Goal: Information Seeking & Learning: Find specific page/section

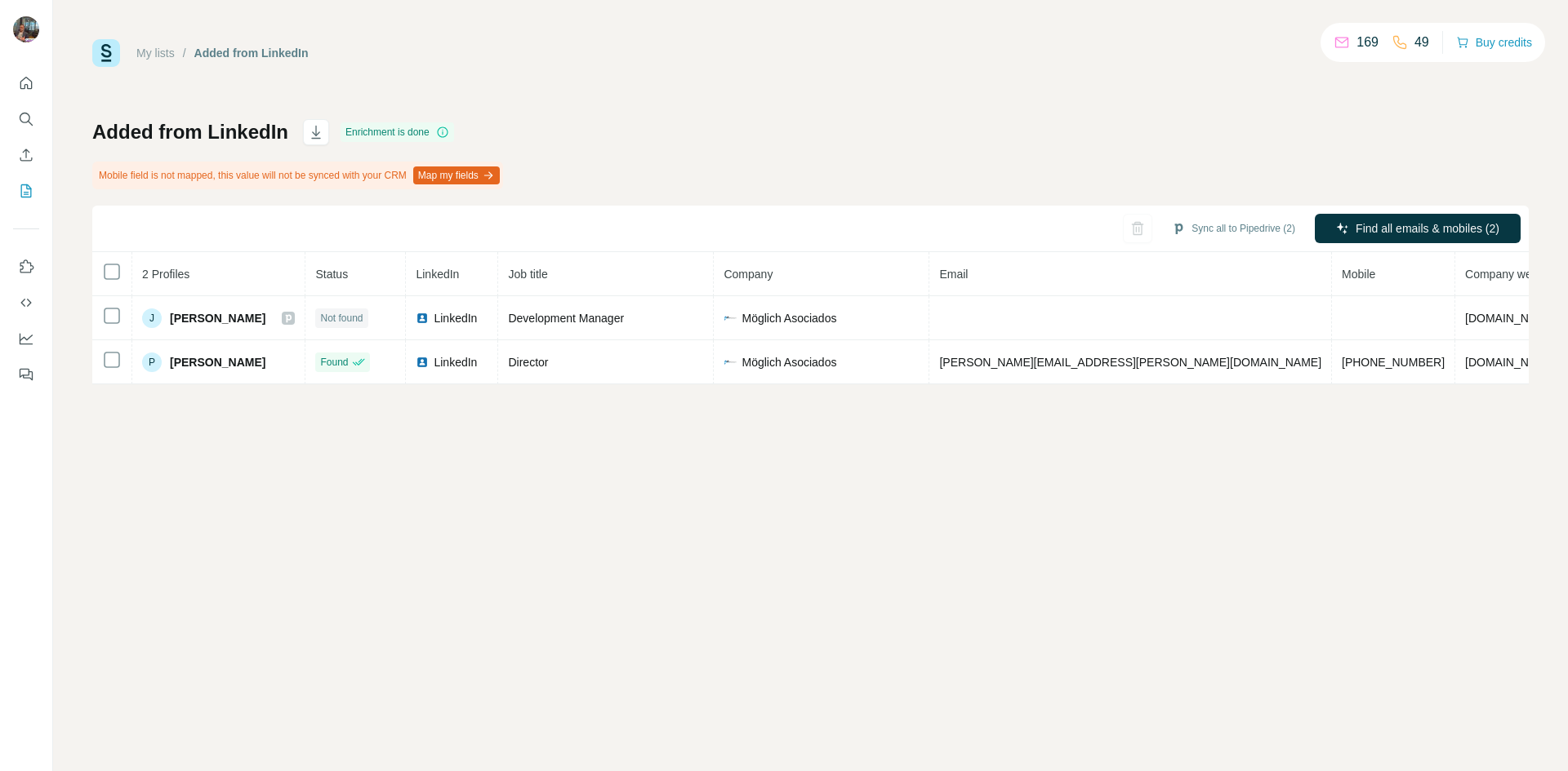
click at [1272, 168] on div "Added from LinkedIn Enrichment is done Mobile field is not mapped, this value w…" at bounding box center [811, 252] width 1436 height 265
click at [1342, 39] on div "169" at bounding box center [1355, 42] width 45 height 19
click at [1055, 99] on div "My lists / Added from LinkedIn 169 49 Buy credits Added from LinkedIn Enrichmen…" at bounding box center [811, 212] width 1436 height 345
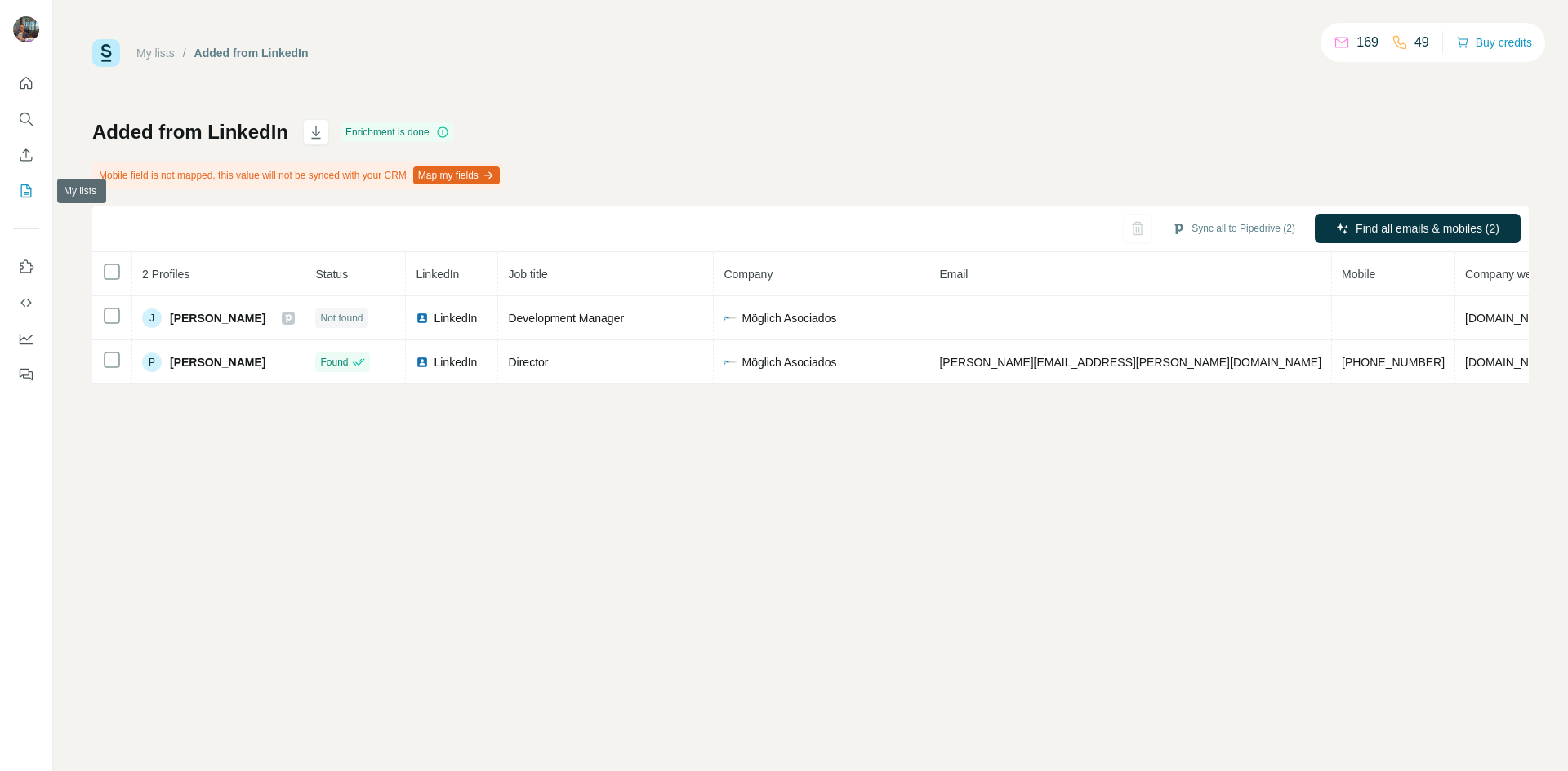
click at [31, 191] on icon "My lists" at bounding box center [26, 190] width 10 height 13
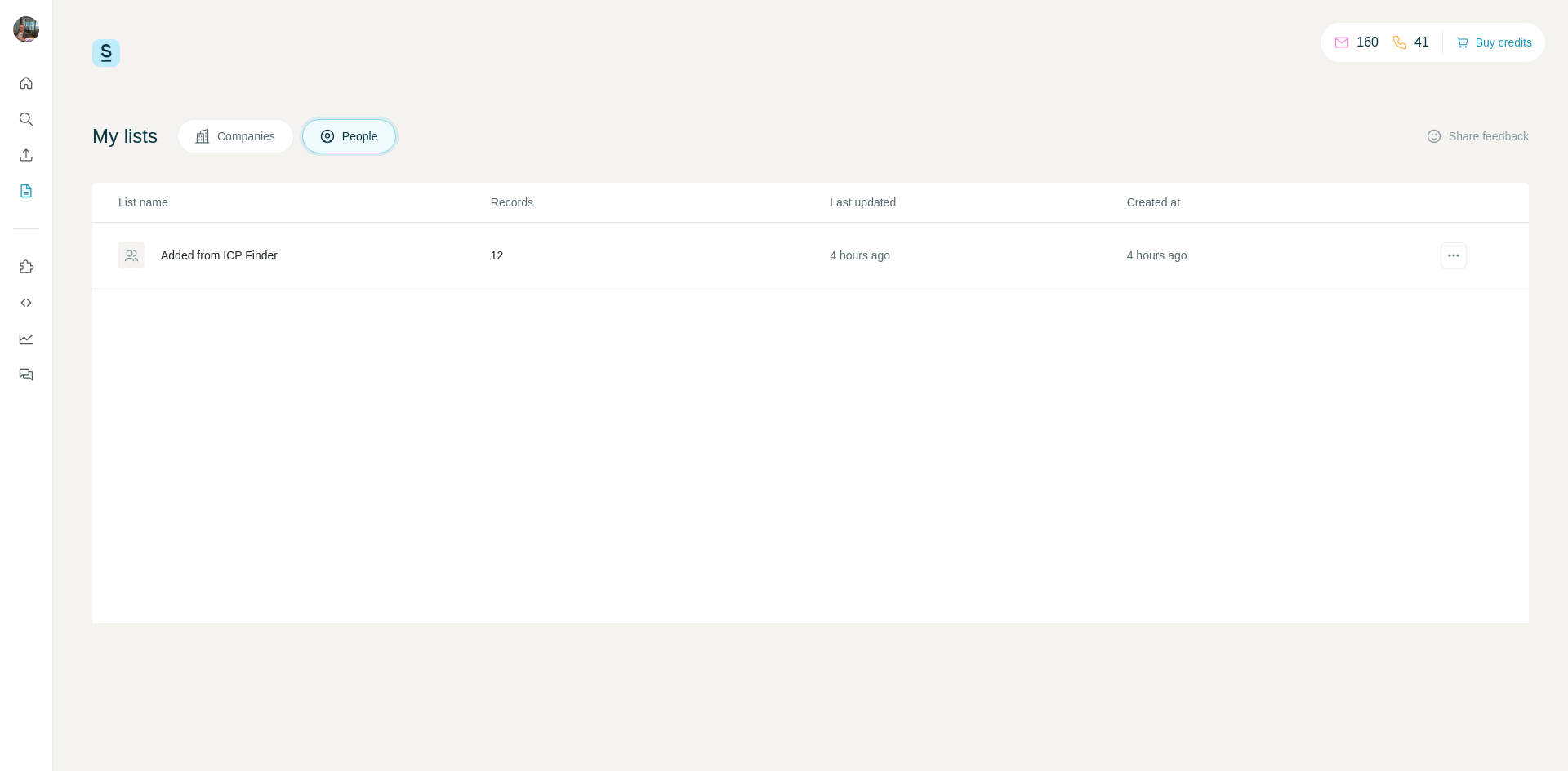
click at [217, 278] on td "Added from ICP Finder" at bounding box center [291, 256] width 398 height 66
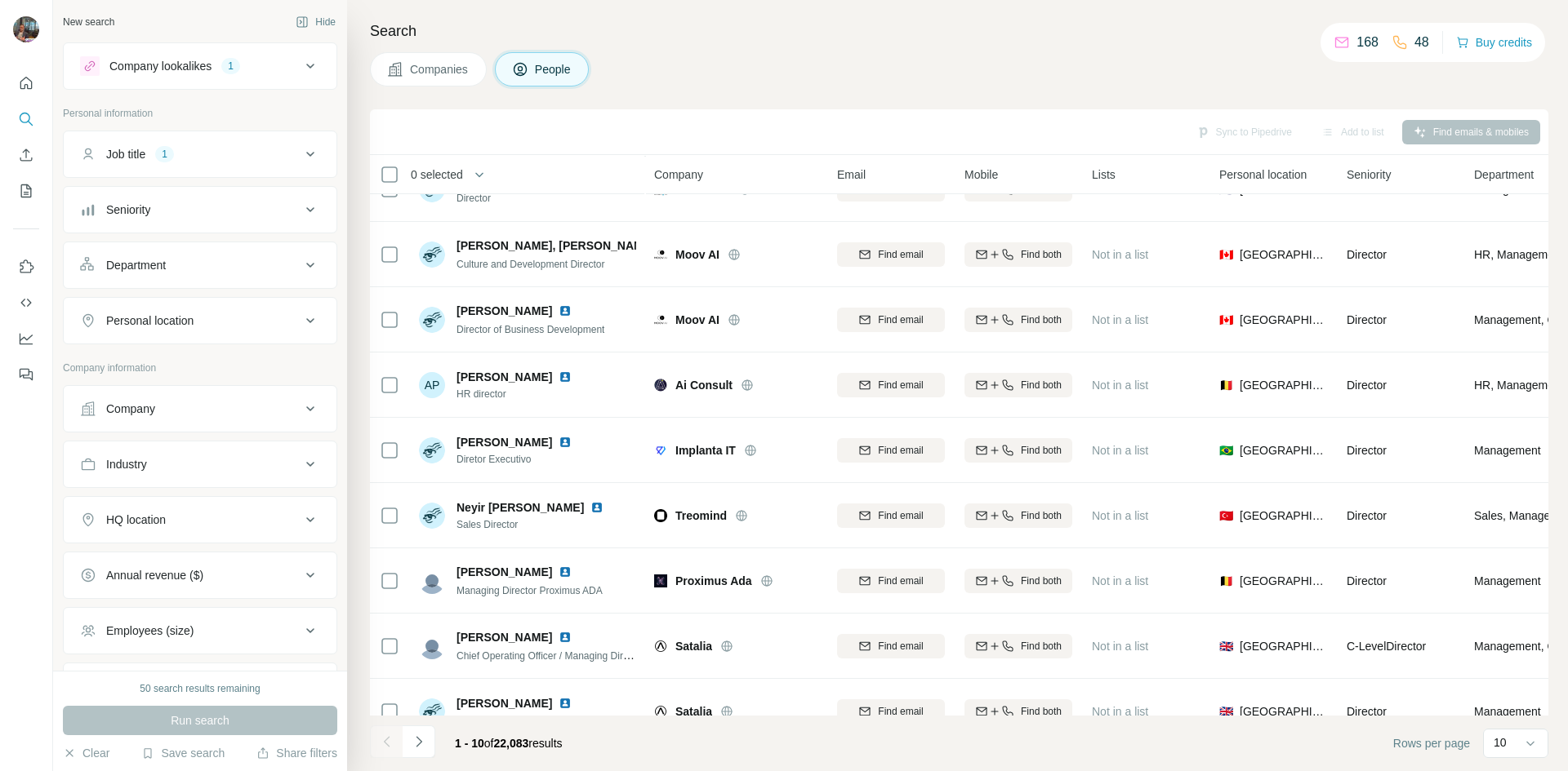
scroll to position [140, 0]
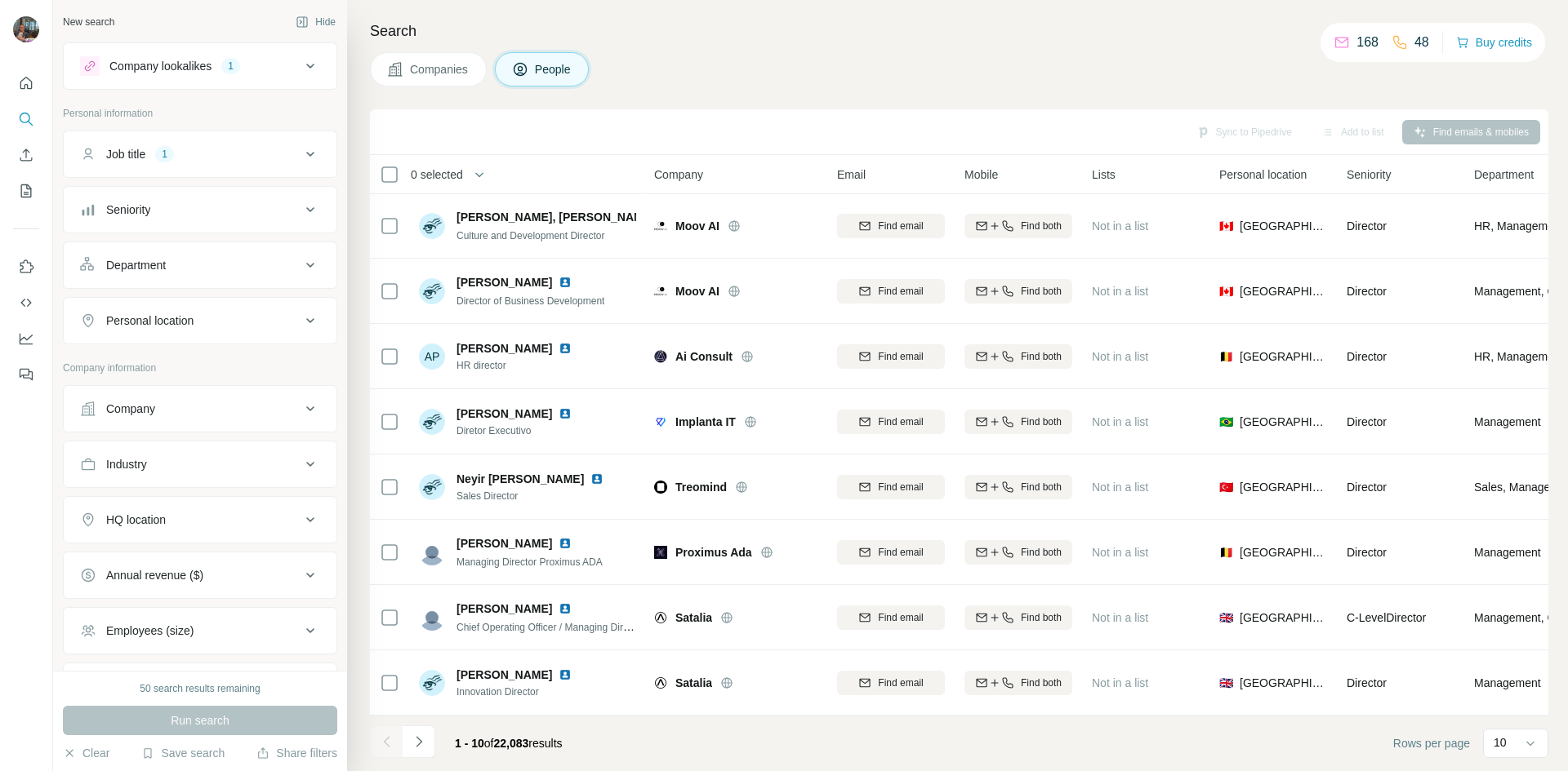
click at [428, 753] on button "Navigate to next page" at bounding box center [418, 741] width 32 height 32
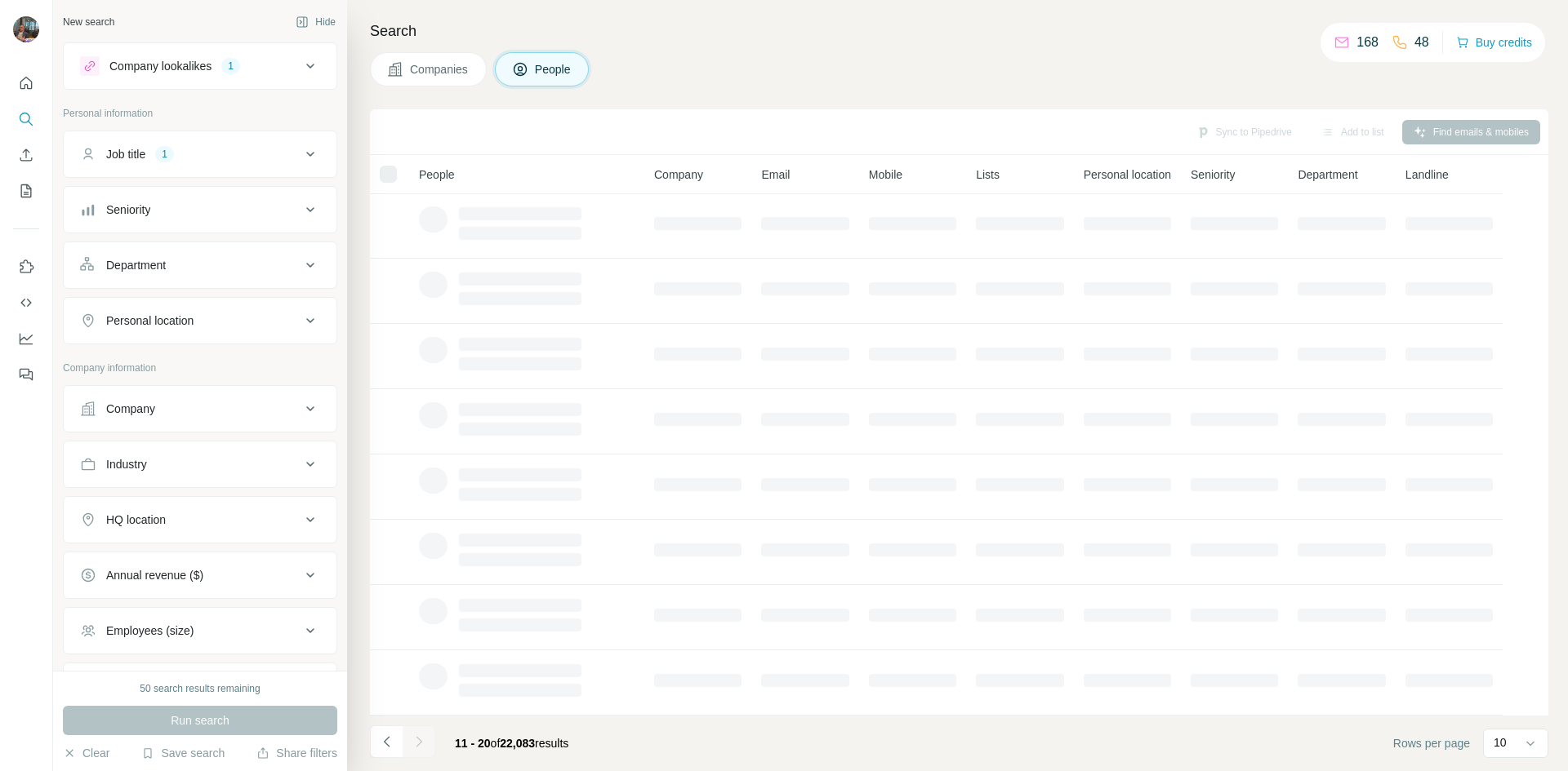
click at [387, 741] on icon "Navigate to previous page" at bounding box center [387, 741] width 17 height 17
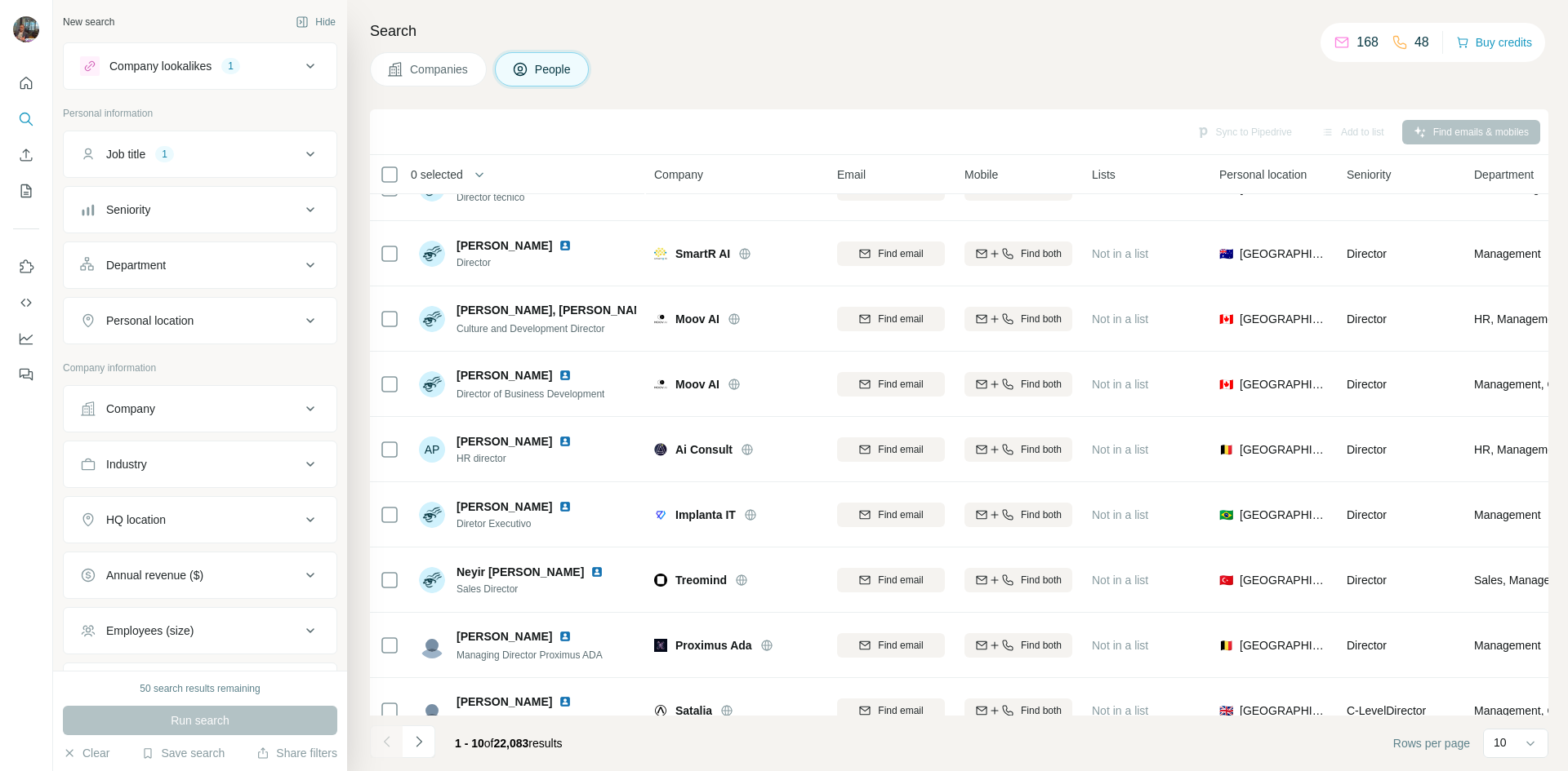
scroll to position [0, 0]
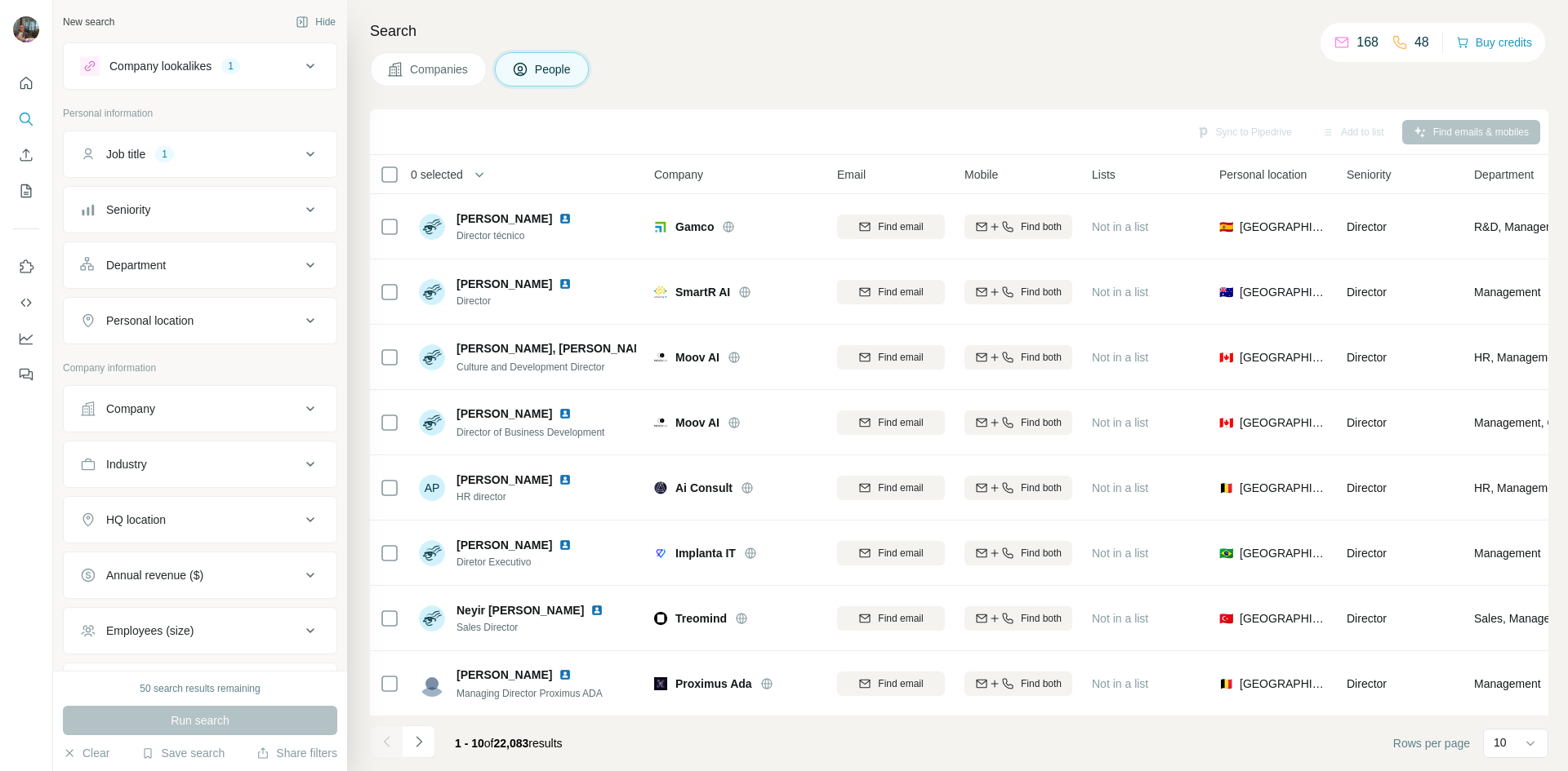
click at [206, 266] on div "Department" at bounding box center [190, 265] width 221 height 17
click at [226, 209] on div "Seniority" at bounding box center [190, 209] width 221 height 17
click at [94, 306] on icon at bounding box center [90, 310] width 19 height 19
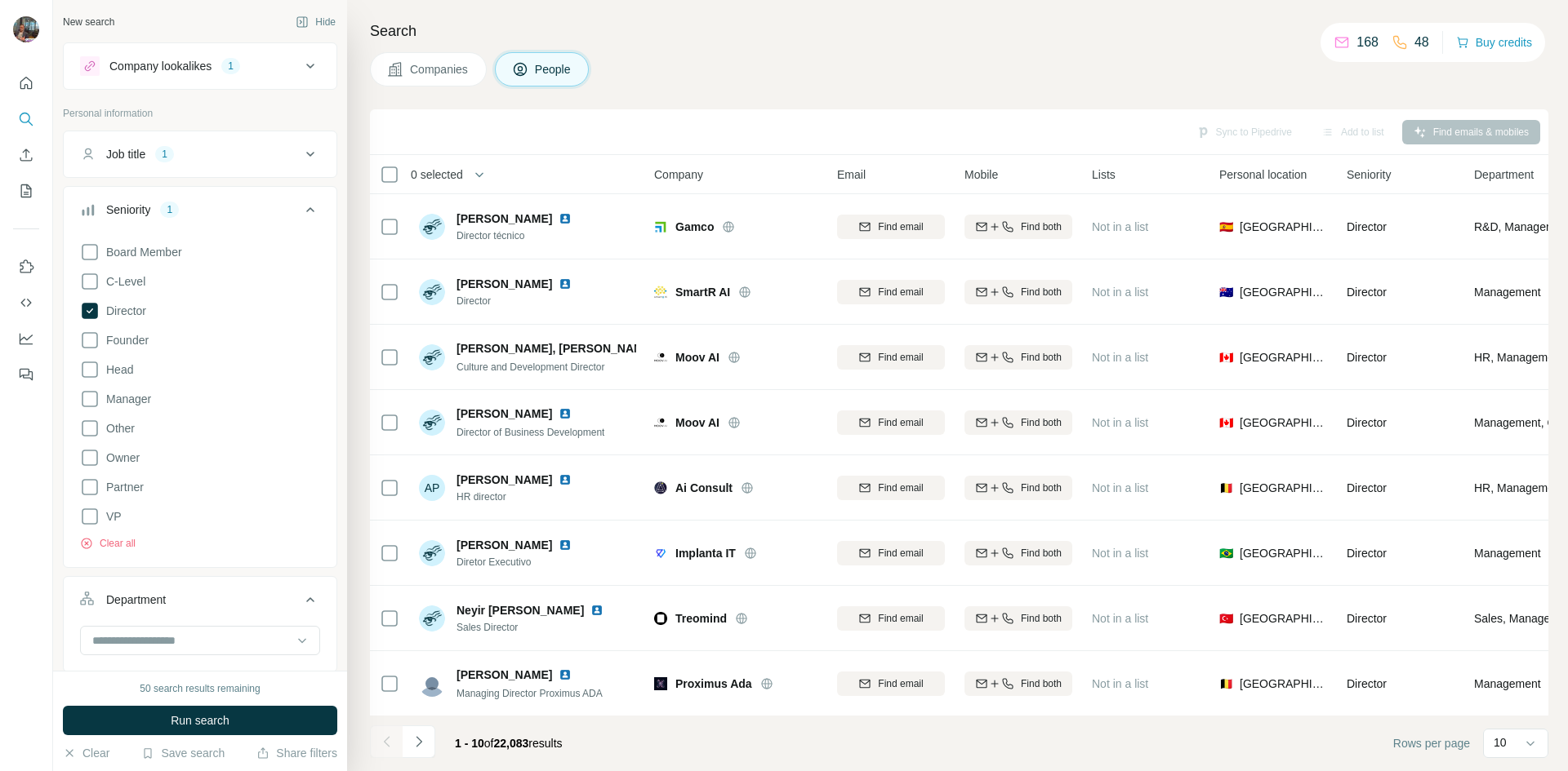
click at [95, 369] on icon at bounding box center [90, 370] width 19 height 19
click at [90, 335] on icon at bounding box center [90, 340] width 19 height 19
click at [94, 460] on icon at bounding box center [90, 458] width 19 height 19
click at [93, 399] on icon at bounding box center [90, 399] width 19 height 19
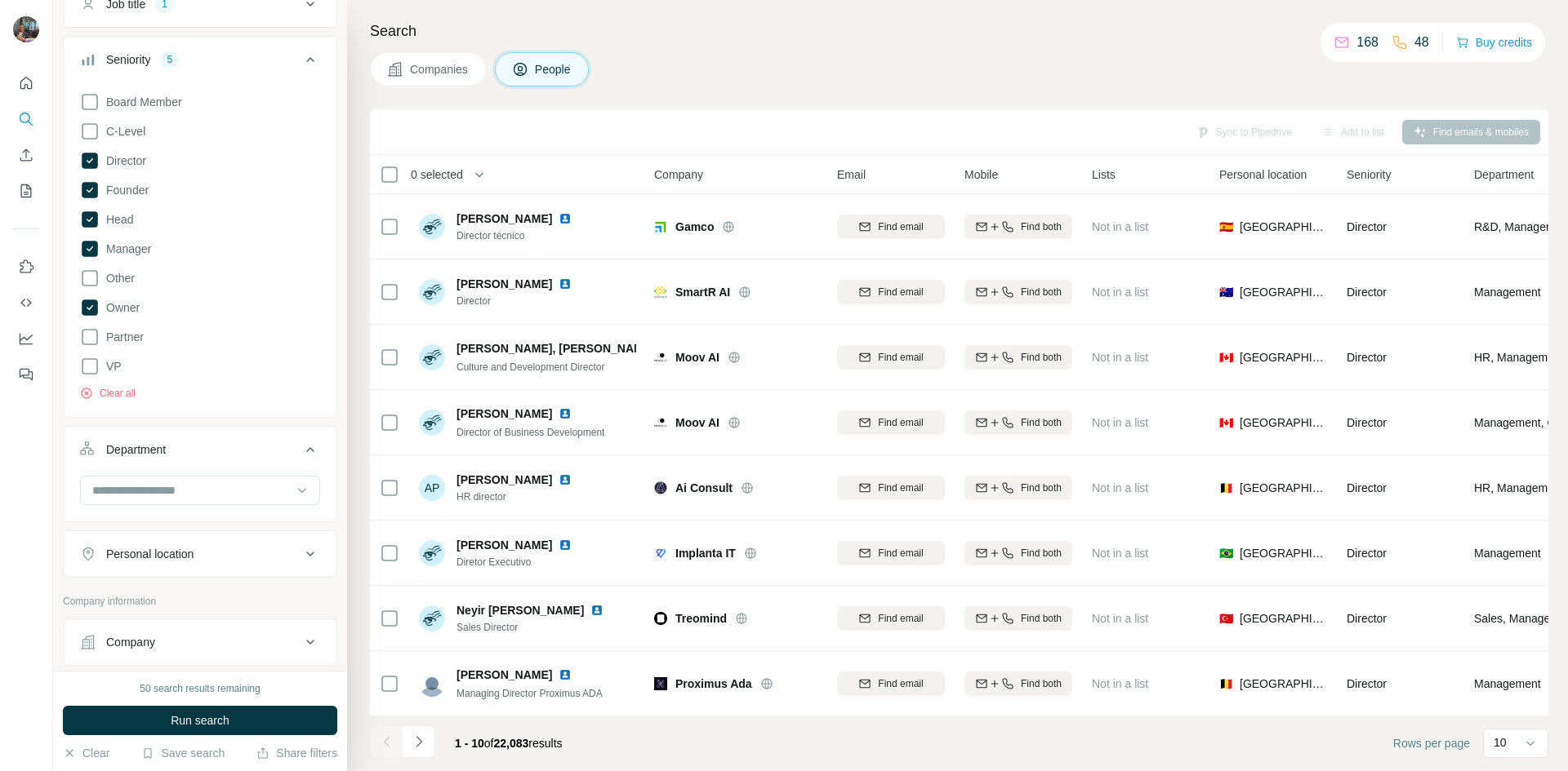
scroll to position [245, 0]
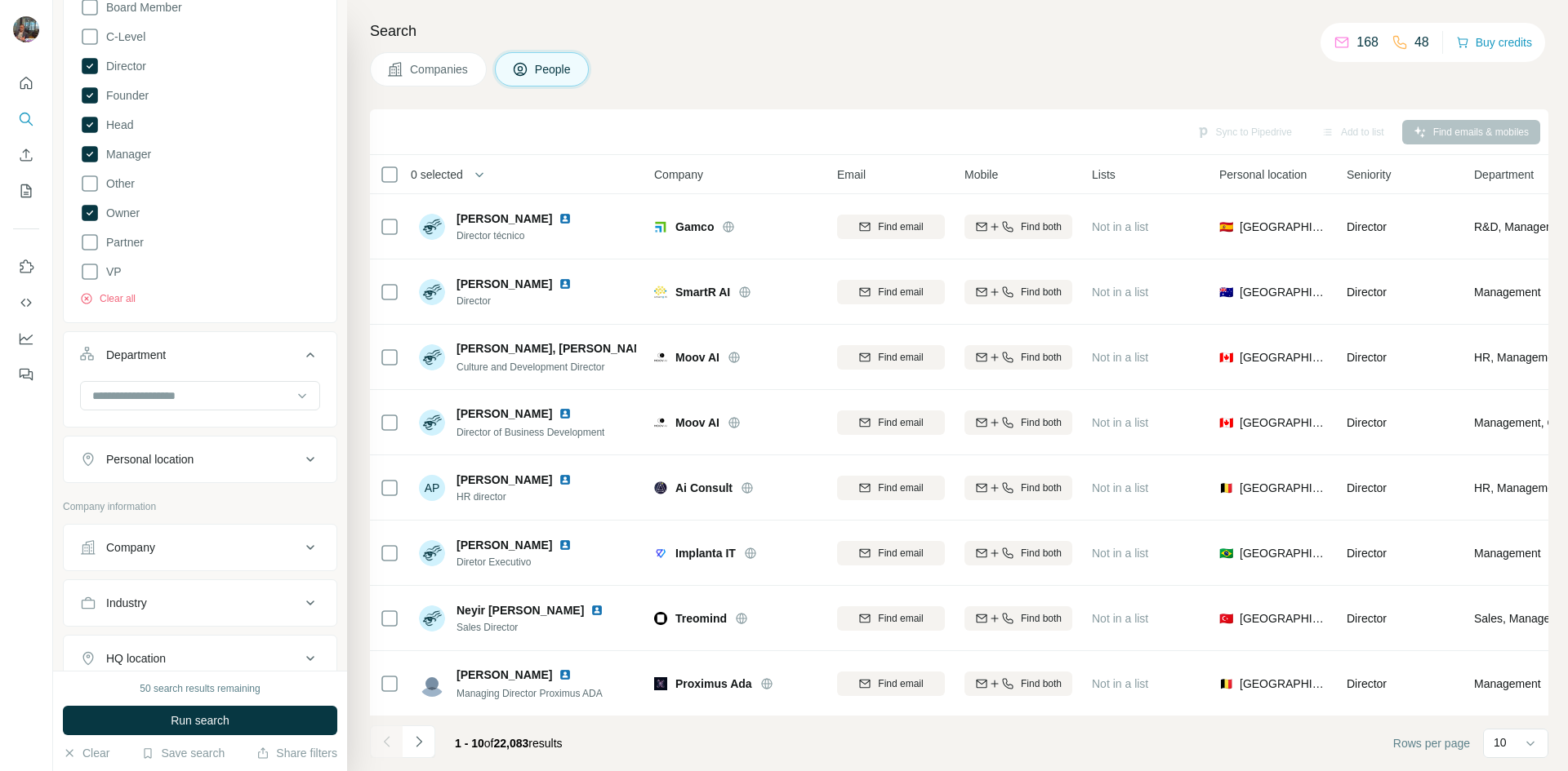
click at [229, 463] on div "Personal location" at bounding box center [190, 459] width 221 height 17
click at [181, 505] on input "text" at bounding box center [200, 501] width 240 height 30
type input "****"
click at [182, 546] on div "🇲🇽 [GEOGRAPHIC_DATA]" at bounding box center [194, 543] width 200 height 19
click at [280, 553] on section "🇲🇽 [GEOGRAPHIC_DATA]" at bounding box center [188, 551] width 209 height 36
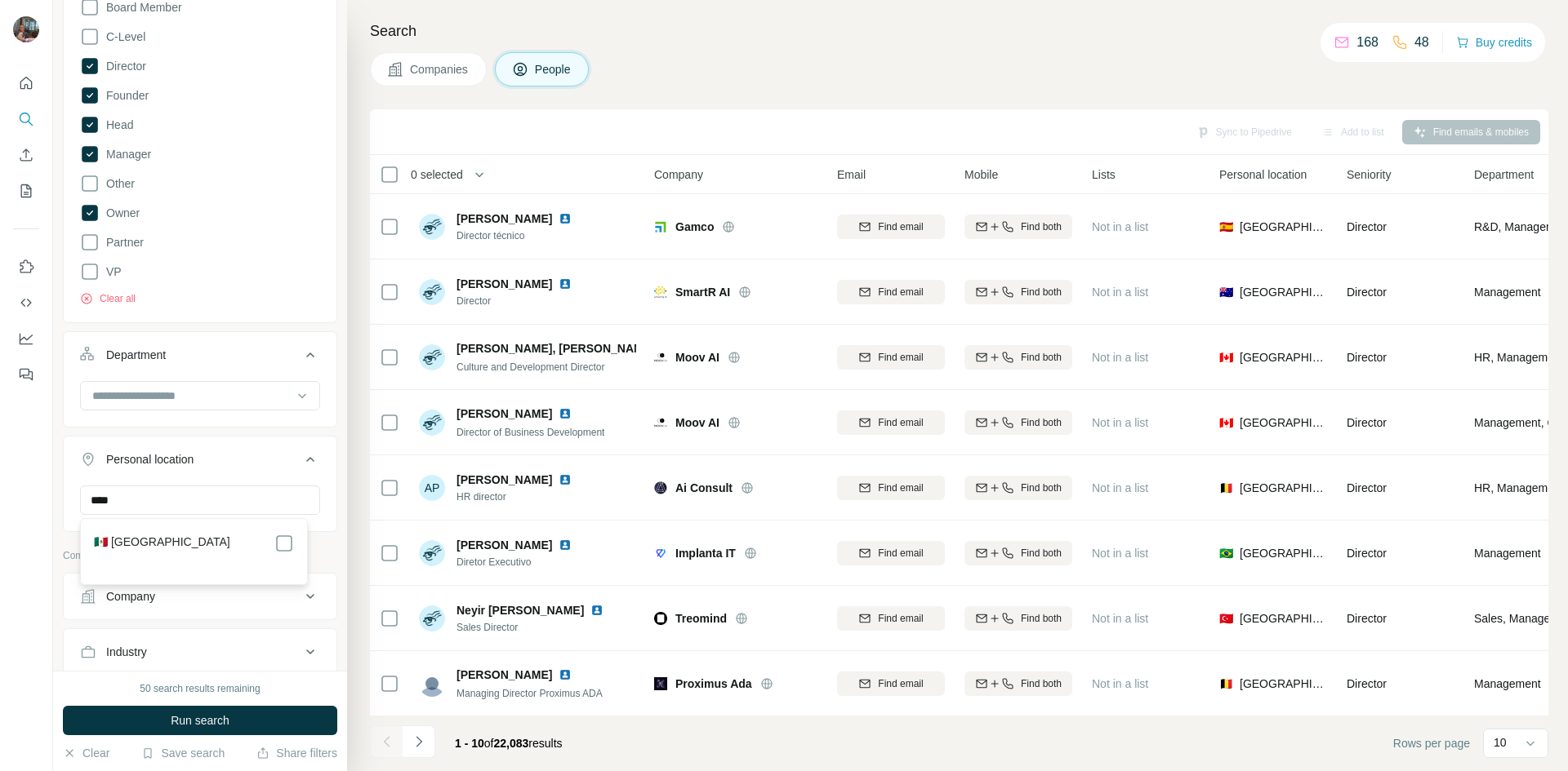
click at [282, 529] on div "🇲🇽 [GEOGRAPHIC_DATA]" at bounding box center [194, 551] width 220 height 58
click at [284, 552] on icon at bounding box center [284, 543] width 19 height 19
click at [33, 577] on div at bounding box center [26, 386] width 53 height 771
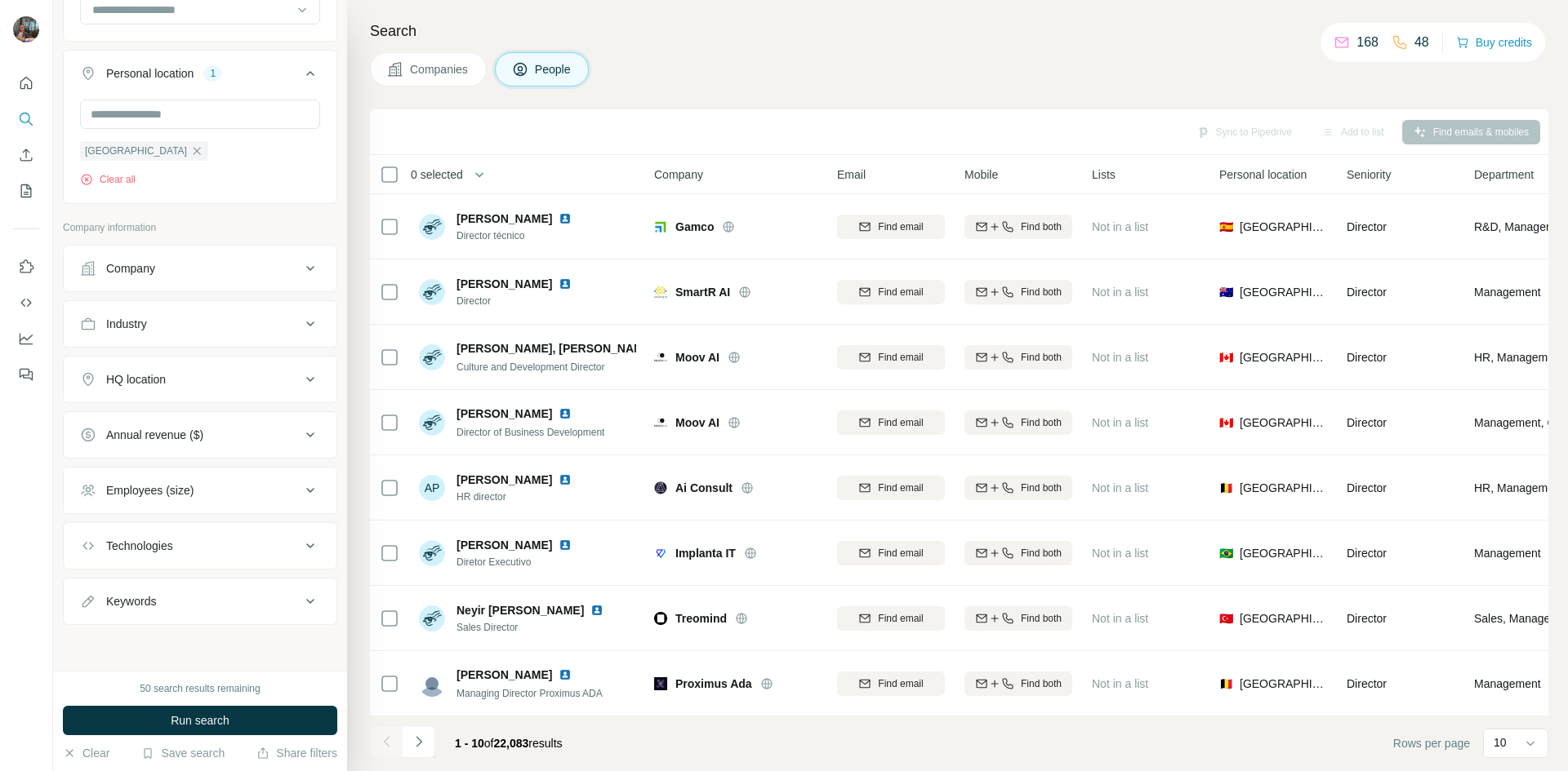
click at [184, 320] on div "Industry" at bounding box center [190, 324] width 221 height 17
click at [184, 320] on div "Industry" at bounding box center [190, 323] width 221 height 17
click at [186, 322] on div "Industry" at bounding box center [190, 324] width 221 height 17
click at [148, 356] on input at bounding box center [191, 364] width 202 height 18
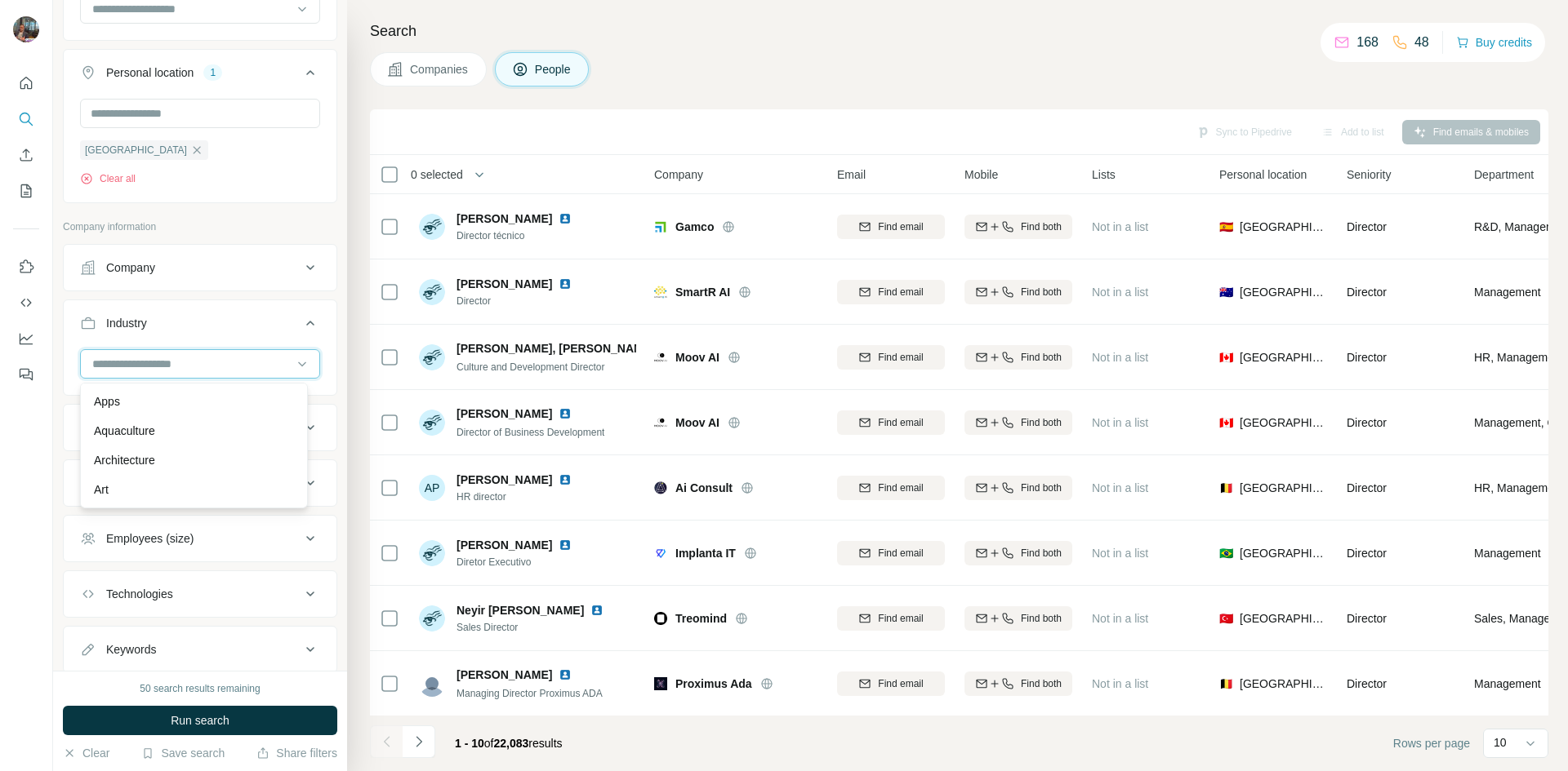
click at [120, 359] on input at bounding box center [191, 364] width 202 height 18
type input "*****"
click at [114, 426] on p "Sales" at bounding box center [108, 431] width 29 height 17
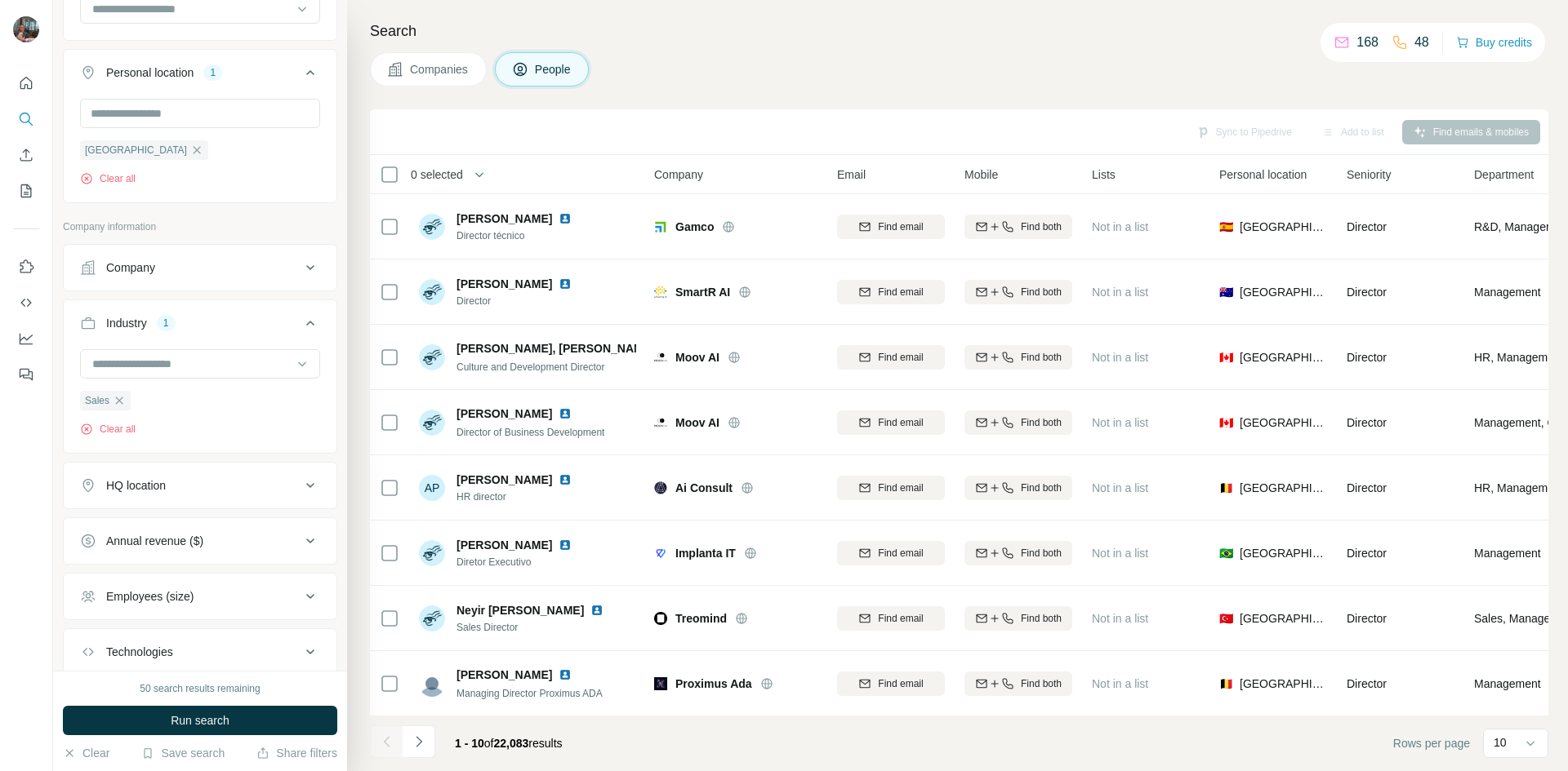
click at [168, 359] on input at bounding box center [191, 364] width 202 height 18
type input "***"
click at [132, 399] on div "B2B" at bounding box center [194, 401] width 200 height 17
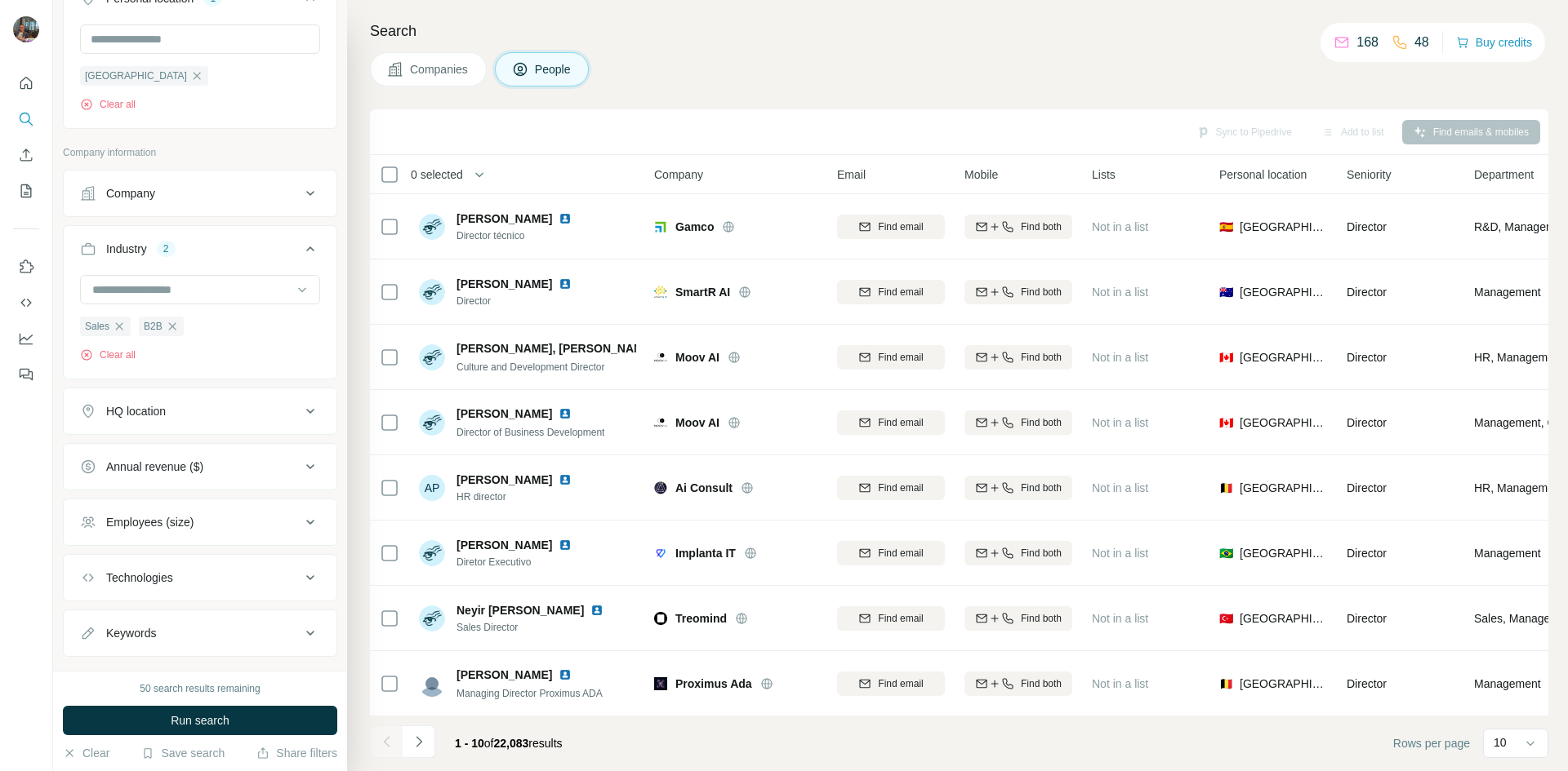
scroll to position [740, 0]
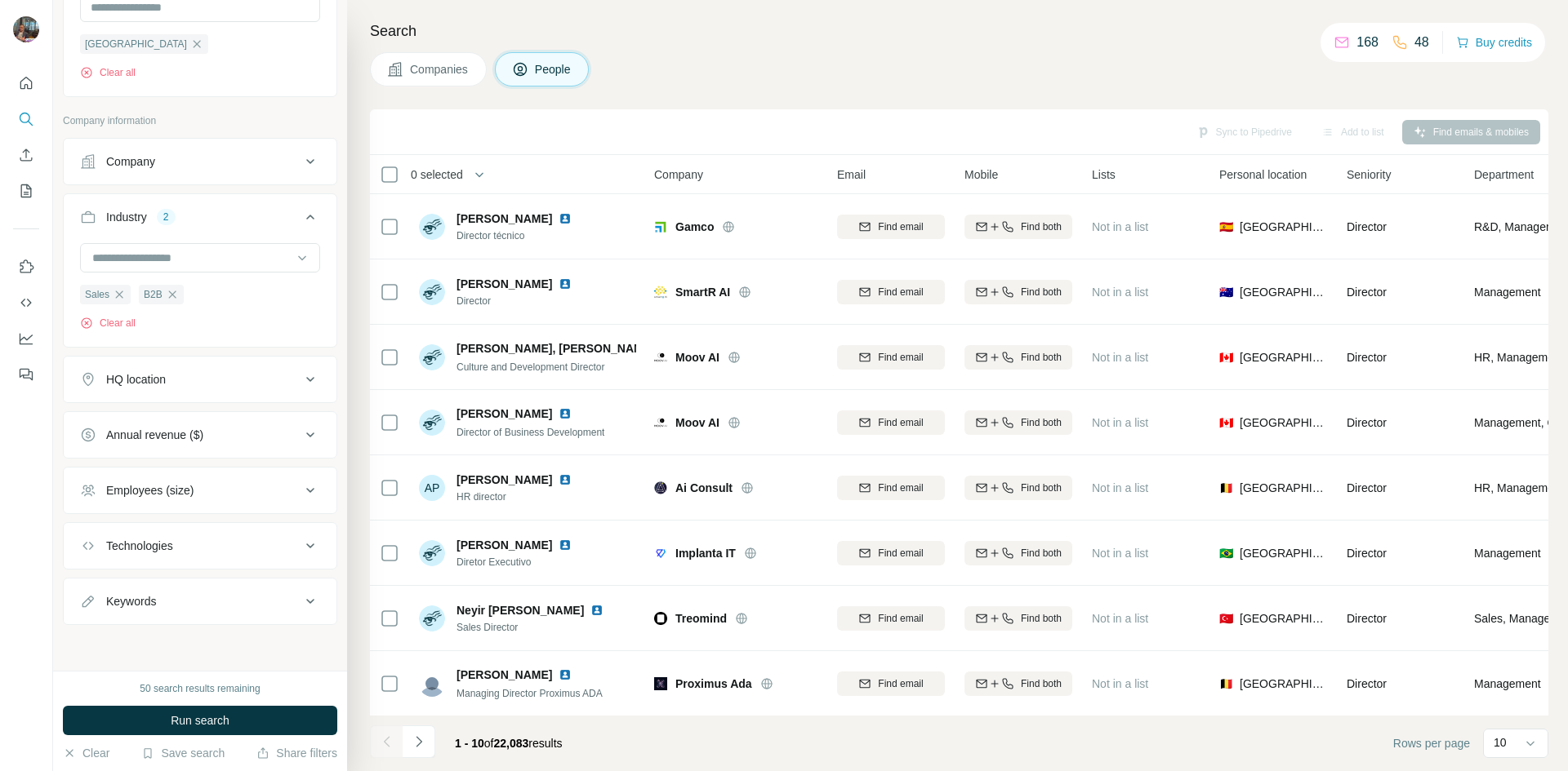
click at [189, 552] on div "Technologies" at bounding box center [190, 546] width 221 height 17
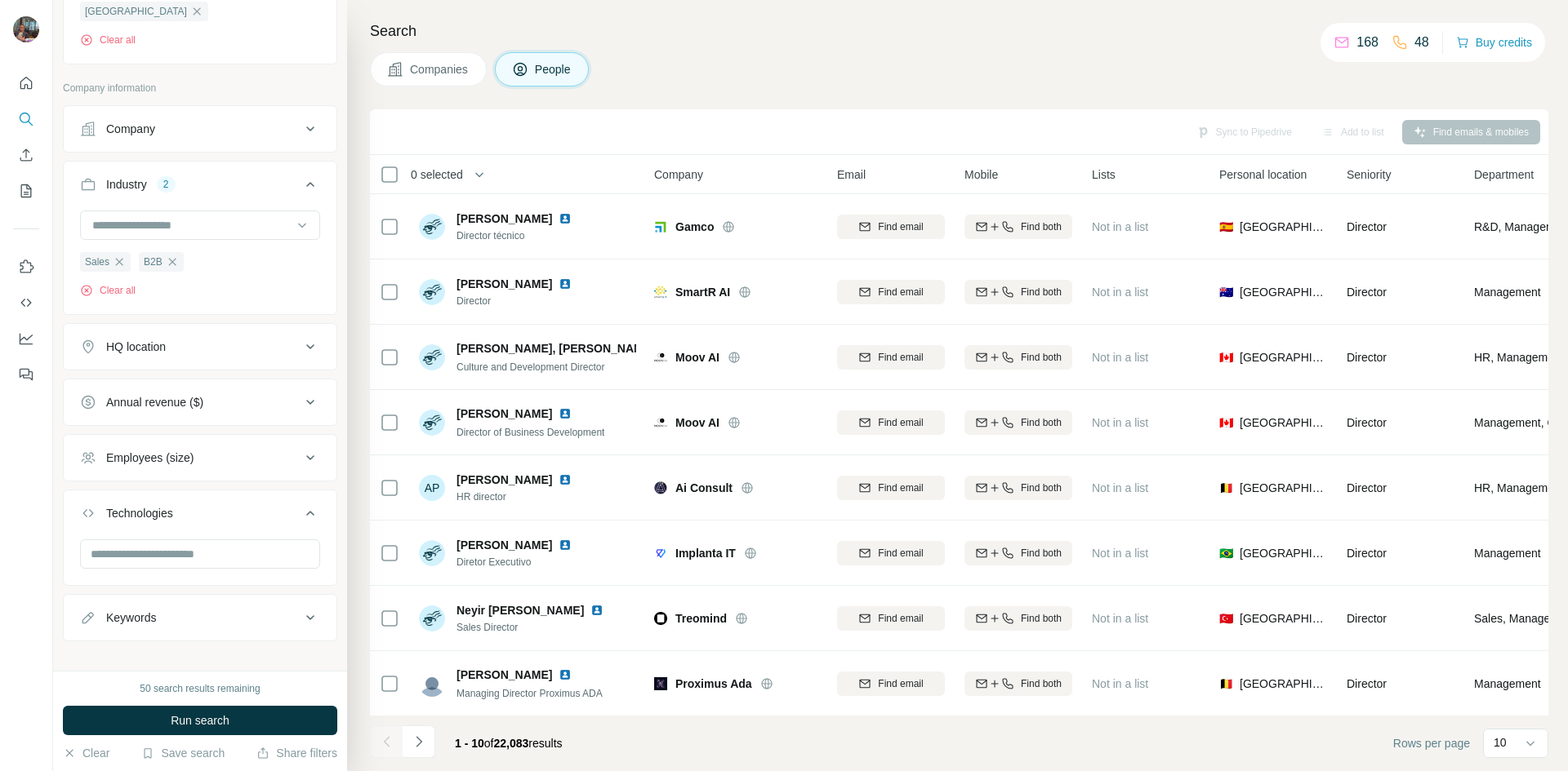
scroll to position [788, 0]
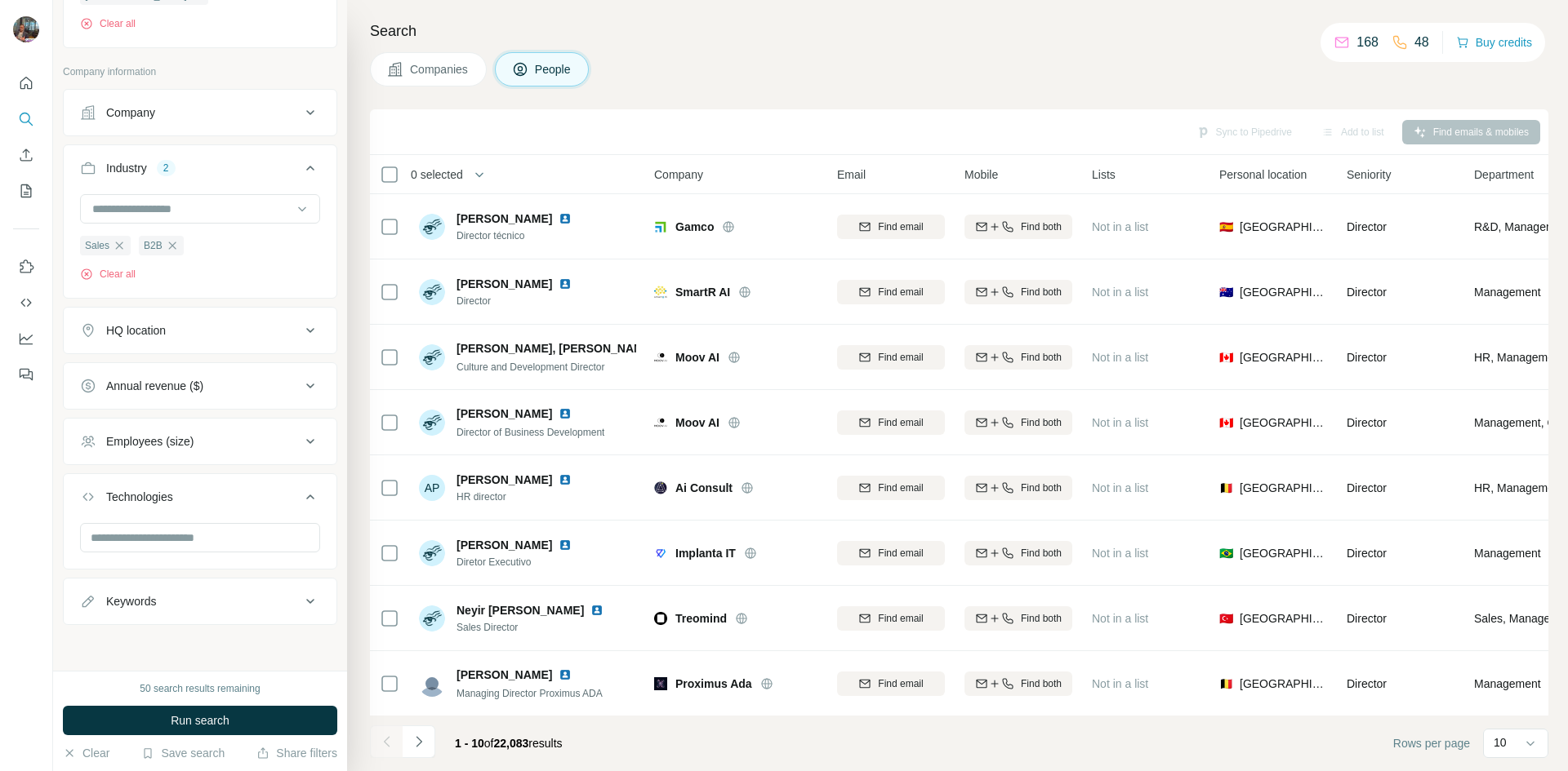
click at [243, 604] on div "Keywords" at bounding box center [190, 601] width 221 height 17
click at [167, 651] on input "text" at bounding box center [184, 641] width 208 height 30
type input "*****"
type input "***"
type input "*****"
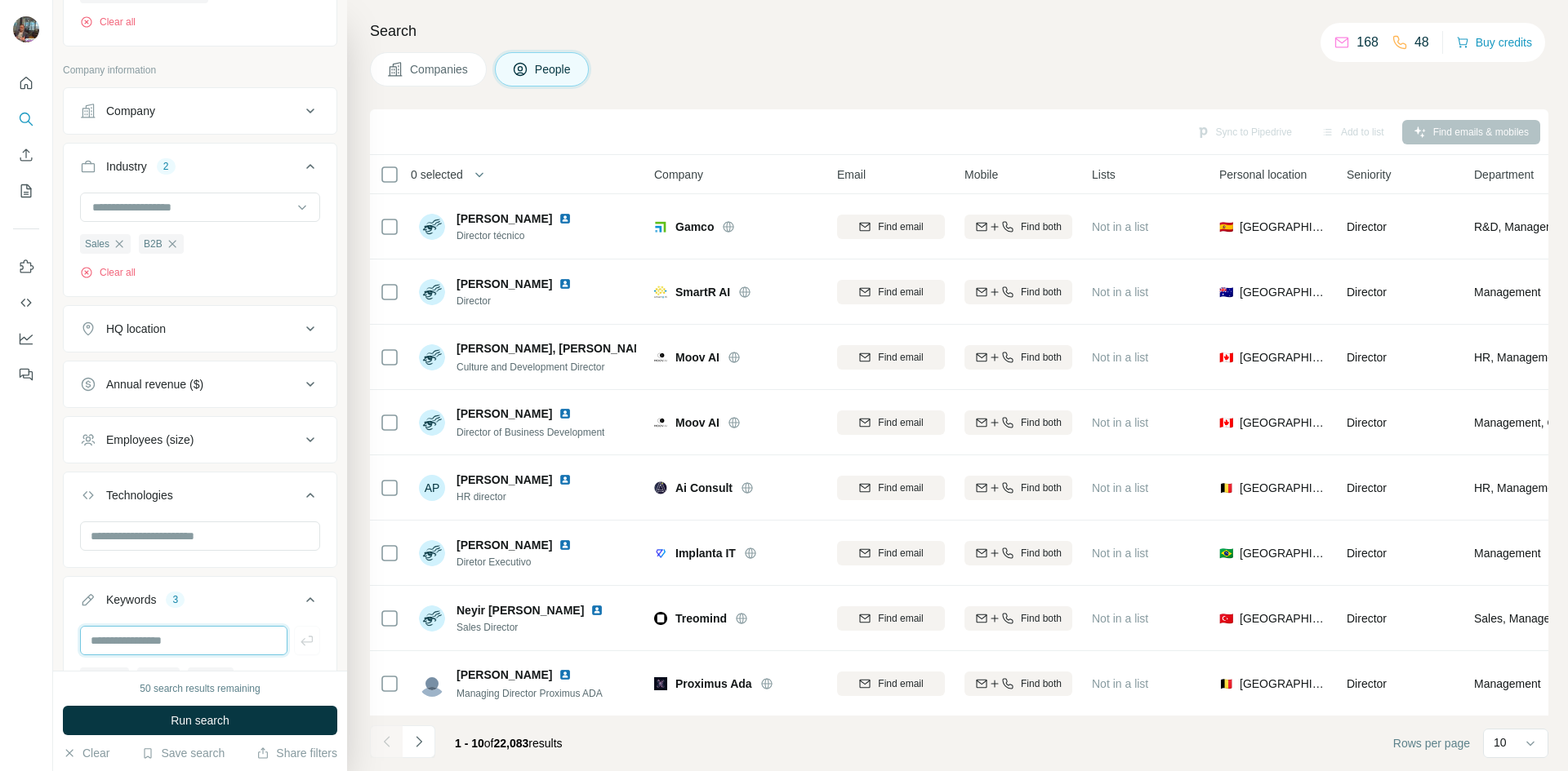
click at [167, 651] on input "text" at bounding box center [184, 641] width 208 height 30
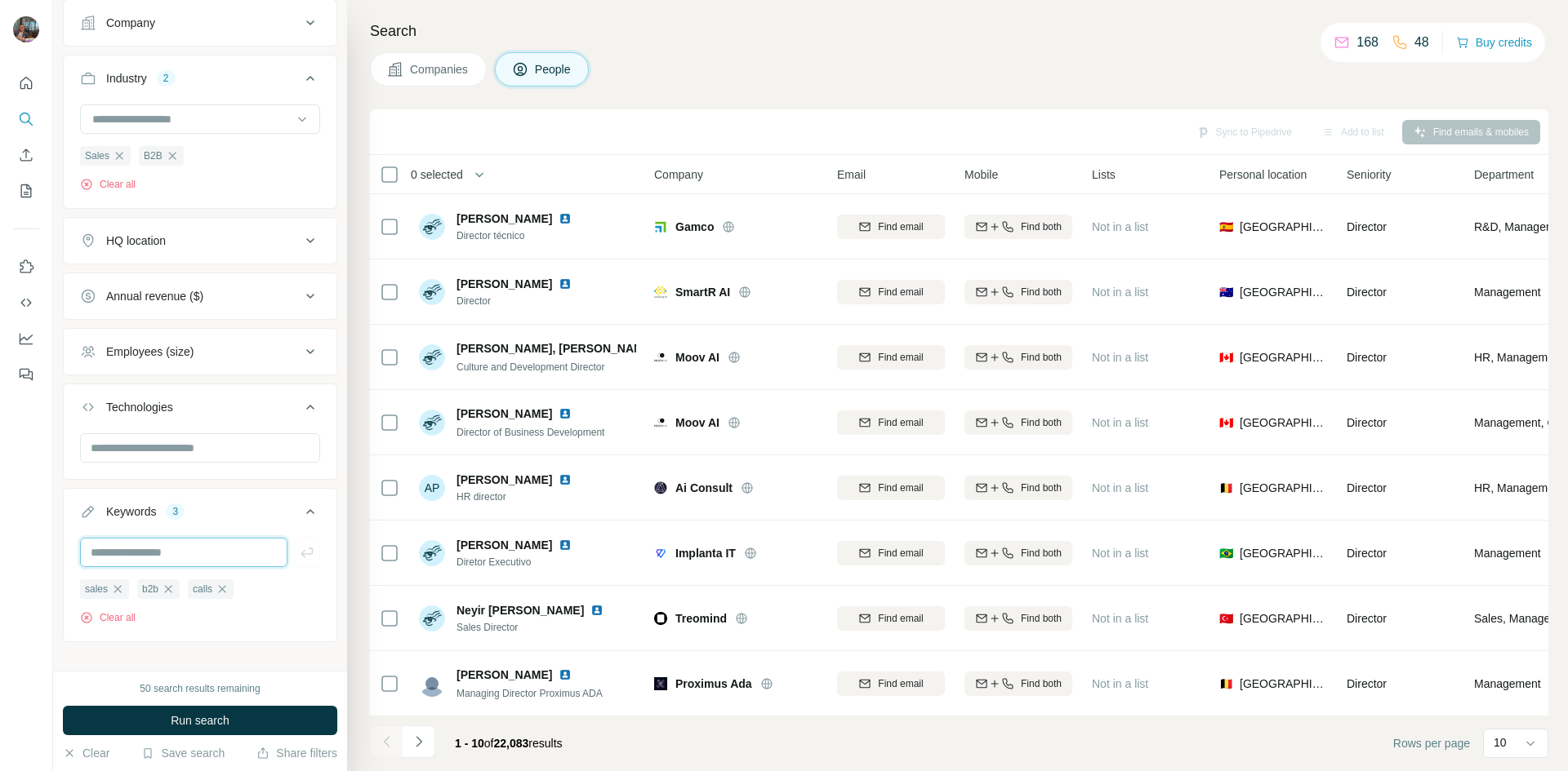
scroll to position [896, 0]
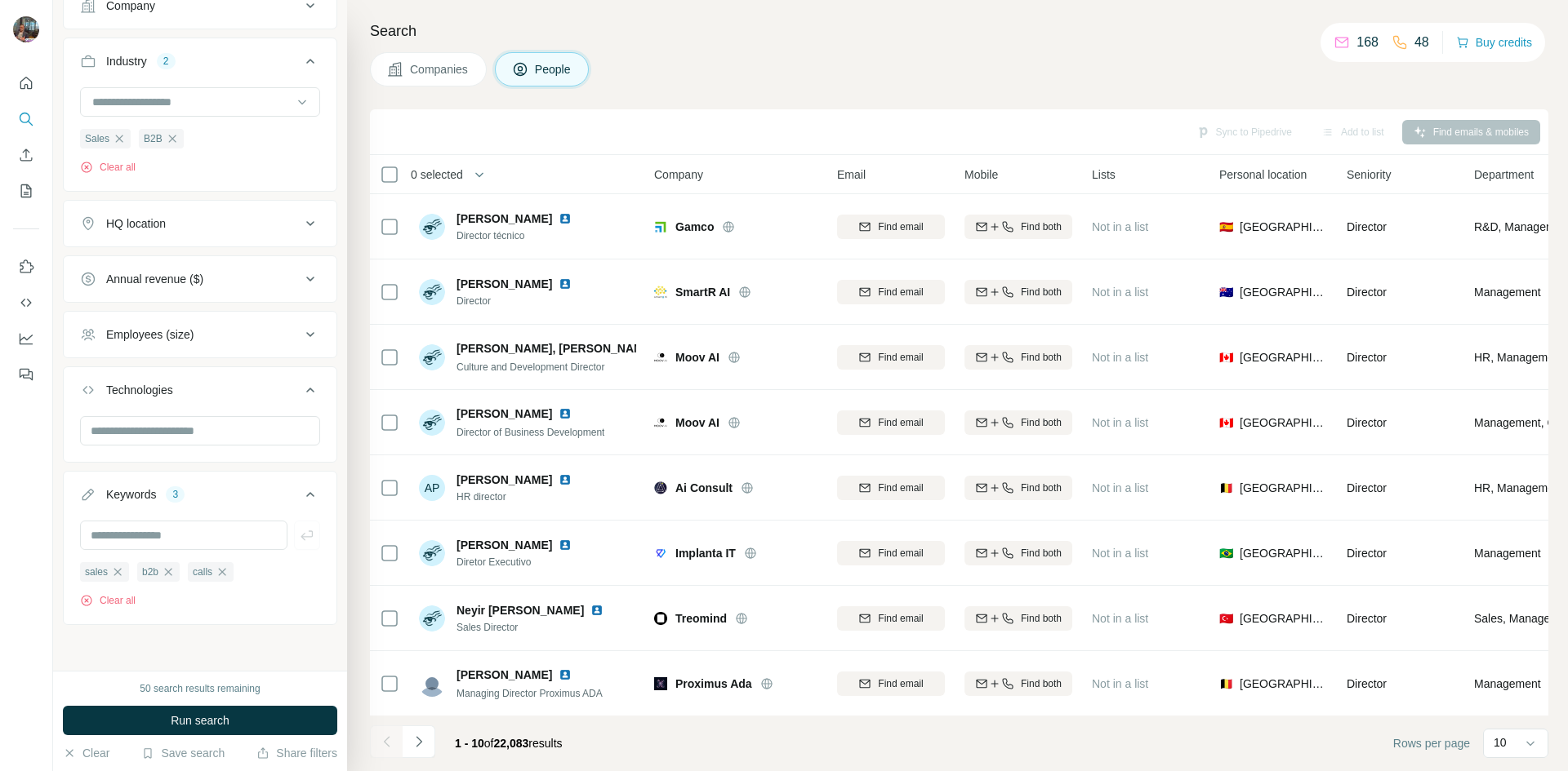
click at [184, 724] on span "Run search" at bounding box center [200, 720] width 58 height 17
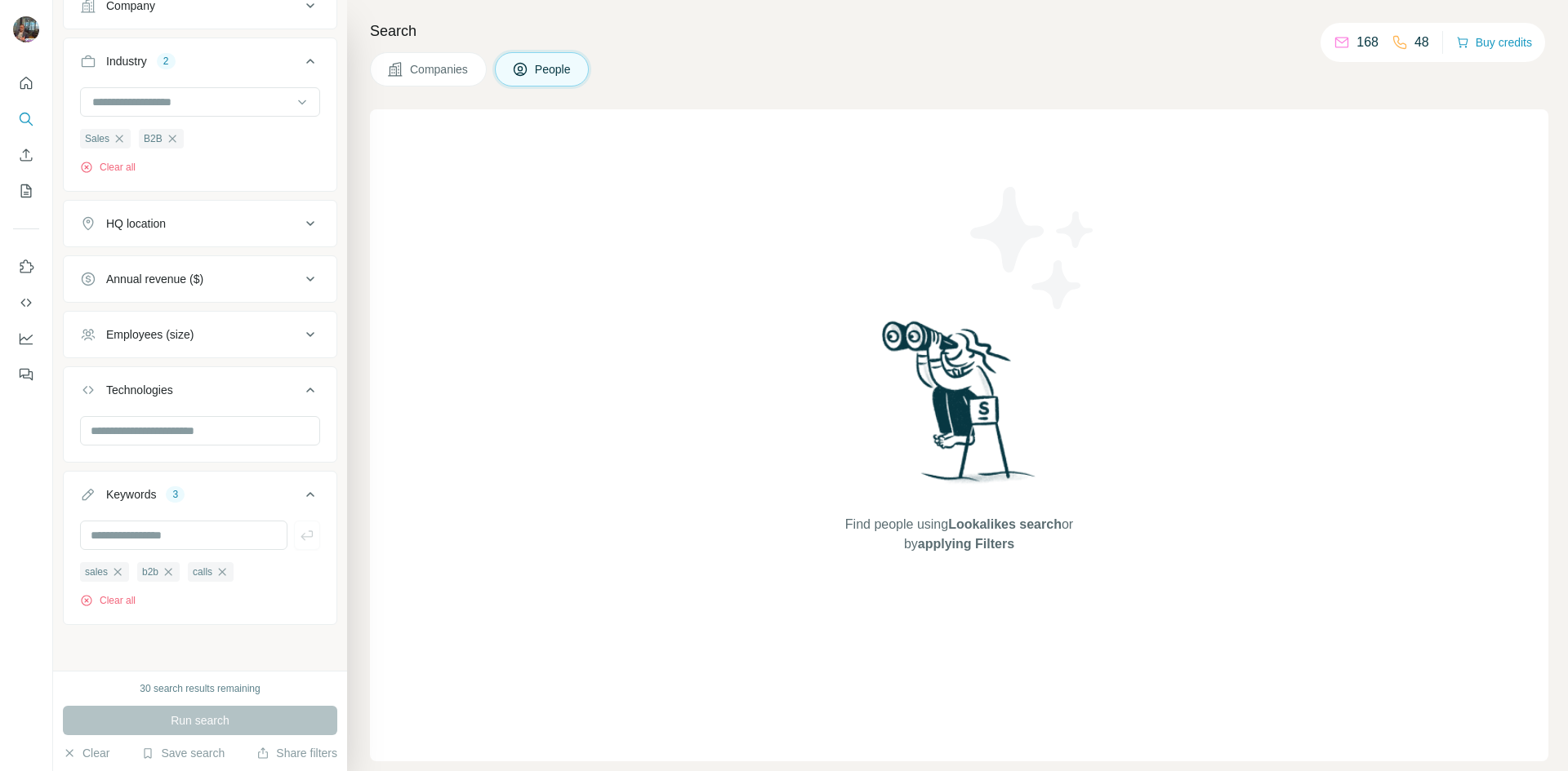
click at [172, 570] on icon "button" at bounding box center [168, 571] width 7 height 7
click at [175, 570] on icon "button" at bounding box center [171, 571] width 13 height 13
click at [83, 604] on icon "button" at bounding box center [86, 600] width 10 height 10
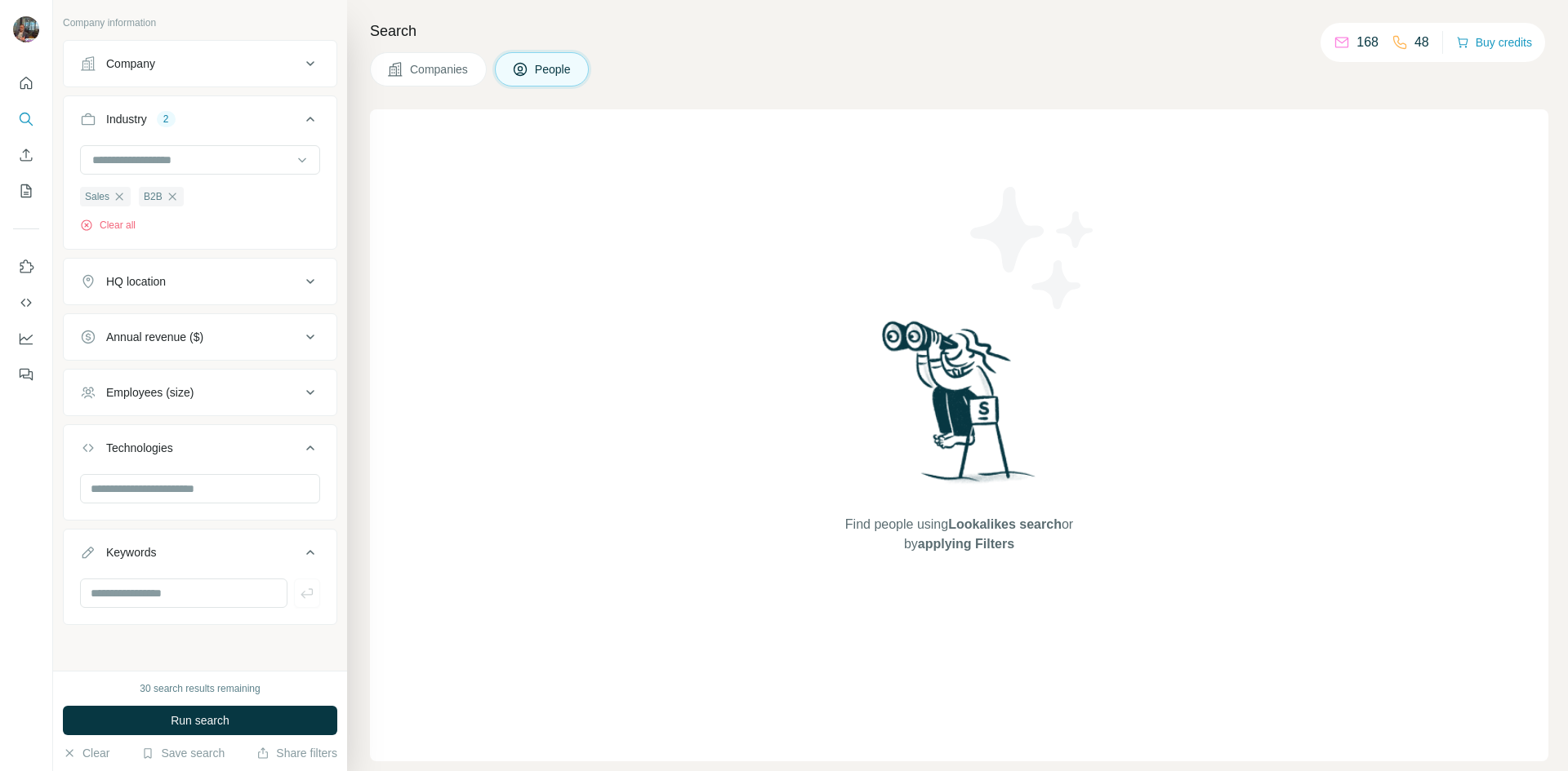
scroll to position [837, 0]
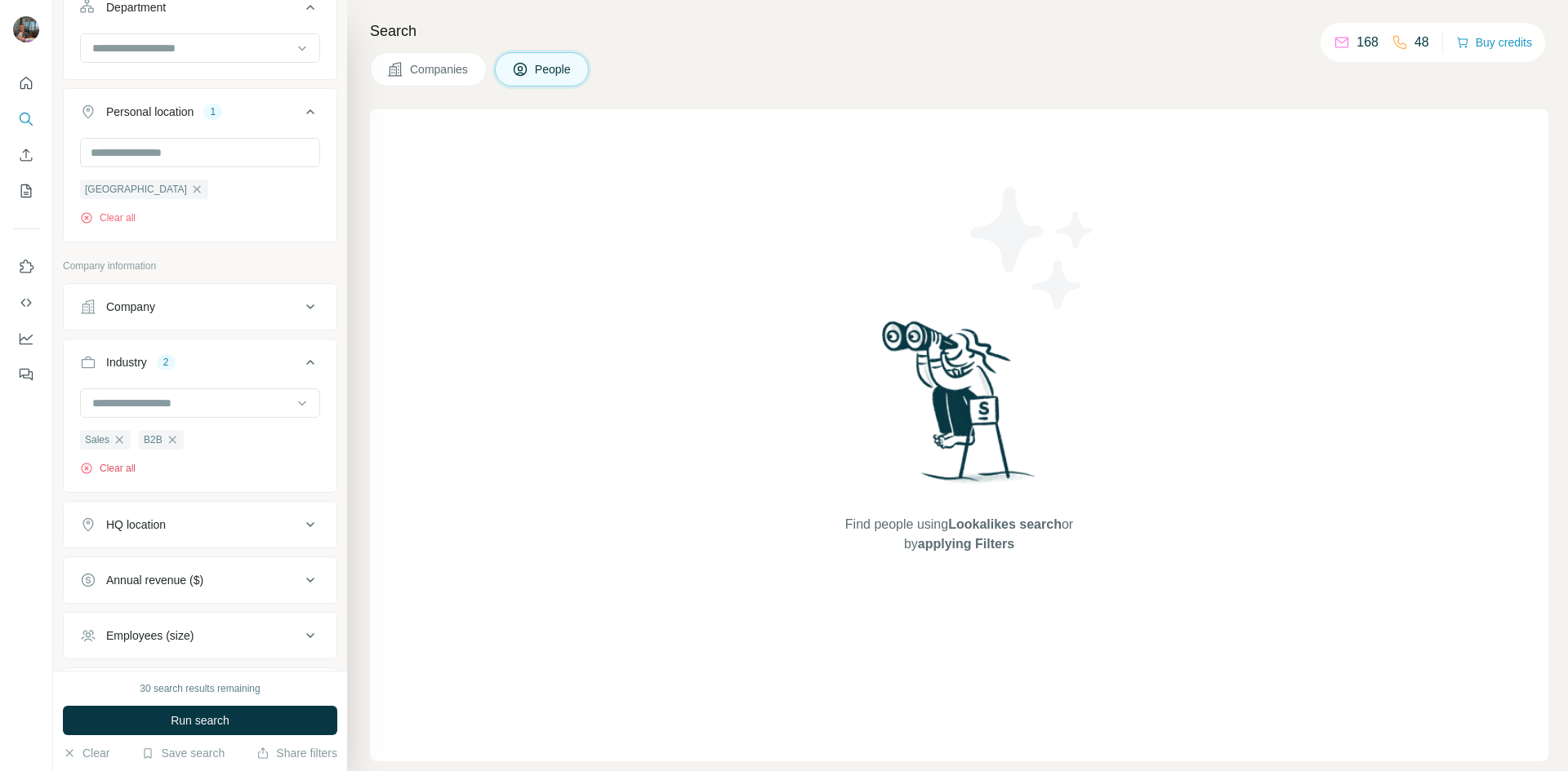
click at [117, 468] on button "Clear all" at bounding box center [108, 468] width 56 height 15
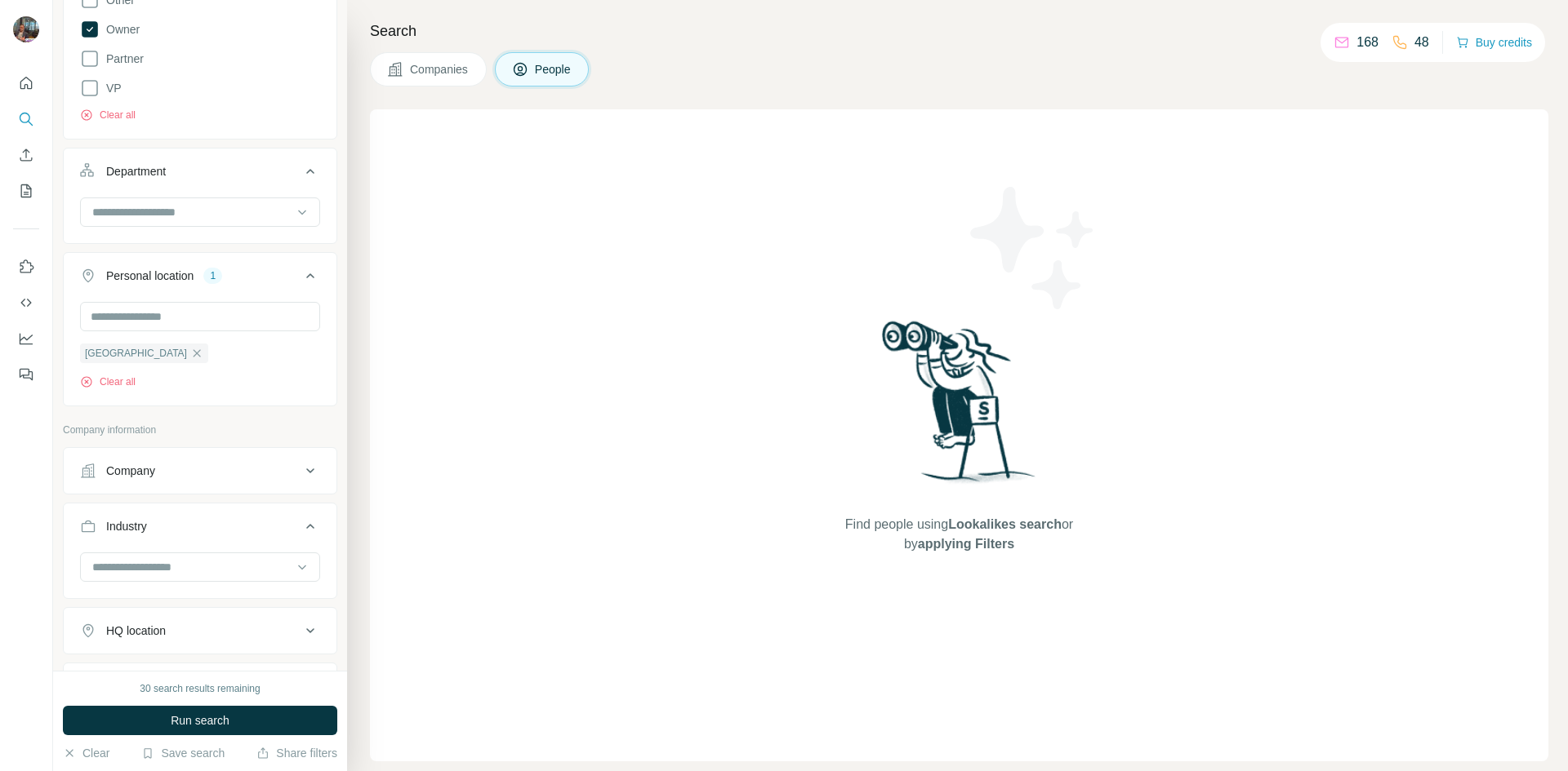
scroll to position [266, 0]
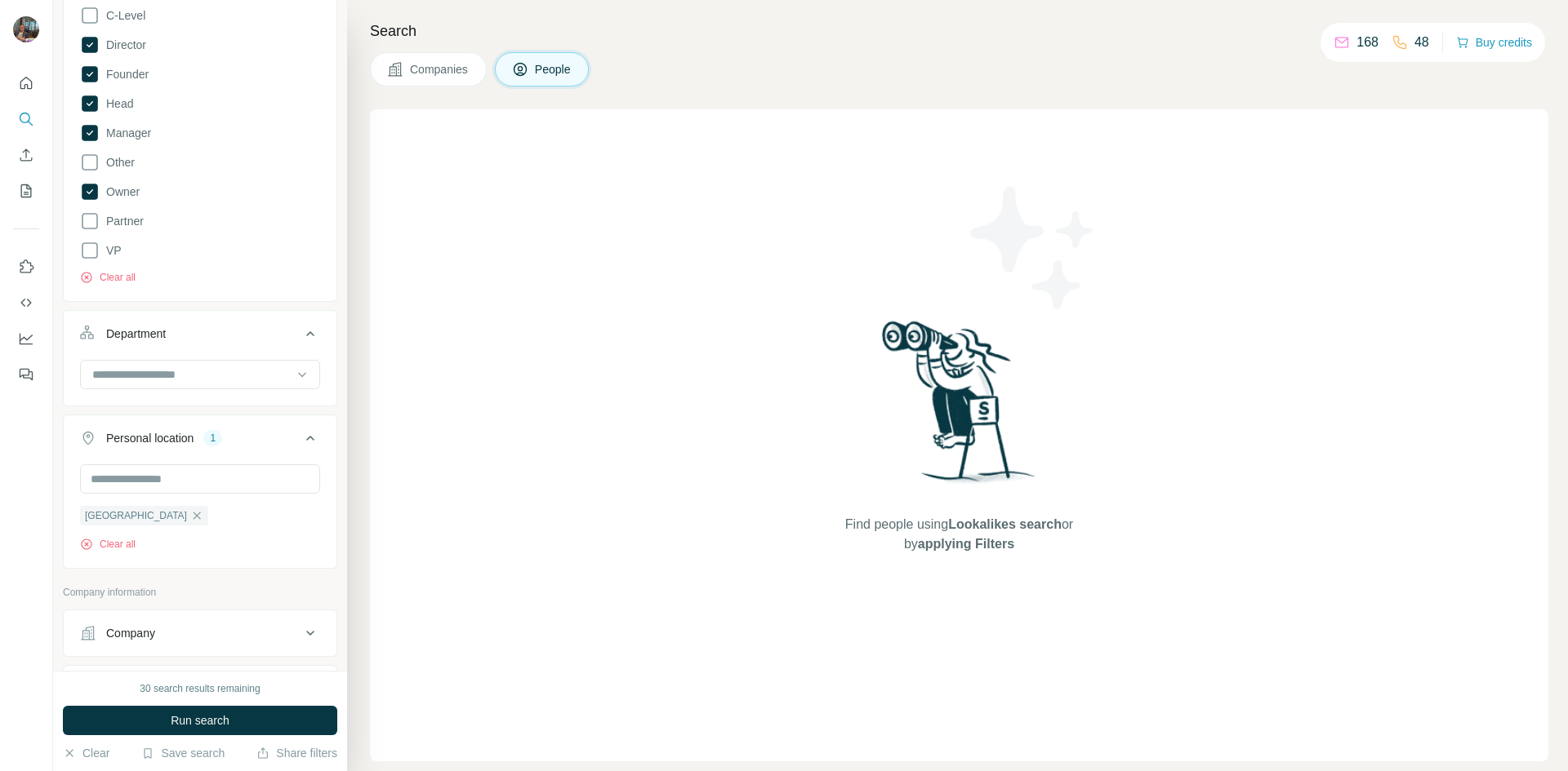
click at [229, 721] on span "Run search" at bounding box center [200, 720] width 58 height 17
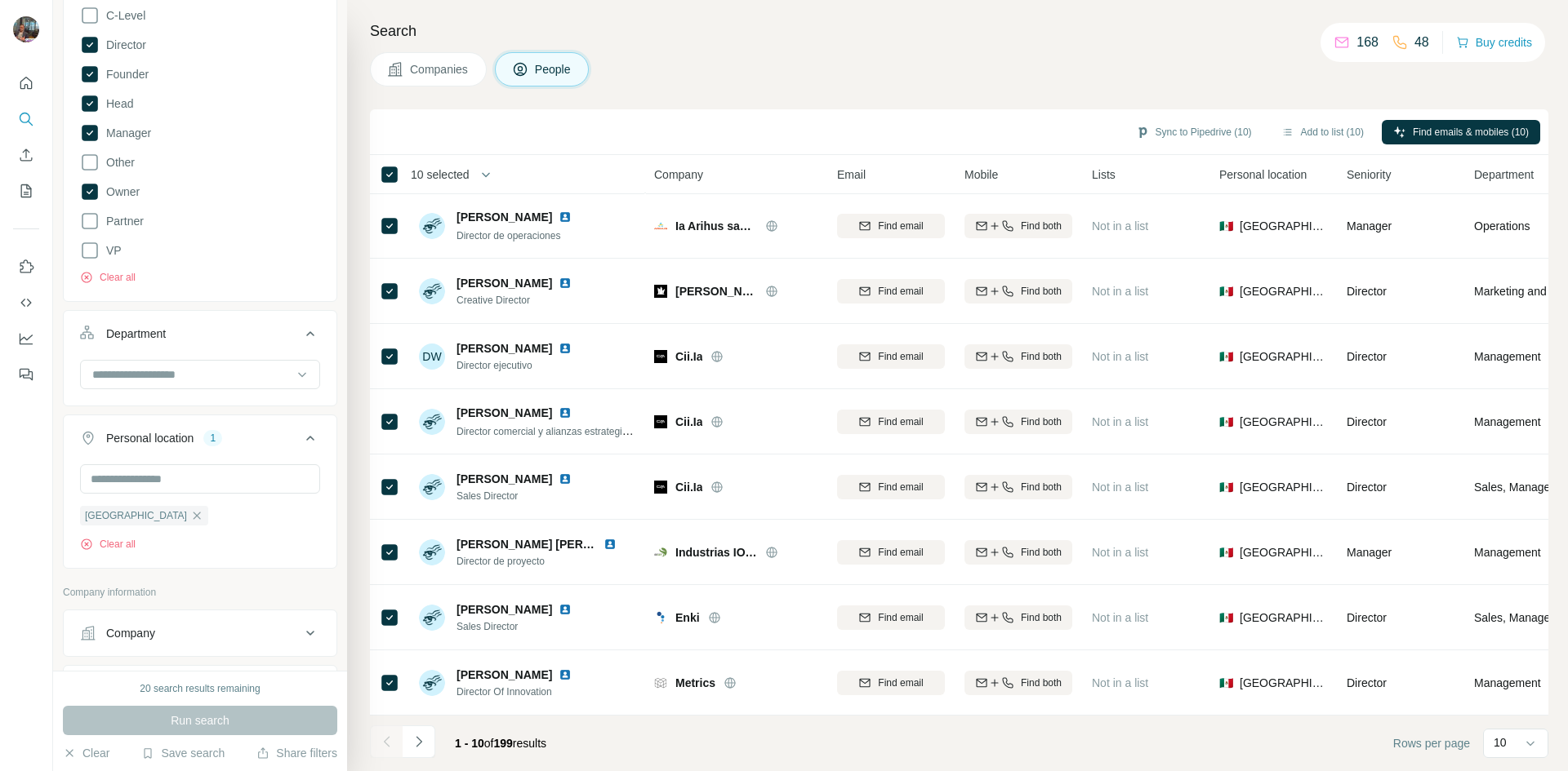
scroll to position [0, 0]
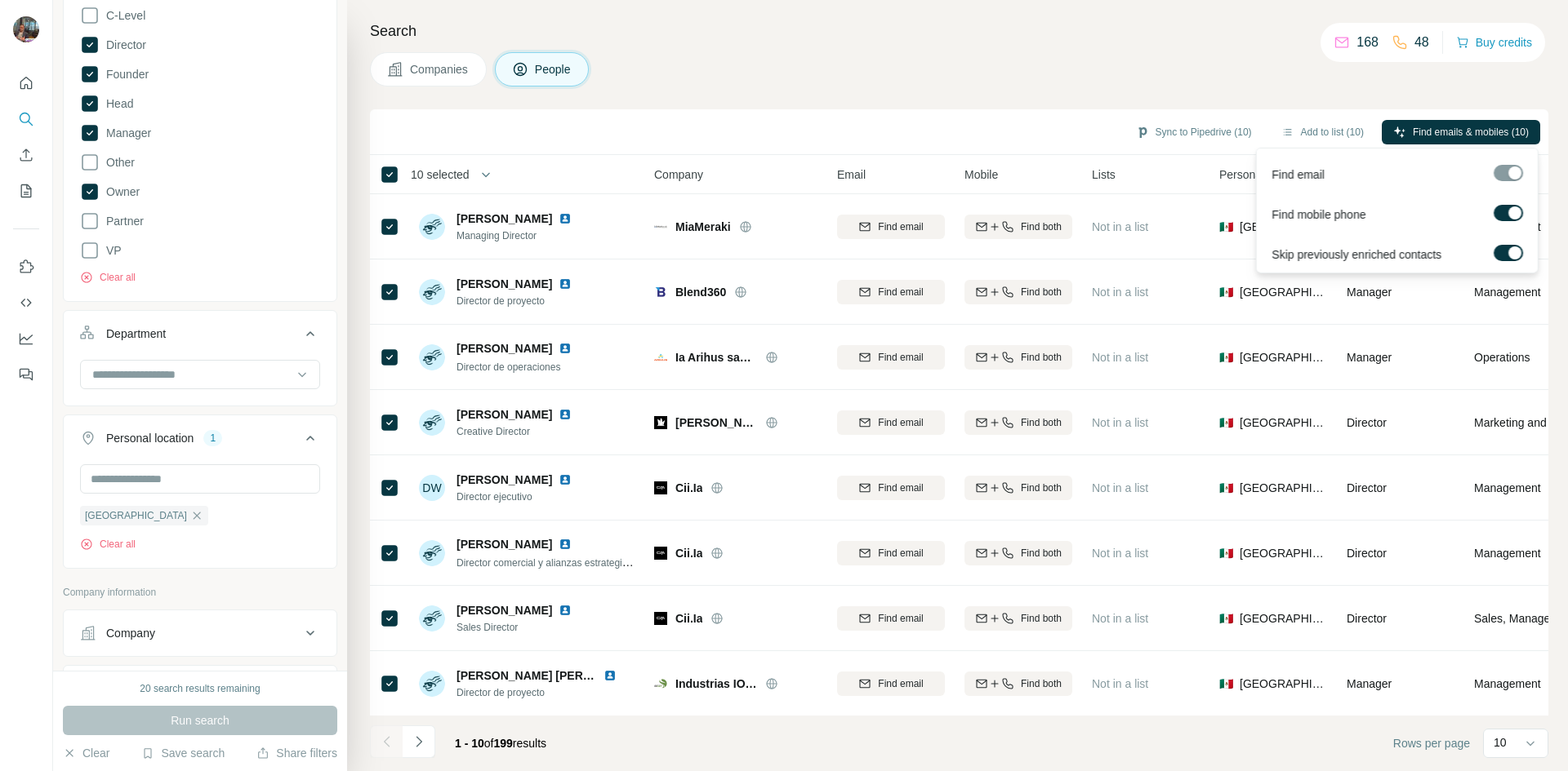
click at [1434, 127] on span "Find emails & mobiles (10)" at bounding box center [1470, 132] width 116 height 15
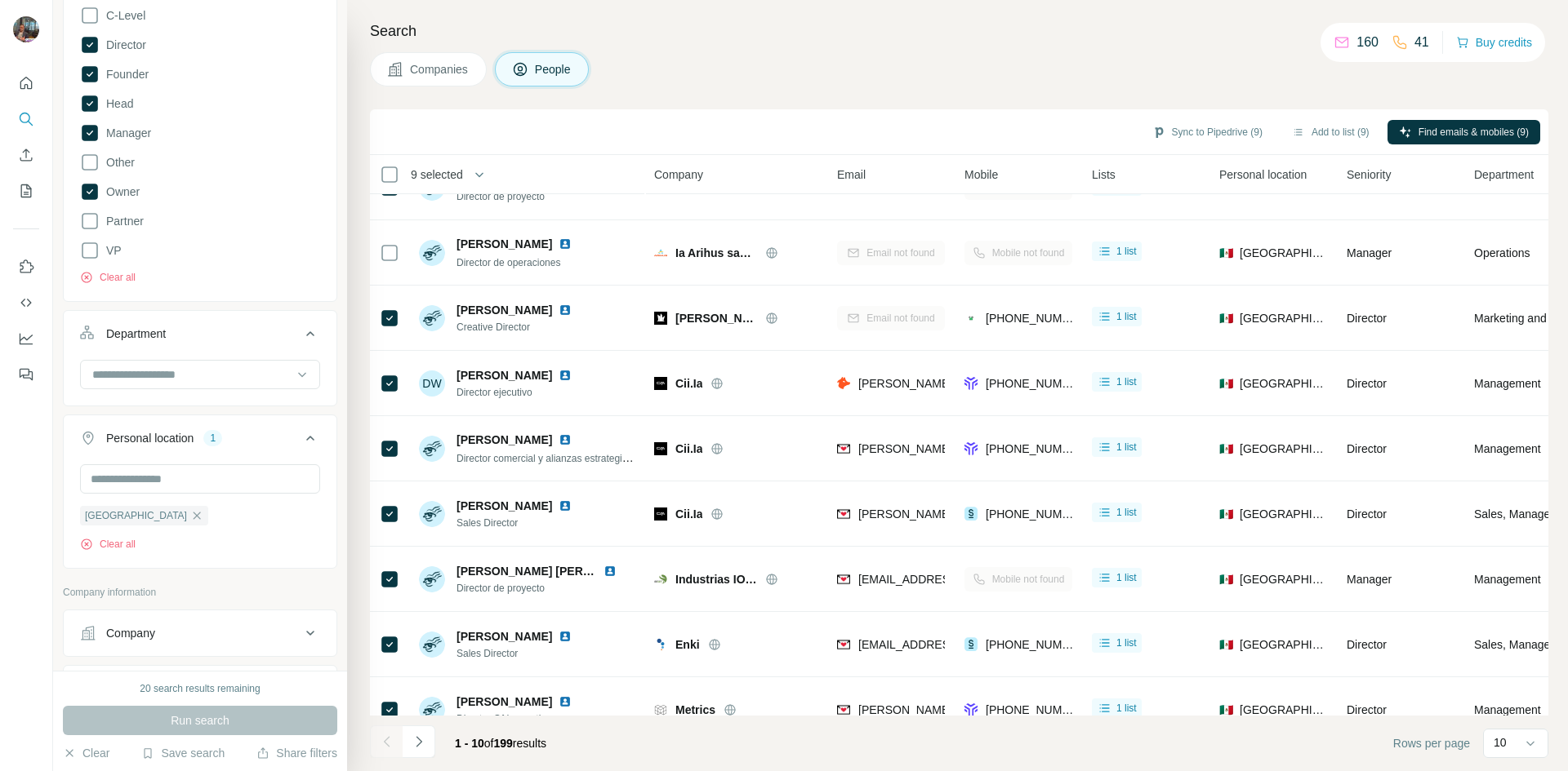
scroll to position [140, 0]
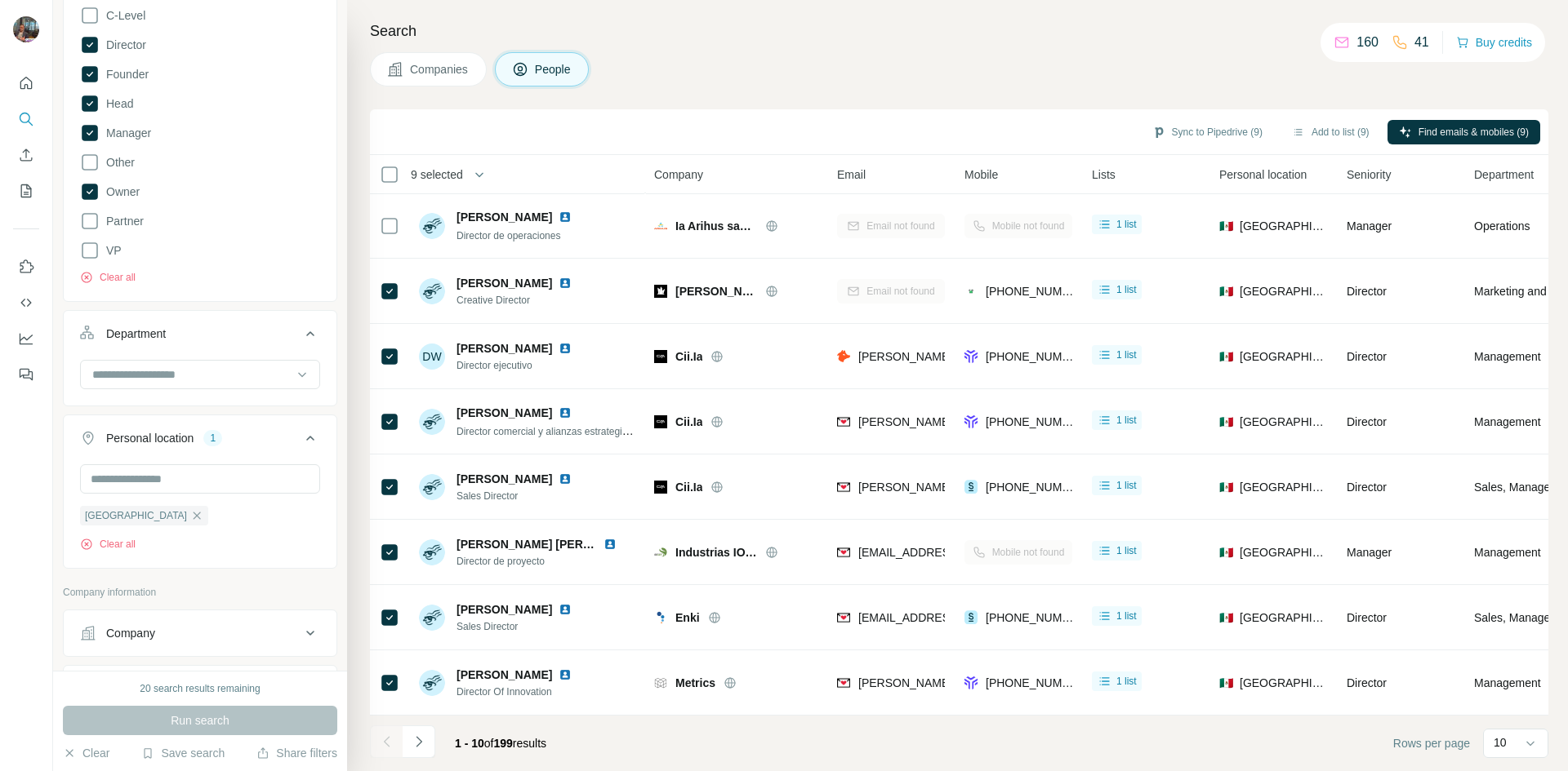
click at [1202, 129] on button "Sync to Pipedrive (9)" at bounding box center [1207, 133] width 134 height 24
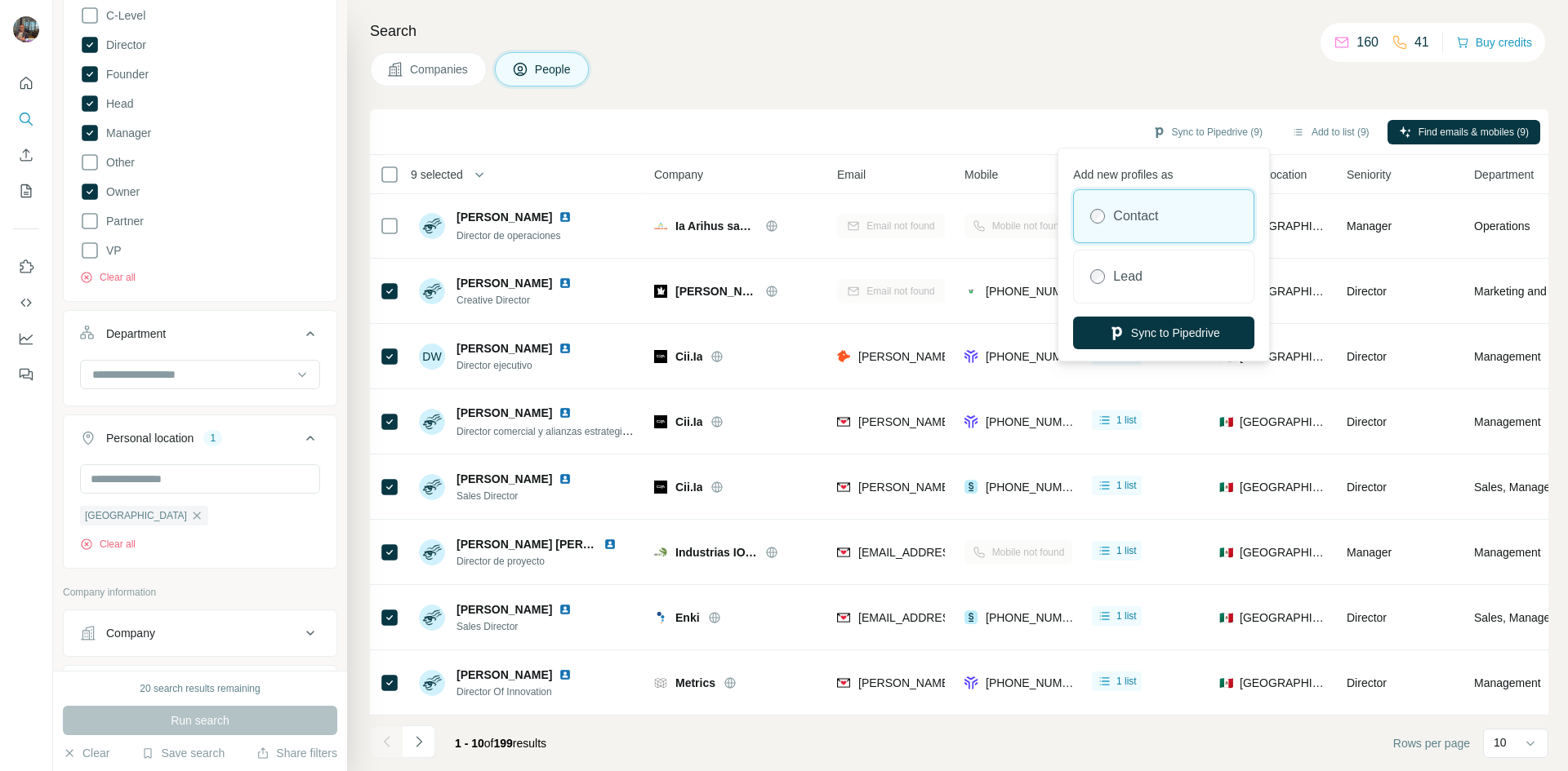
click at [1146, 343] on button "Sync to Pipedrive" at bounding box center [1164, 332] width 181 height 32
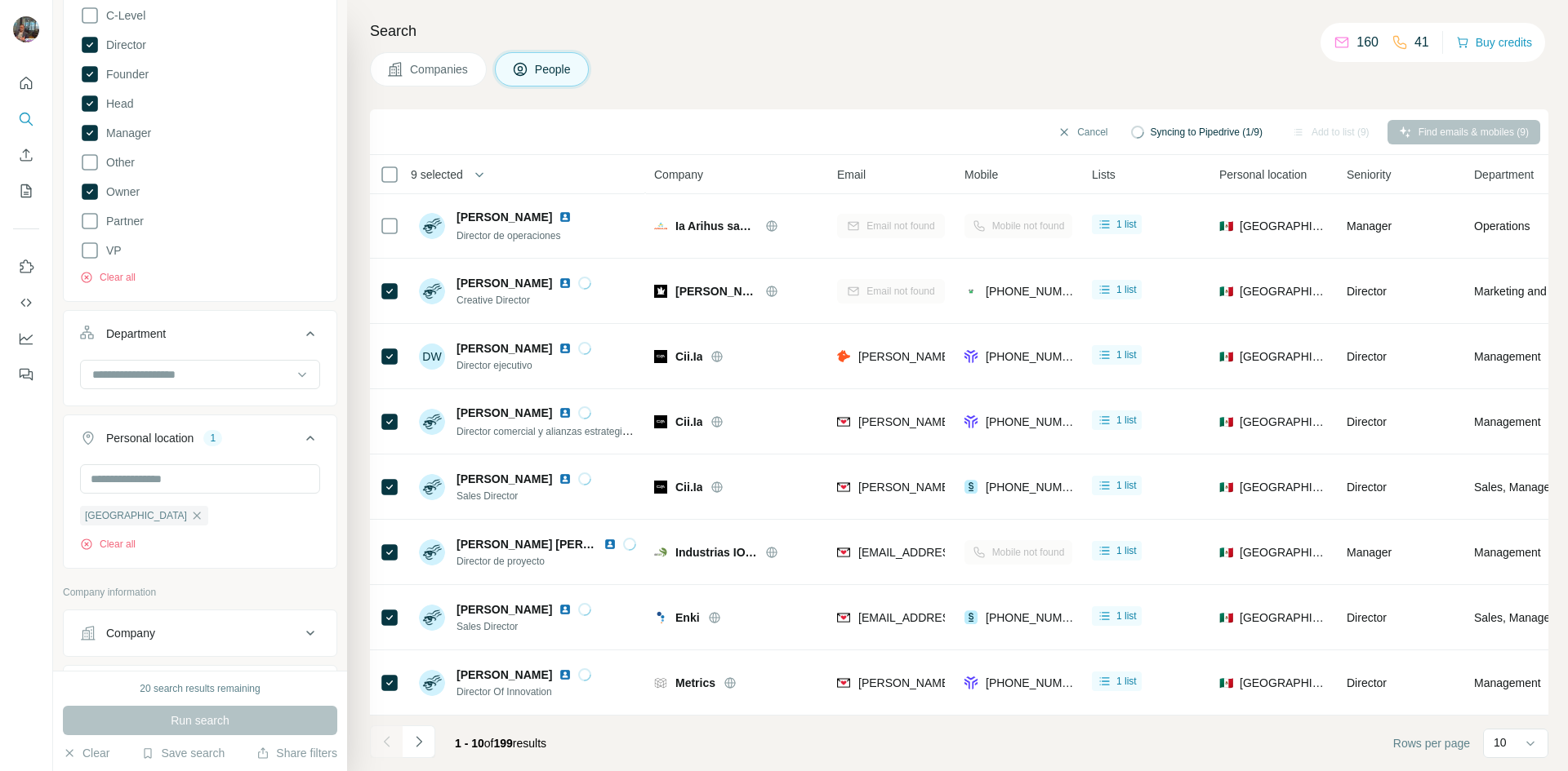
click at [26, 354] on nav at bounding box center [26, 320] width 26 height 137
click at [23, 349] on button "Dashboard" at bounding box center [26, 338] width 26 height 30
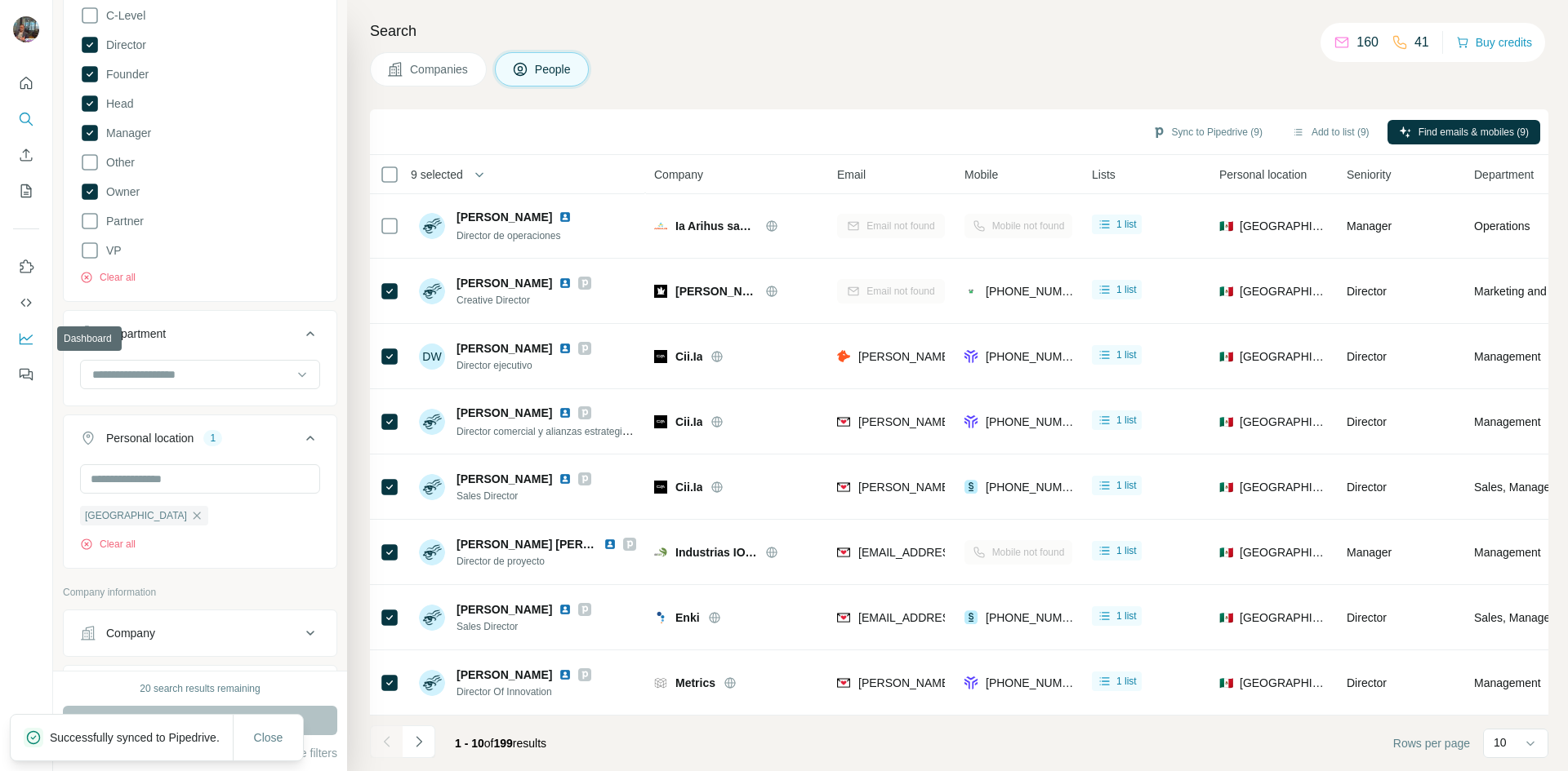
click at [25, 345] on icon "Dashboard" at bounding box center [26, 338] width 17 height 17
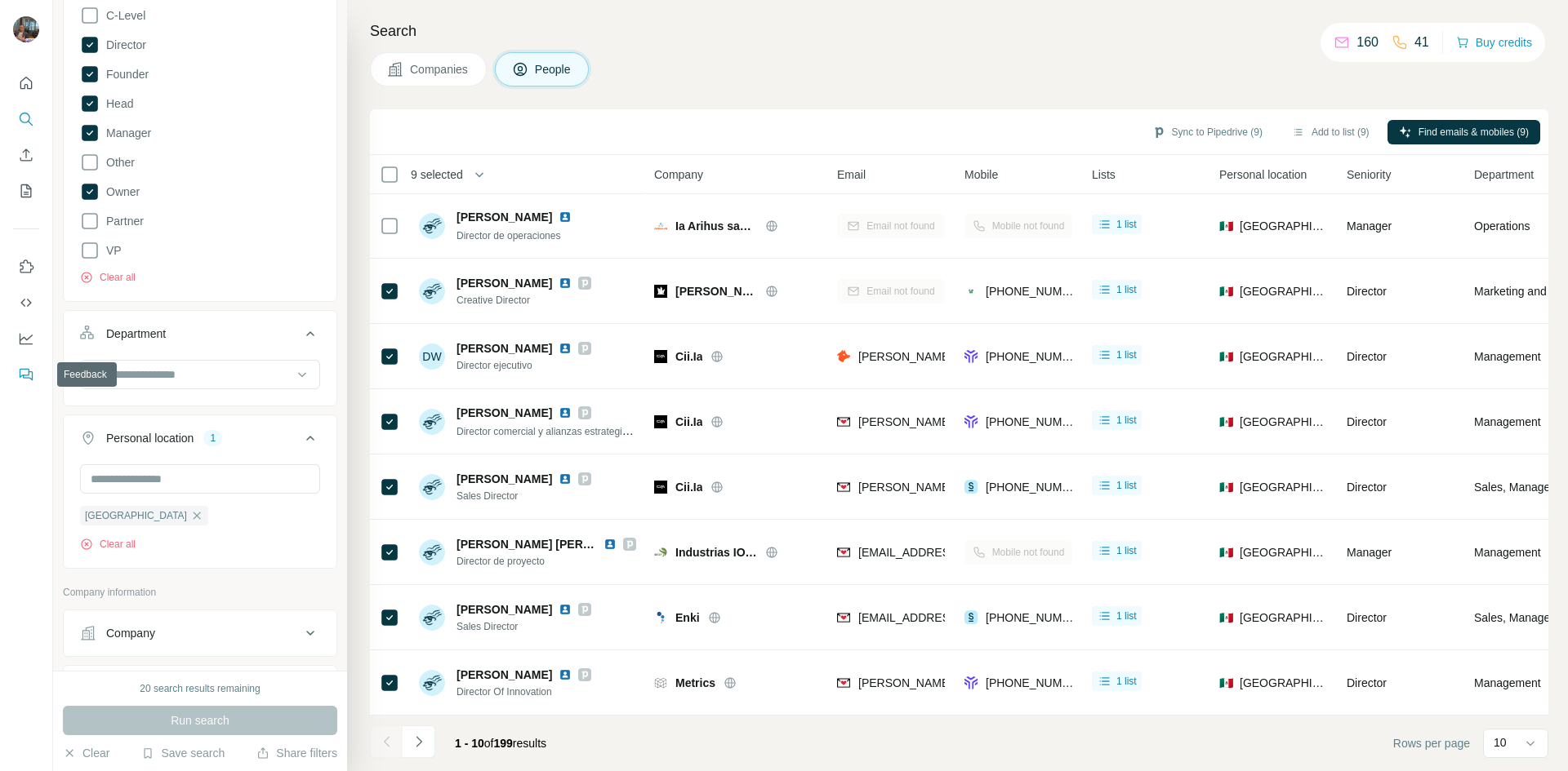
click at [22, 374] on icon "Feedback" at bounding box center [26, 374] width 17 height 17
click at [1226, 138] on button "Sync to Pipedrive (9)" at bounding box center [1207, 133] width 134 height 24
click at [1040, 101] on div "Search Companies People Sync to Pipedrive (9) Add to list (9) Find emails & mob…" at bounding box center [957, 386] width 1221 height 771
click at [19, 192] on icon "My lists" at bounding box center [26, 191] width 17 height 17
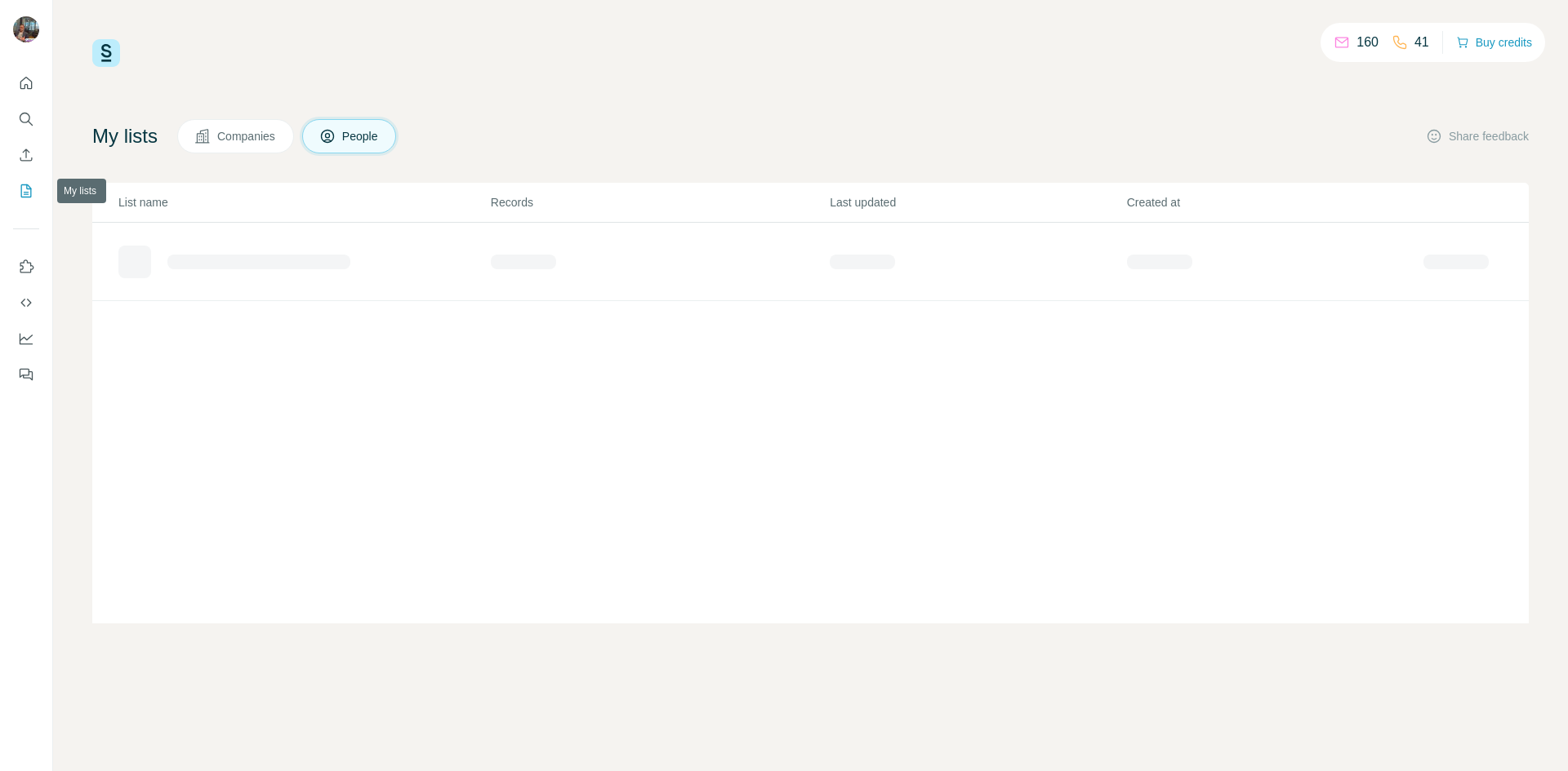
click at [19, 192] on icon "My lists" at bounding box center [26, 191] width 17 height 17
click at [249, 259] on div "Added from ICP Finder" at bounding box center [219, 256] width 117 height 17
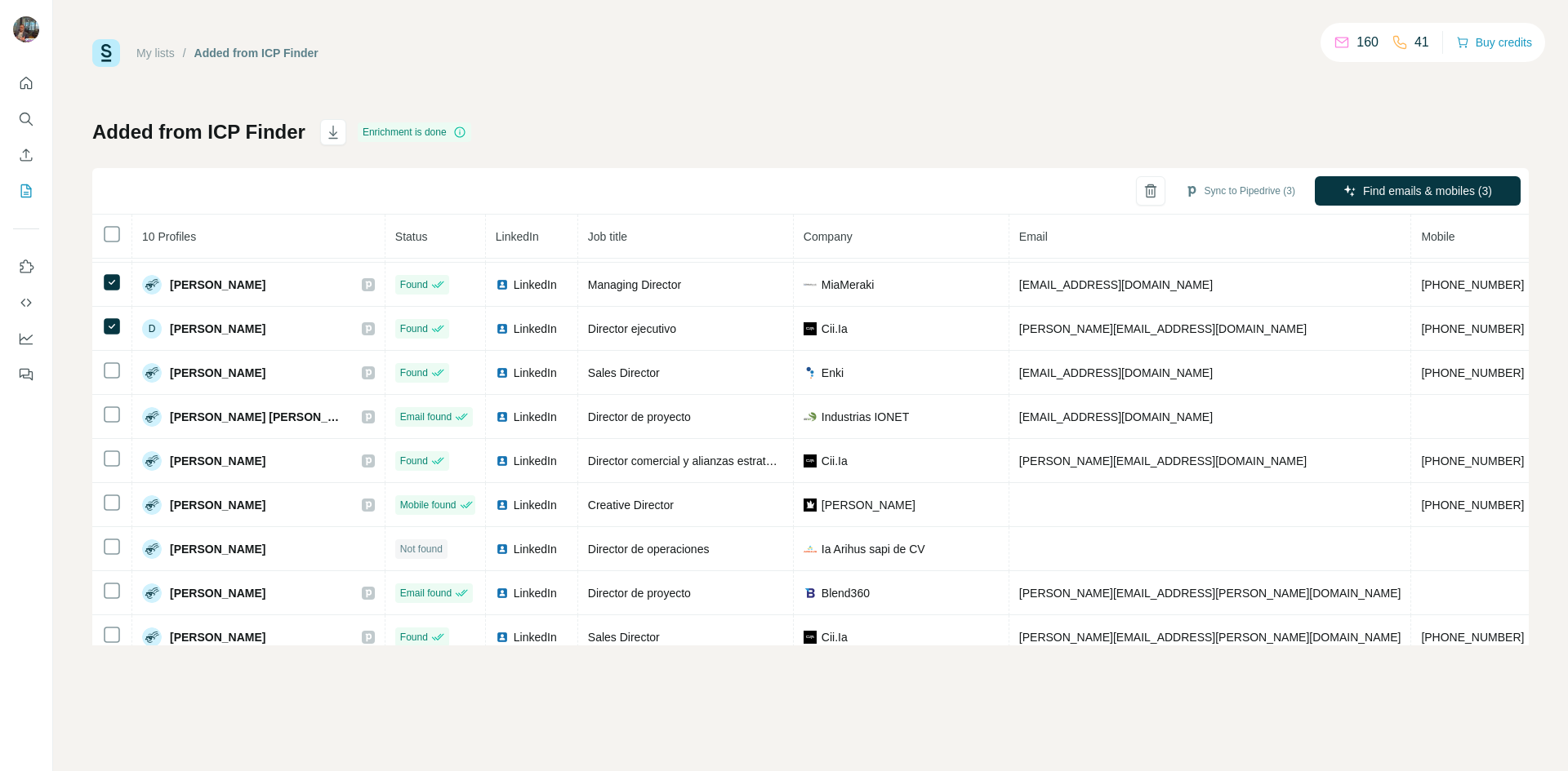
scroll to position [62, 0]
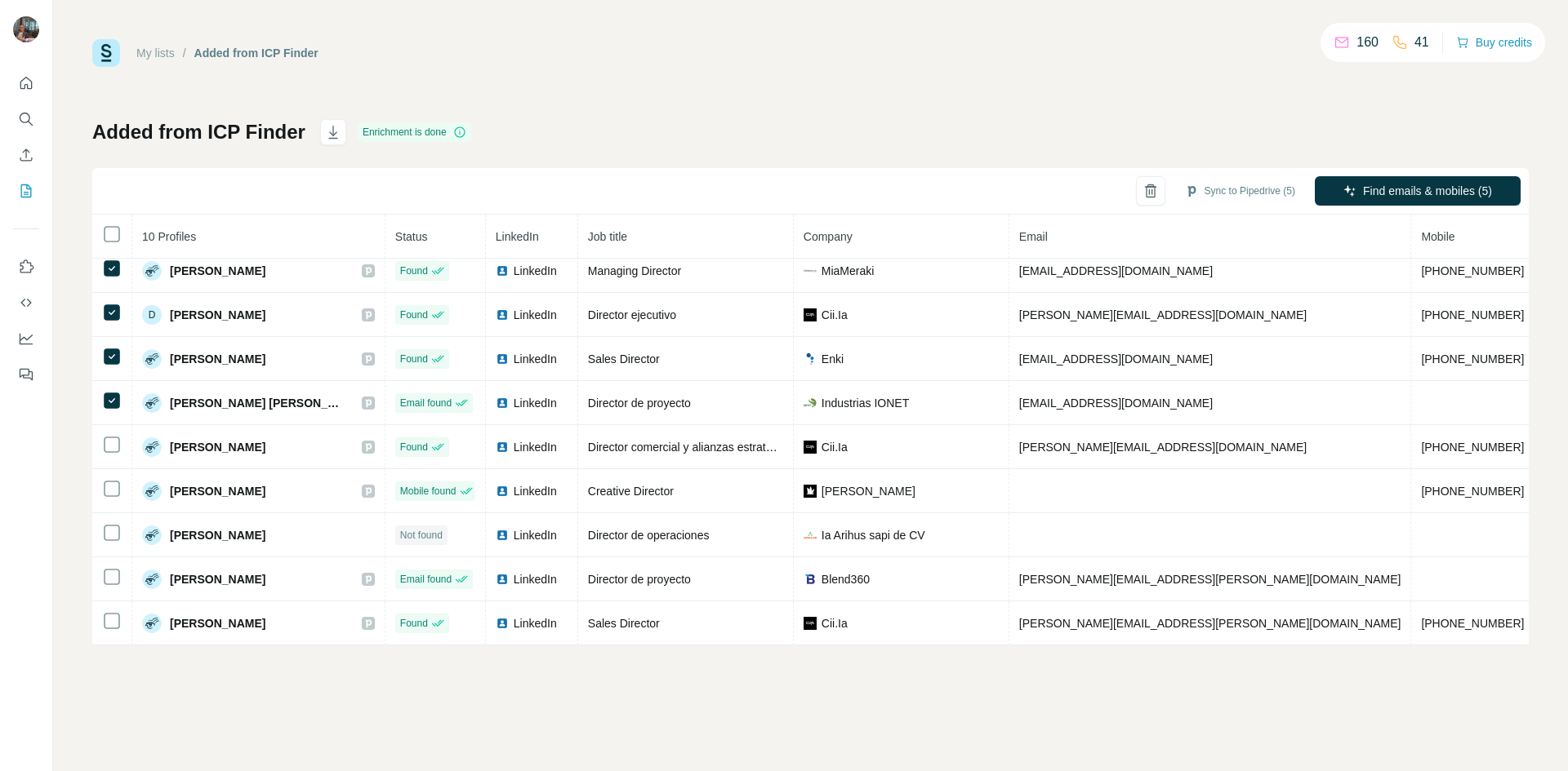
click at [103, 435] on icon at bounding box center [112, 445] width 19 height 19
click at [1229, 184] on button "Sync to Pipedrive (8)" at bounding box center [1240, 191] width 134 height 24
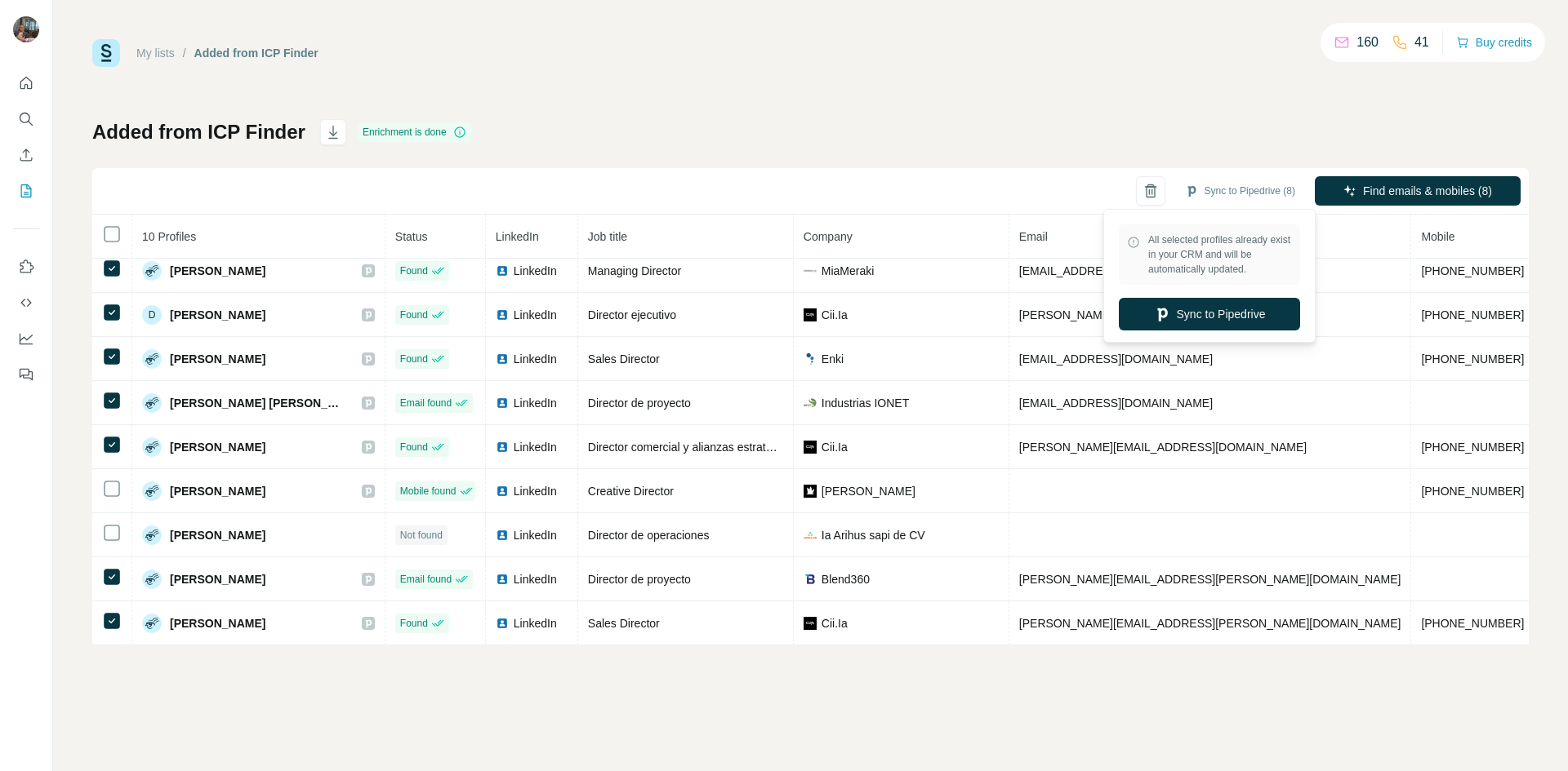
click at [1175, 317] on button "Sync to Pipedrive" at bounding box center [1209, 314] width 181 height 32
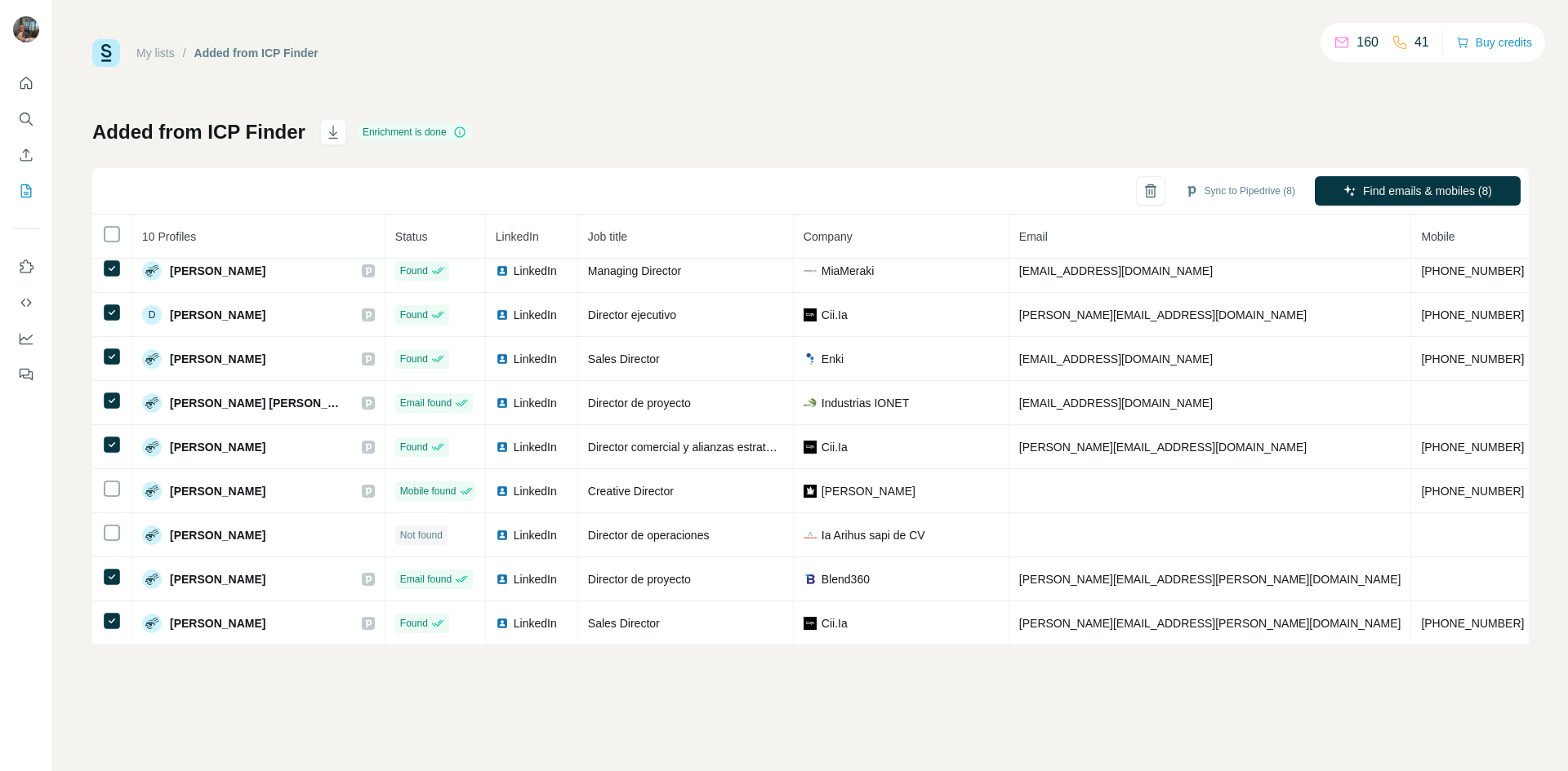
scroll to position [0, 0]
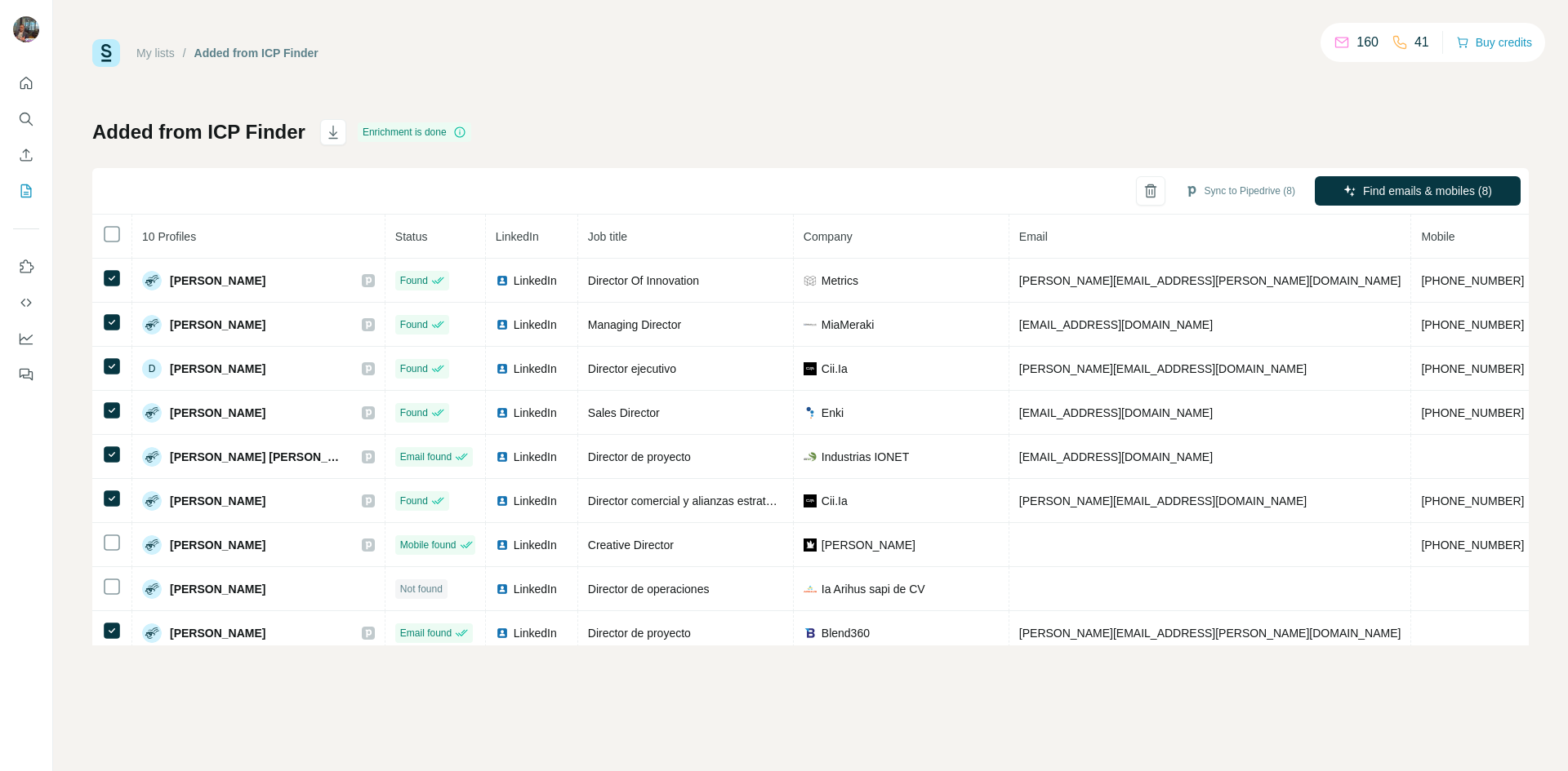
click at [1226, 194] on button "Sync to Pipedrive (8)" at bounding box center [1240, 191] width 134 height 24
click at [1169, 312] on button "Sync to Pipedrive" at bounding box center [1209, 314] width 181 height 32
click at [165, 54] on link "My lists" at bounding box center [155, 52] width 38 height 13
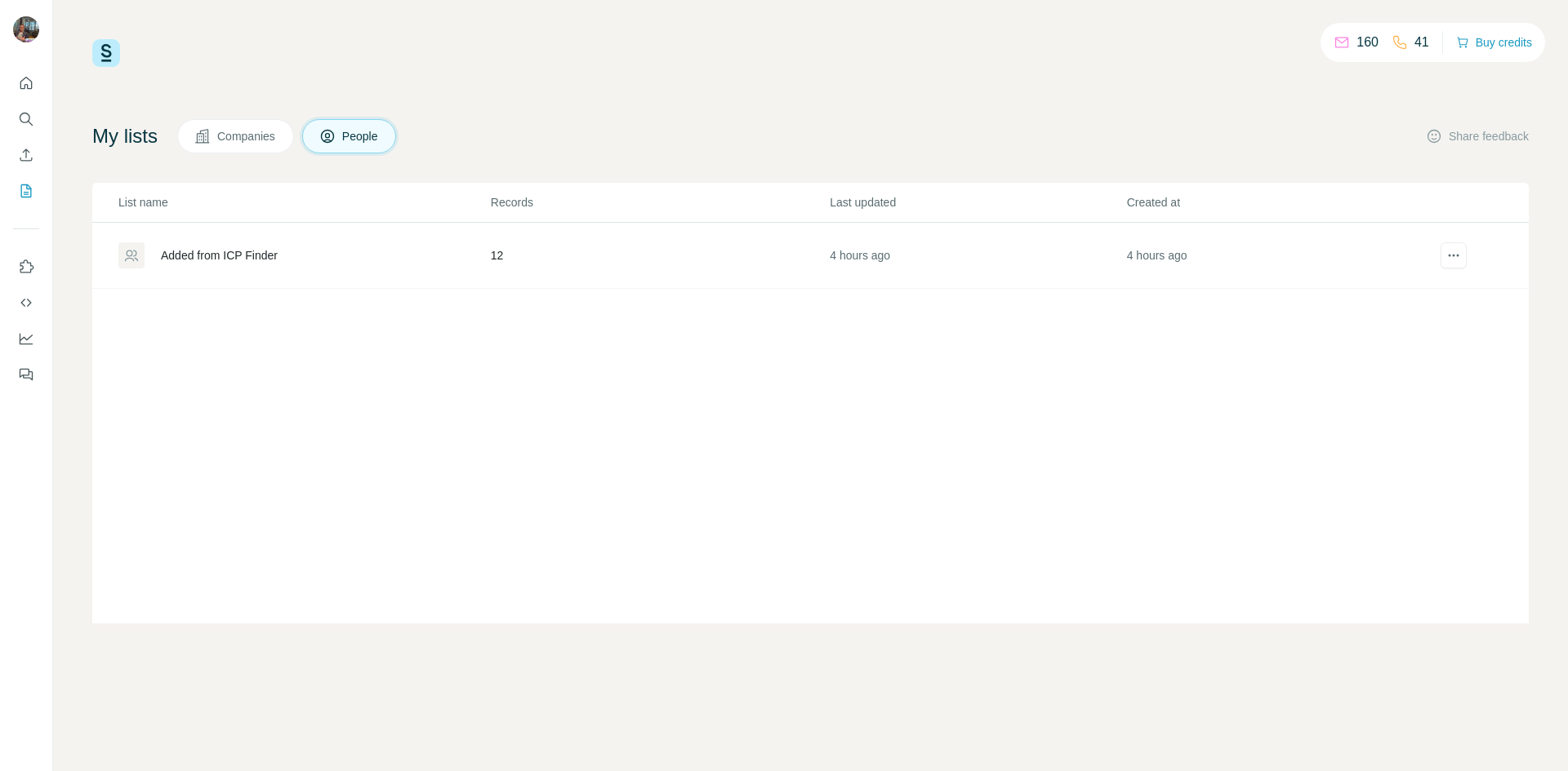
click at [594, 222] on td "12" at bounding box center [659, 256] width 339 height 66
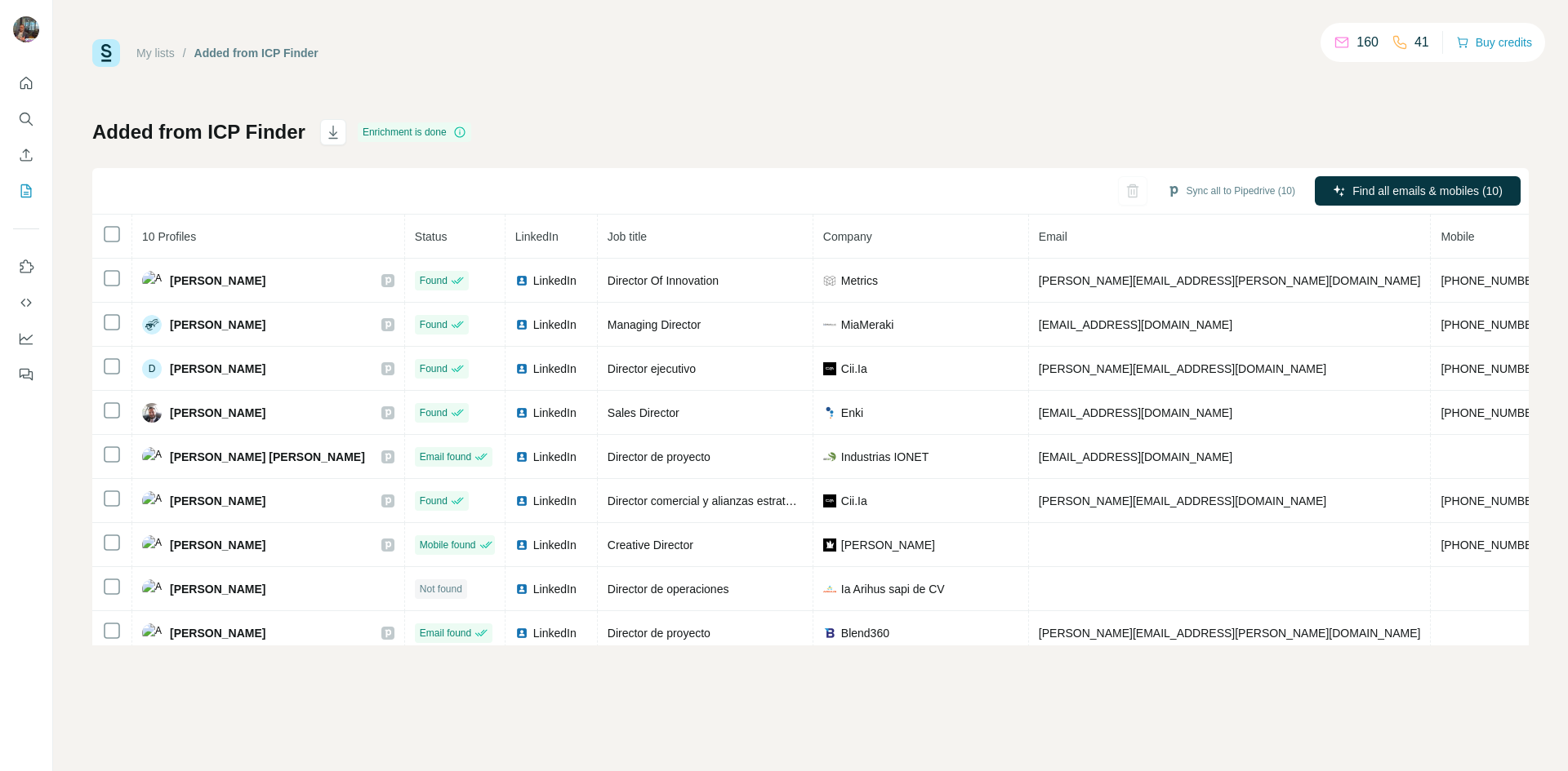
click at [452, 260] on td "Found" at bounding box center [455, 281] width 100 height 44
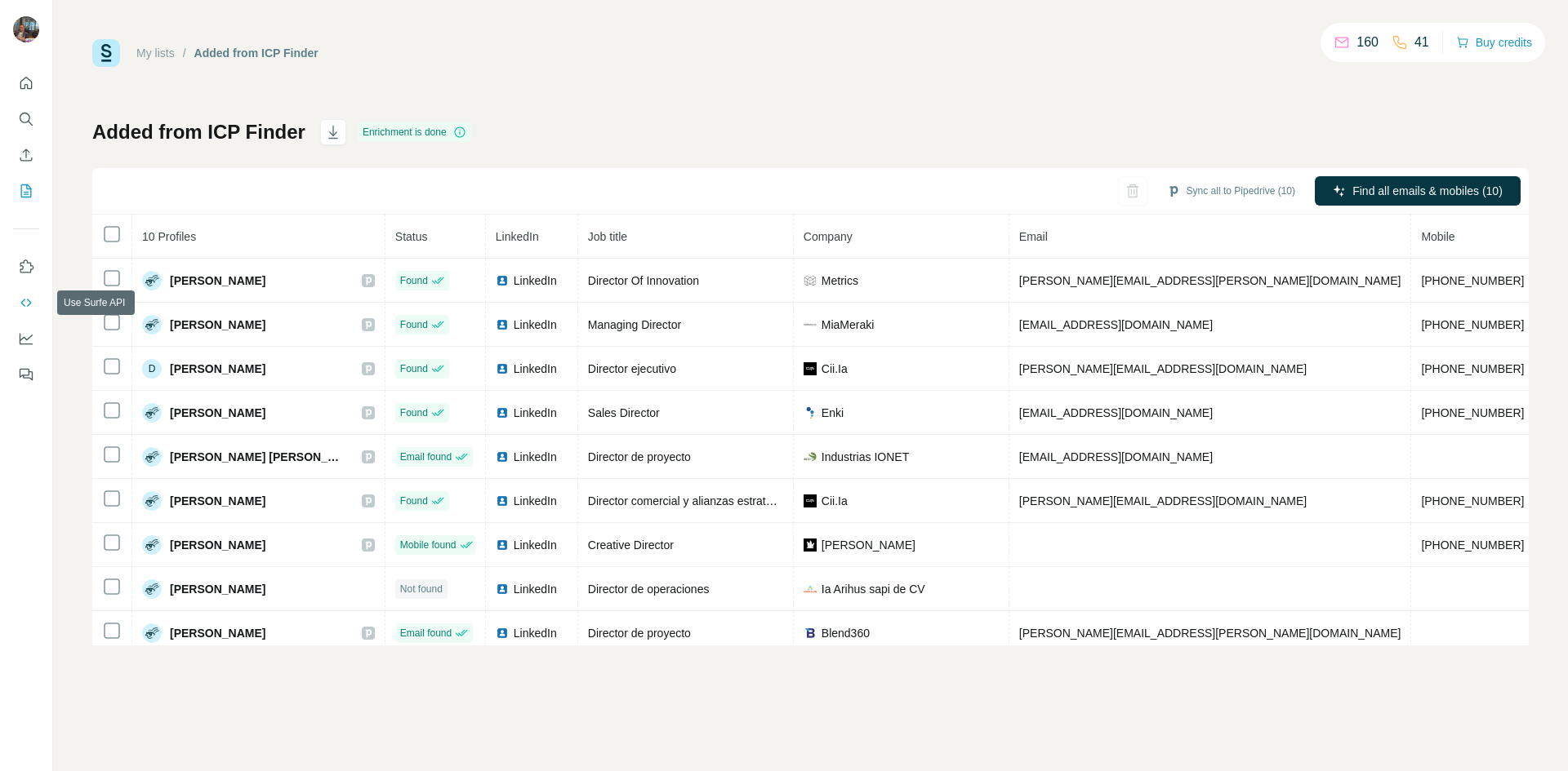
click at [23, 304] on icon "Use Surfe API" at bounding box center [25, 302] width 10 height 8
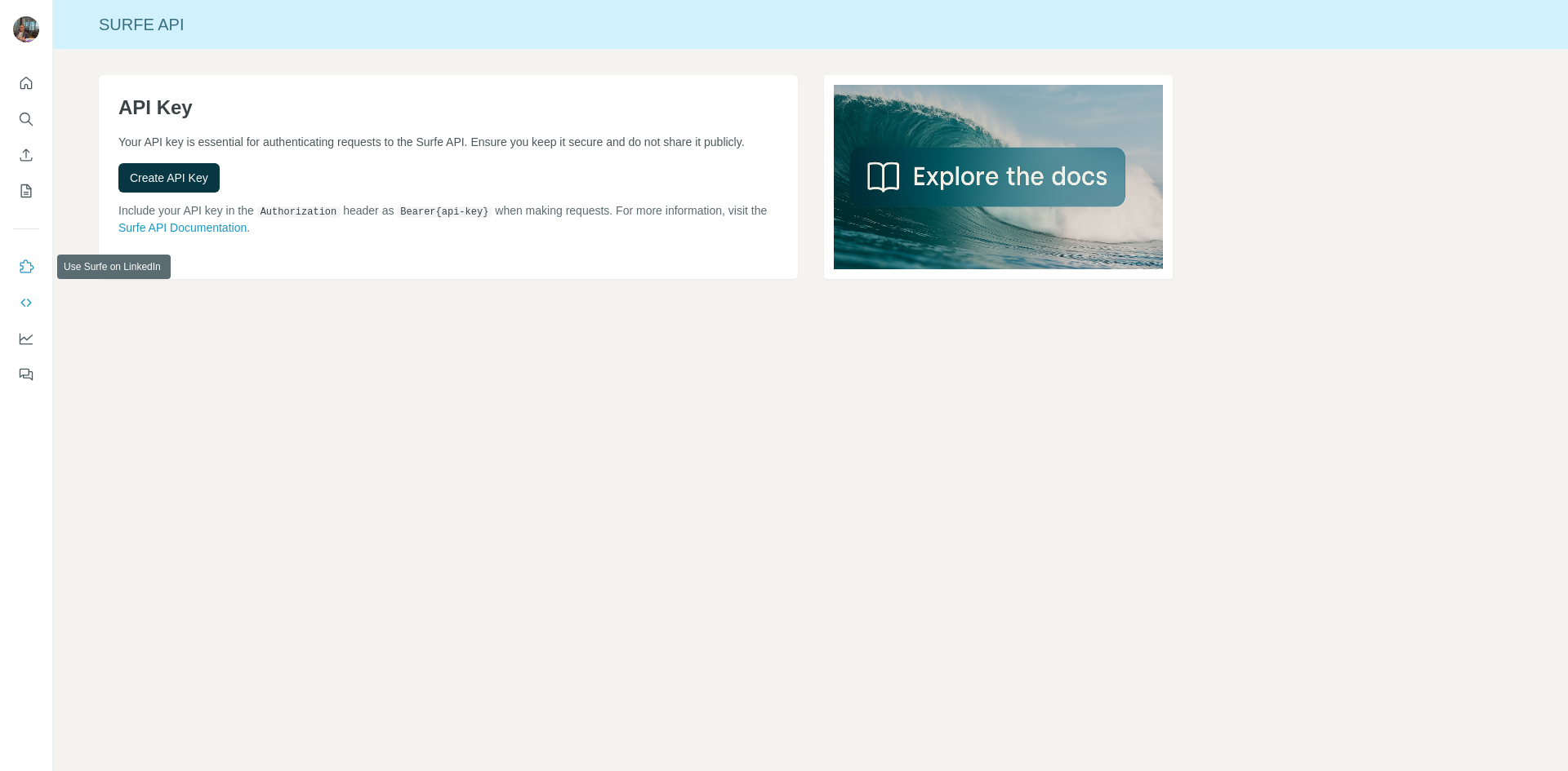
click at [27, 270] on icon "Use Surfe on LinkedIn" at bounding box center [26, 267] width 17 height 17
click at [19, 192] on icon "My lists" at bounding box center [26, 191] width 17 height 17
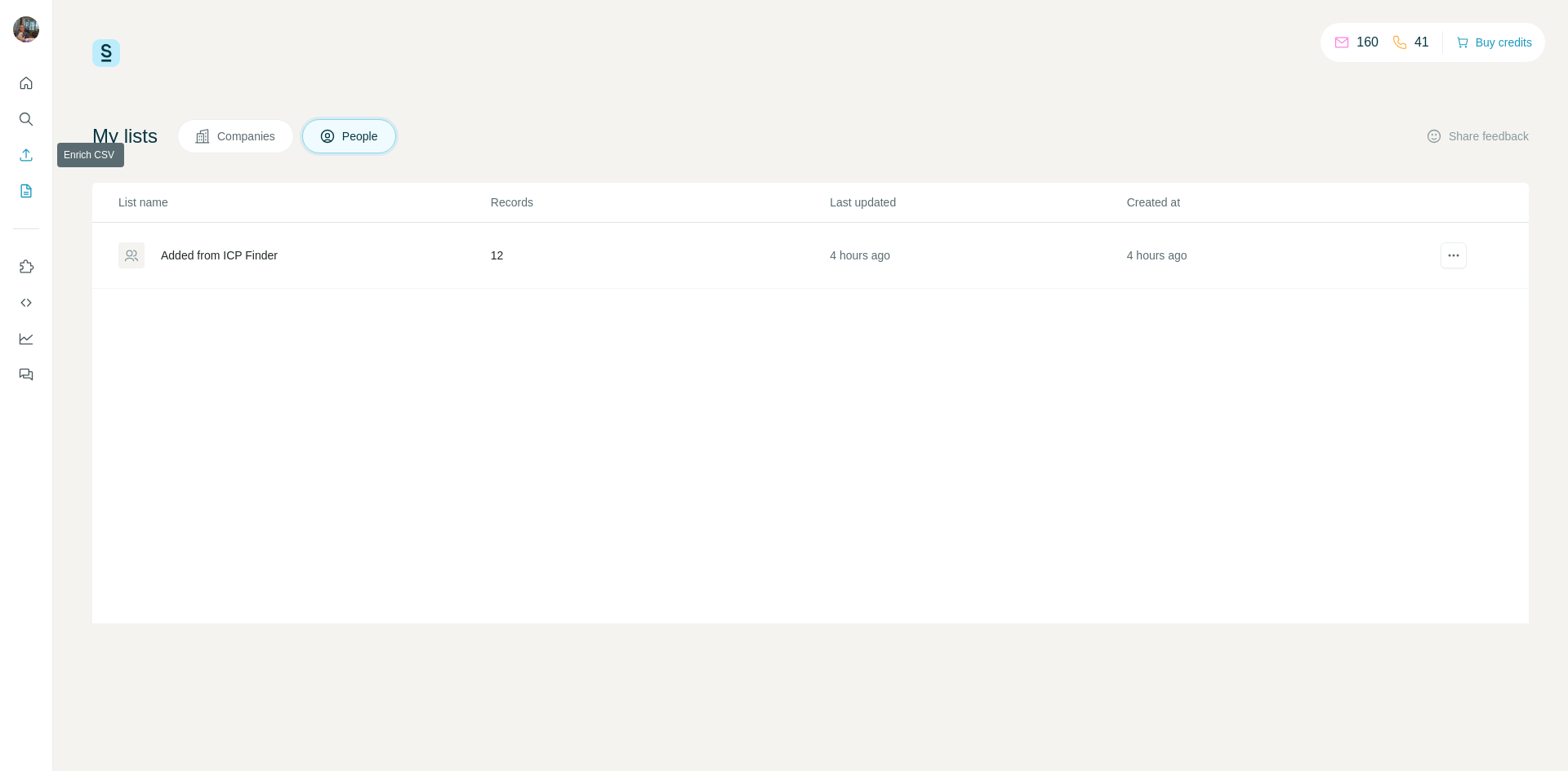
click at [18, 152] on icon "Enrich CSV" at bounding box center [26, 154] width 17 height 17
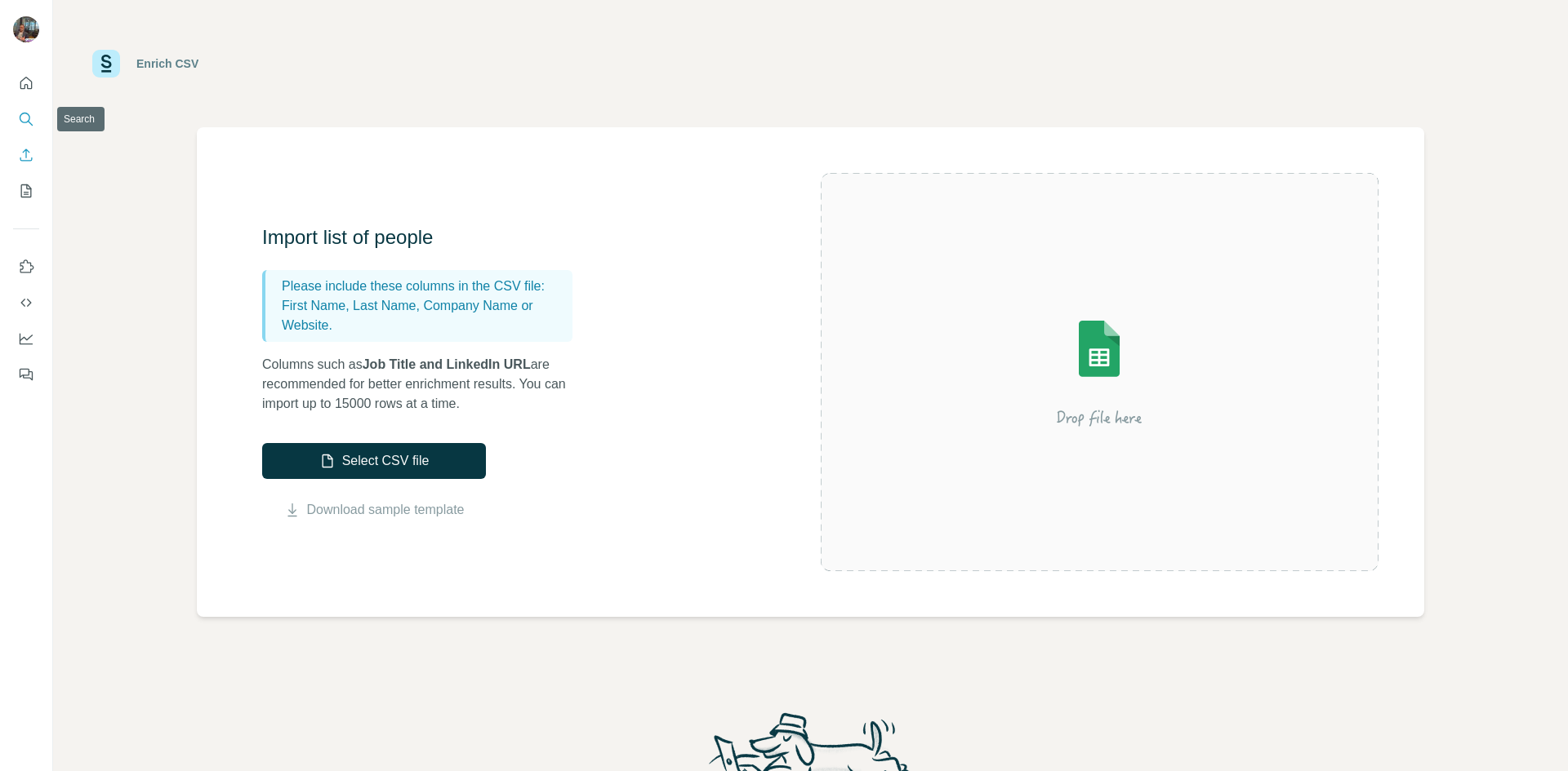
click at [16, 120] on button "Search" at bounding box center [26, 119] width 26 height 30
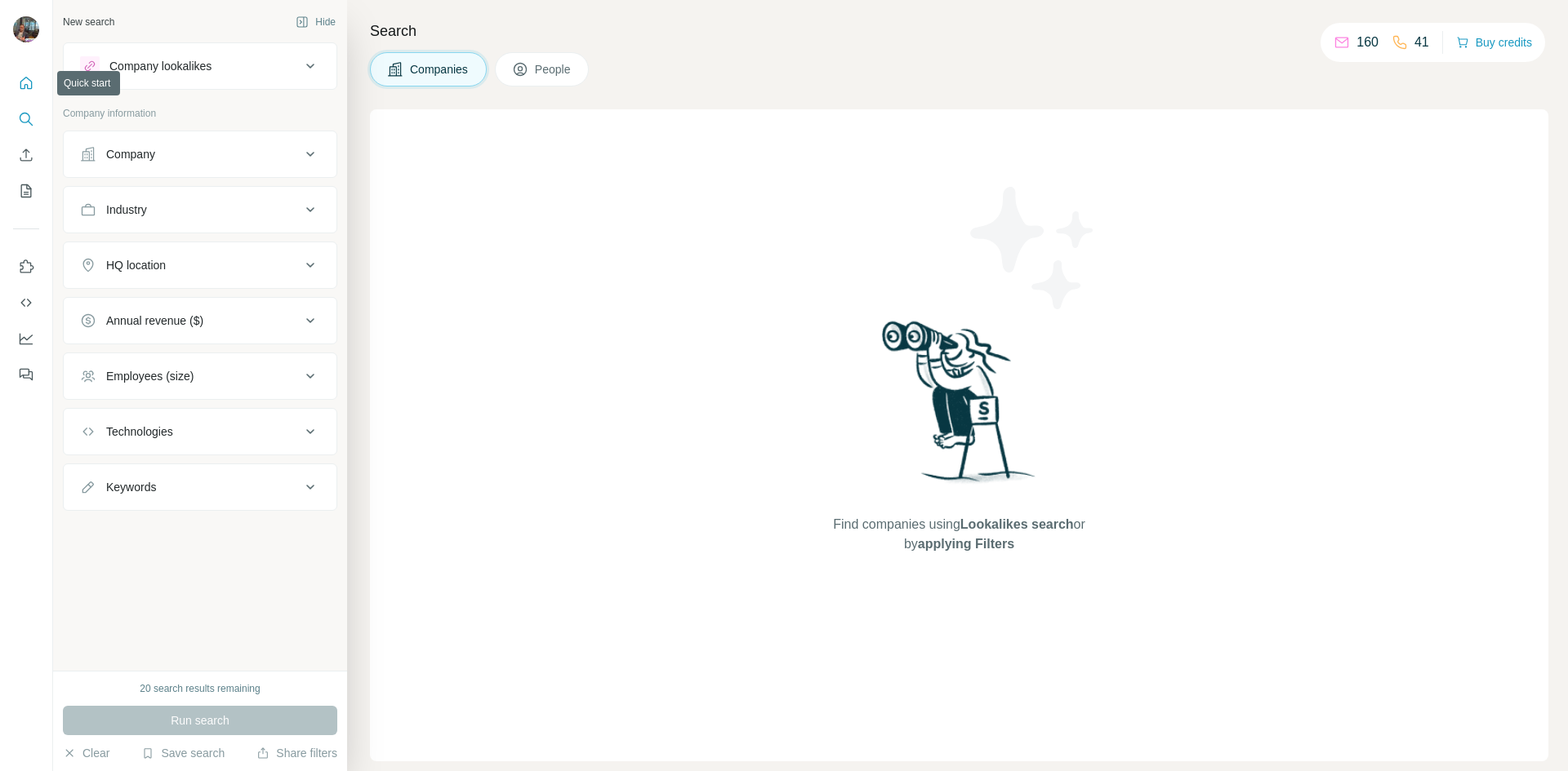
click at [17, 90] on button "Quick start" at bounding box center [26, 84] width 26 height 30
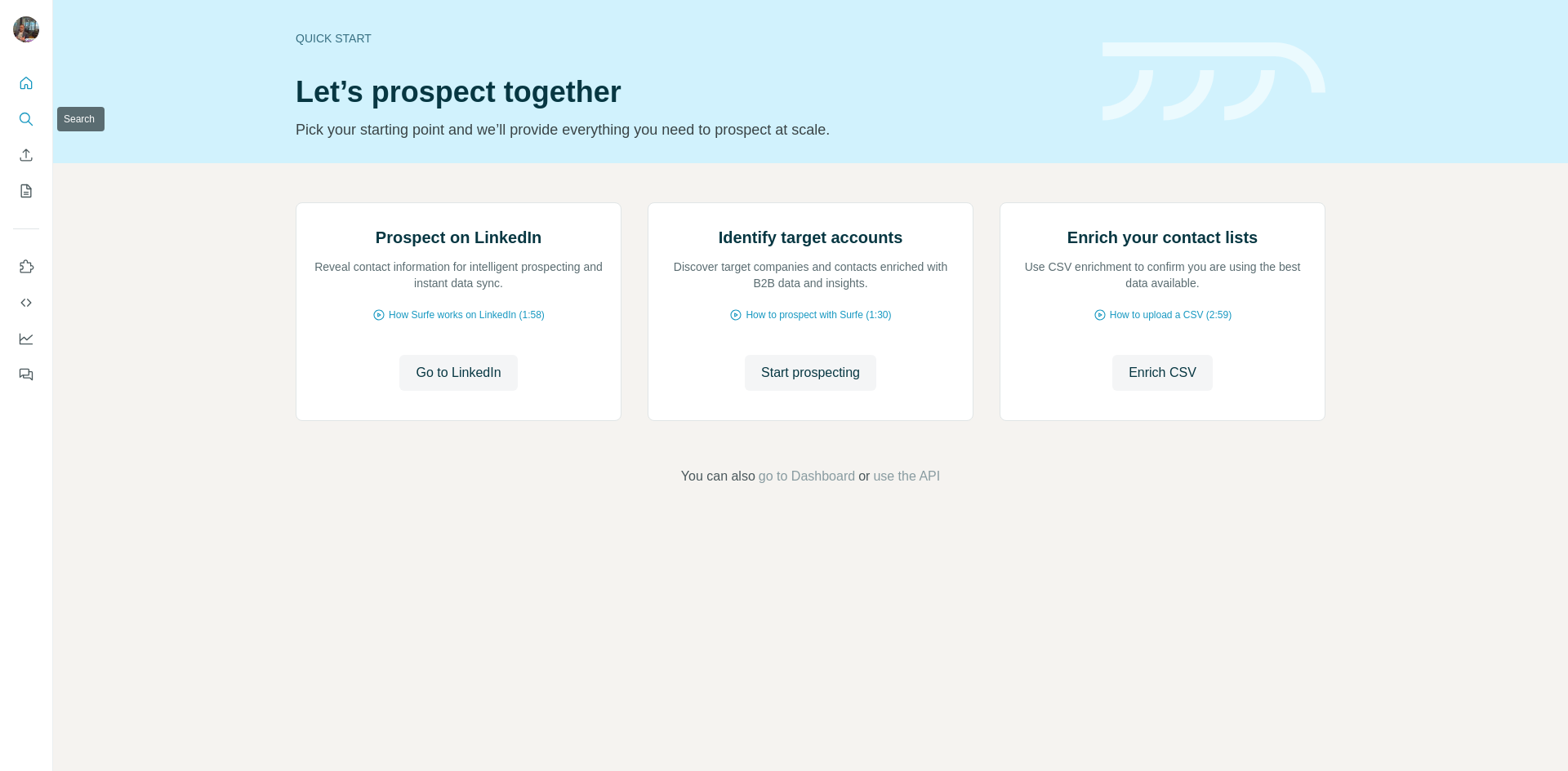
click at [31, 113] on icon "Search" at bounding box center [26, 119] width 17 height 17
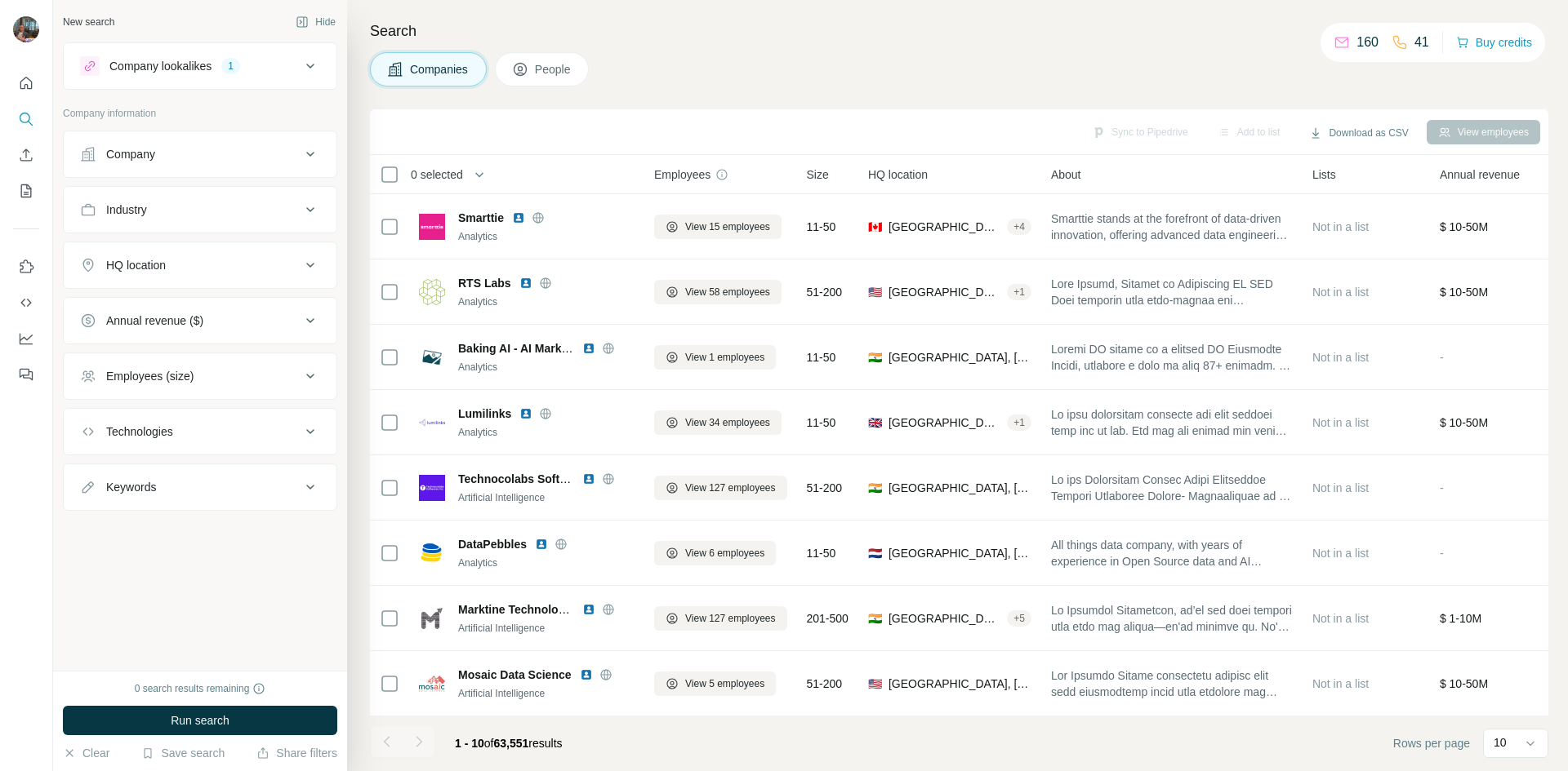
click at [526, 78] on button "People" at bounding box center [542, 69] width 95 height 34
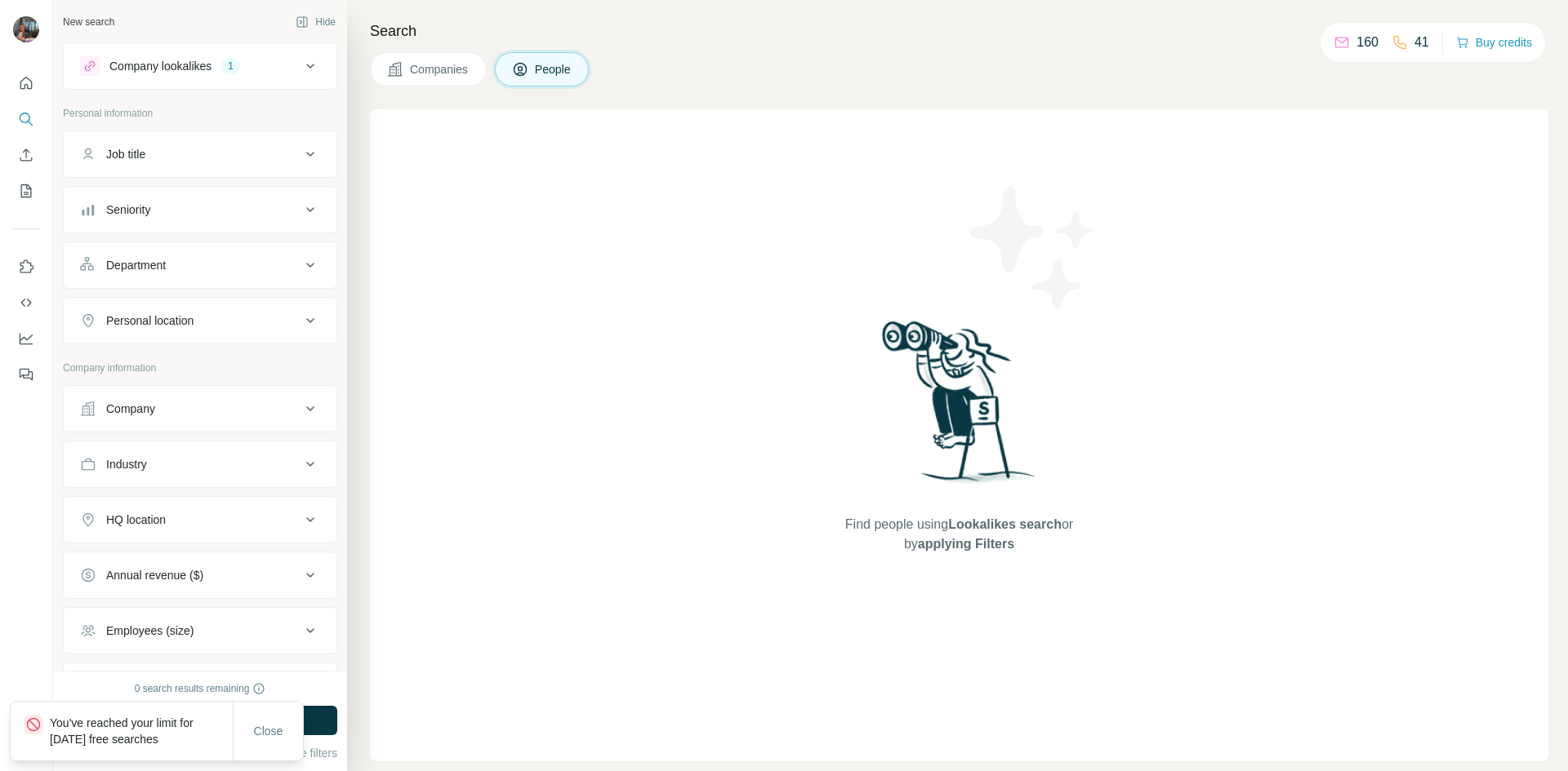
click at [401, 75] on icon at bounding box center [394, 69] width 14 height 14
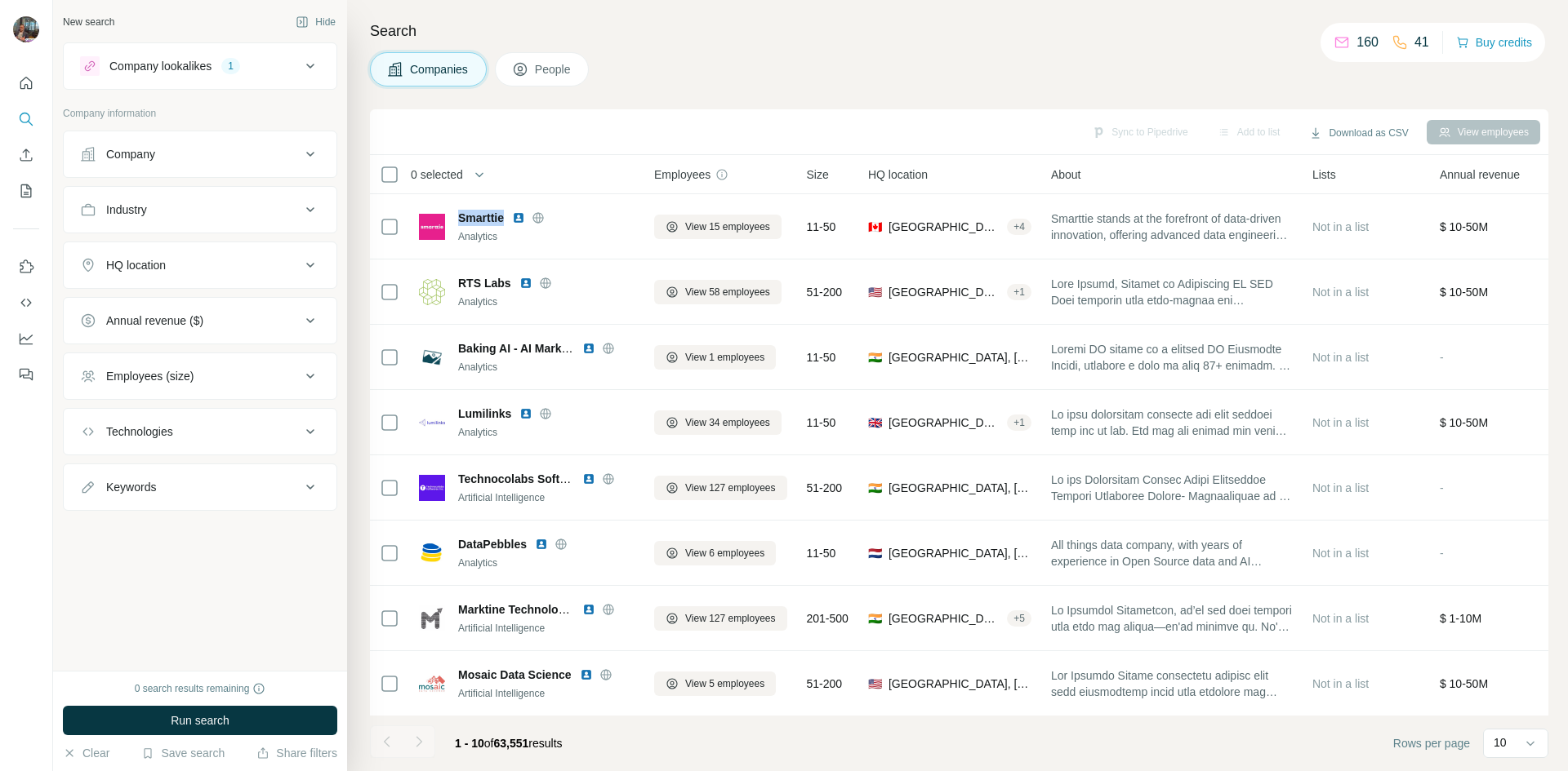
drag, startPoint x: 503, startPoint y: 221, endPoint x: 456, endPoint y: 216, distance: 47.3
click at [456, 216] on div "Smarttie Analytics" at bounding box center [526, 226] width 216 height 34
copy span "Smarttie"
click at [526, 92] on div "Search Companies People Sync to Pipedrive Add to list Download as CSV View empl…" at bounding box center [957, 386] width 1221 height 771
click at [532, 57] on button "People" at bounding box center [542, 69] width 95 height 34
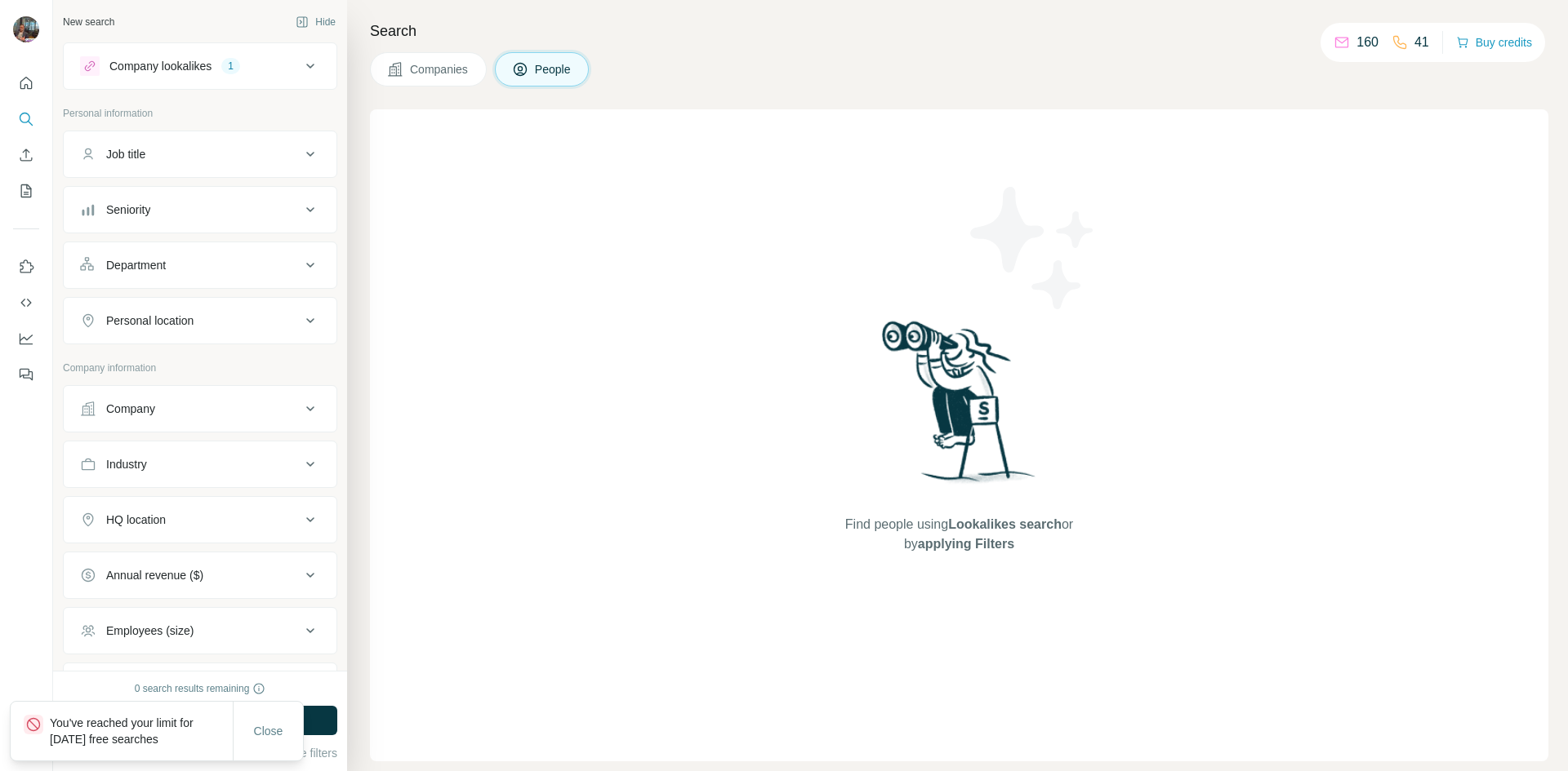
click at [192, 57] on div "Company lookalikes 1" at bounding box center [190, 66] width 221 height 19
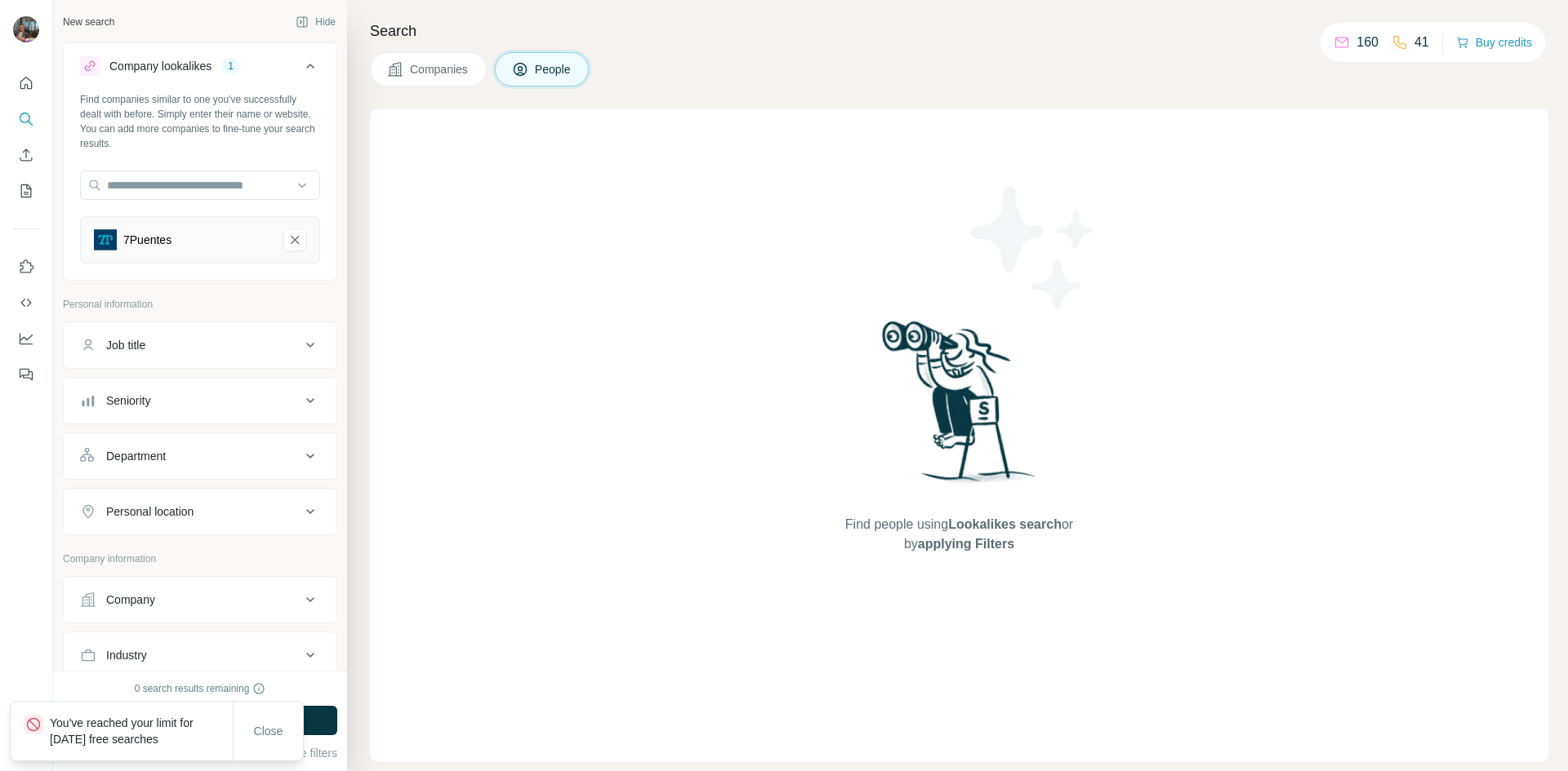
click at [290, 238] on button "7Puentes-remove-button" at bounding box center [295, 240] width 23 height 23
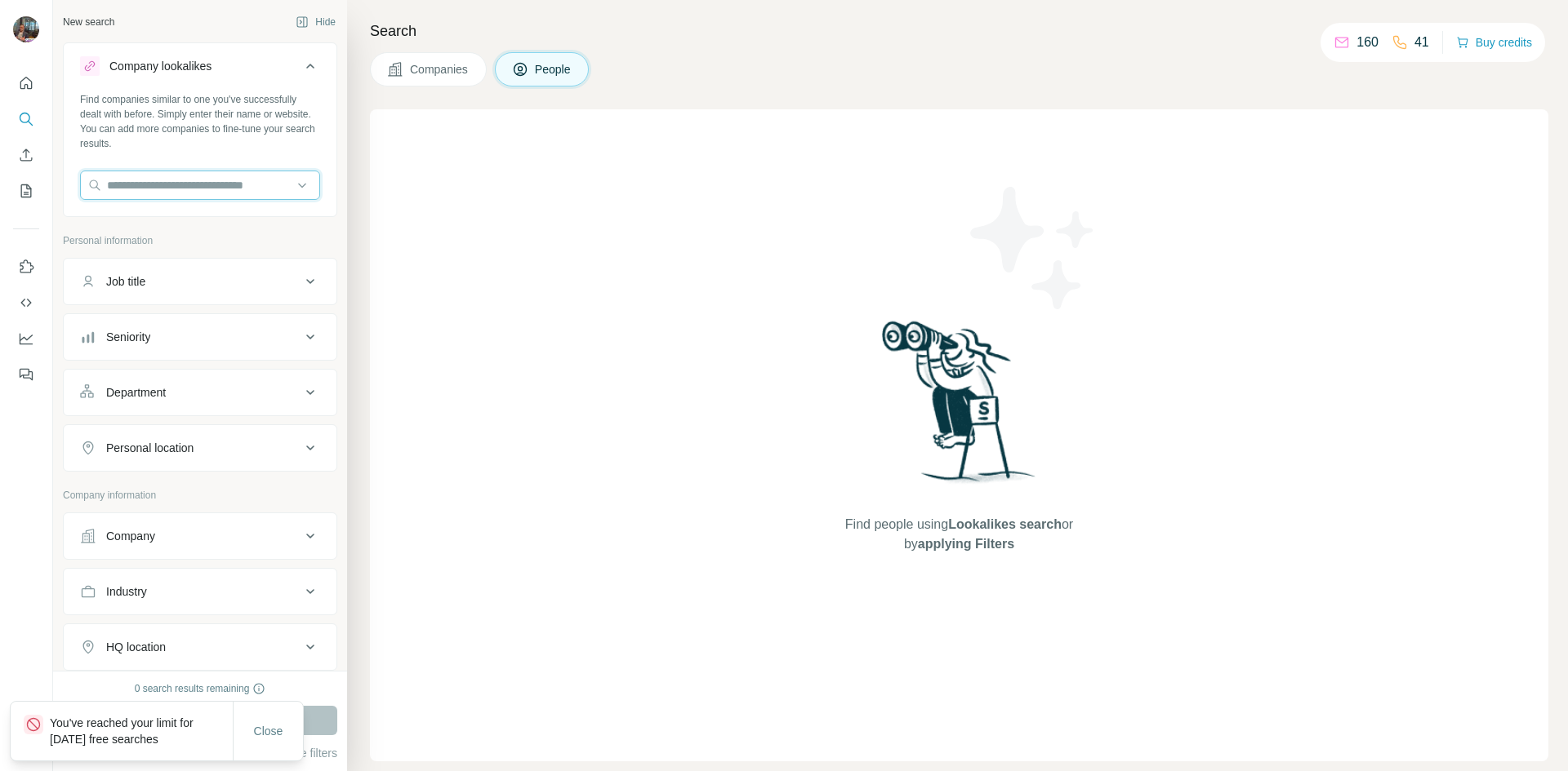
click at [190, 190] on input "text" at bounding box center [200, 186] width 240 height 30
click at [387, 69] on button "Companies" at bounding box center [428, 69] width 117 height 34
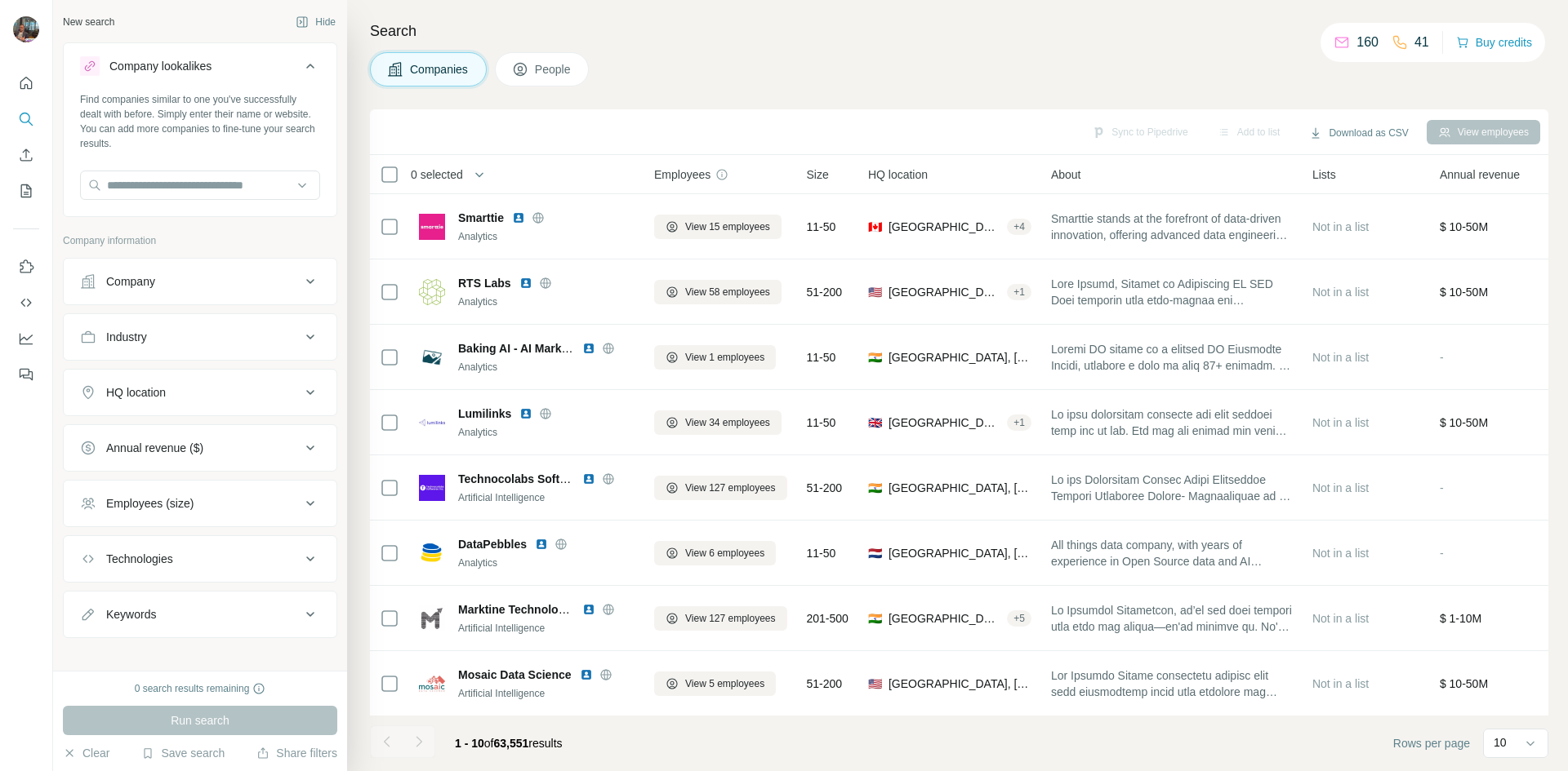
click at [523, 70] on icon at bounding box center [520, 69] width 17 height 17
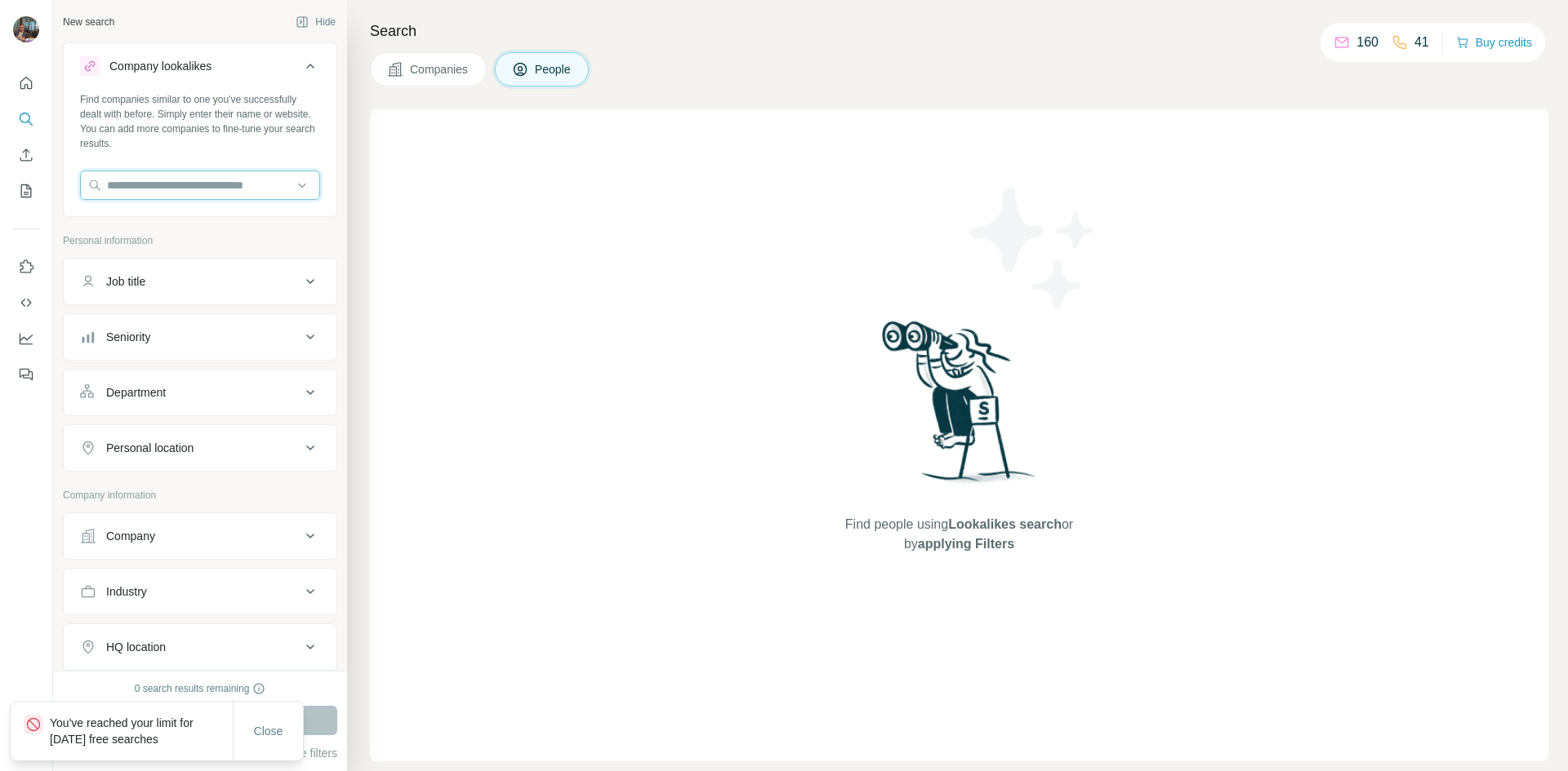
drag, startPoint x: 180, startPoint y: 188, endPoint x: 159, endPoint y: 188, distance: 21.0
click at [159, 188] on input "text" at bounding box center [200, 186] width 240 height 30
click at [167, 178] on input "*" at bounding box center [200, 186] width 240 height 30
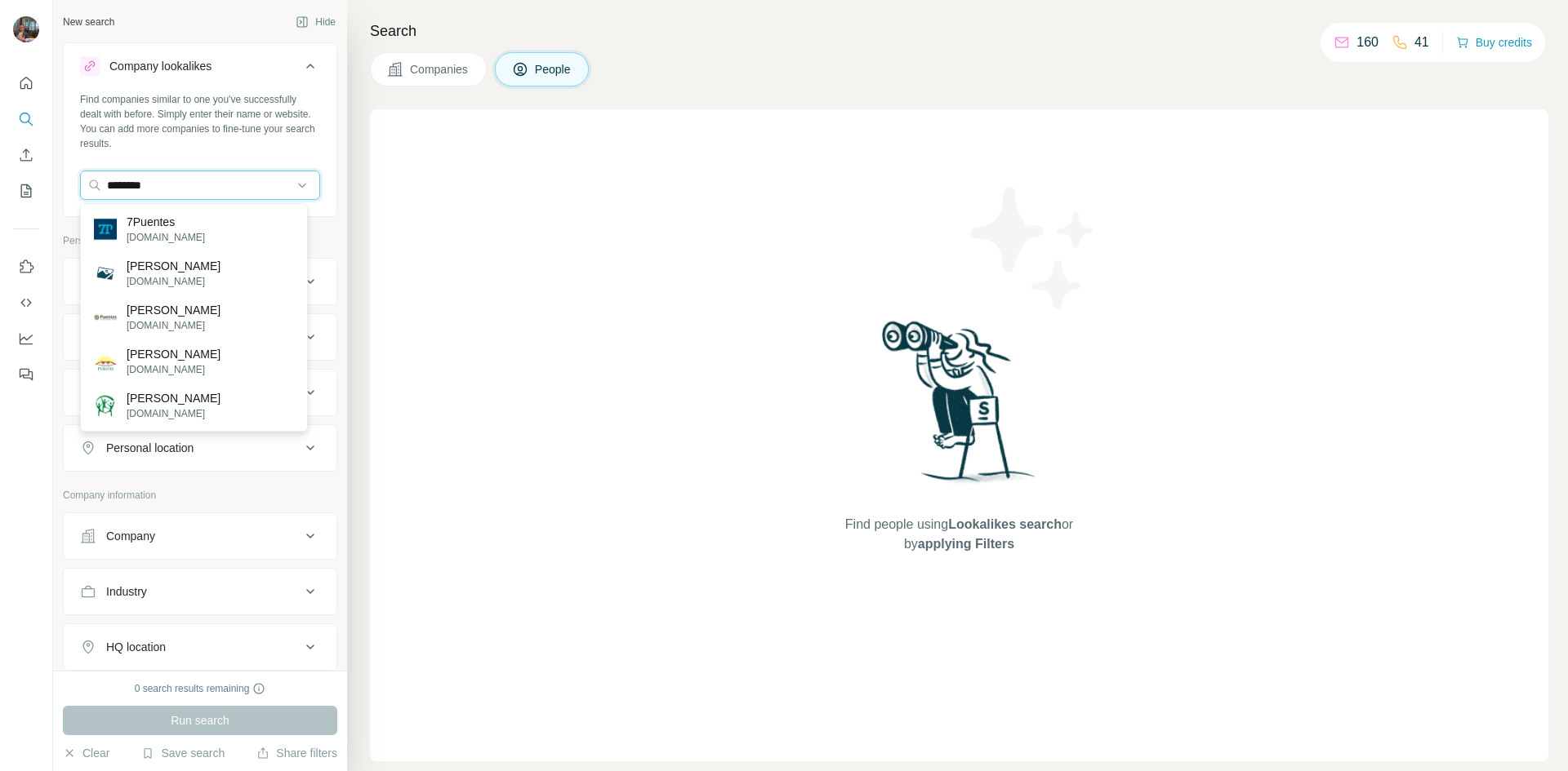
type input "********"
click at [139, 236] on p "7puentes.com" at bounding box center [166, 237] width 79 height 15
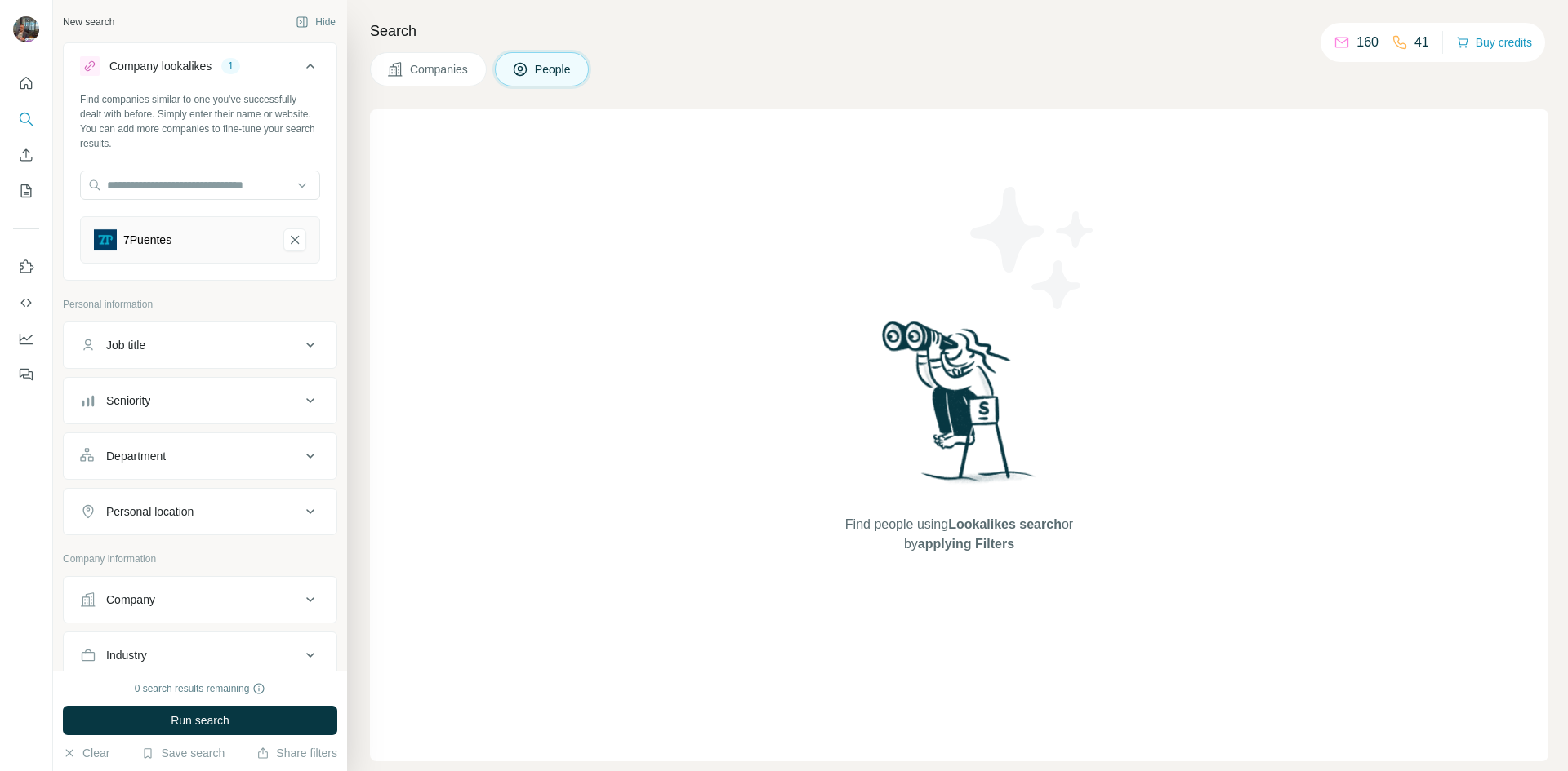
click at [225, 329] on button "Job title" at bounding box center [200, 345] width 273 height 39
click at [172, 392] on input "text" at bounding box center [184, 386] width 208 height 30
type input "********"
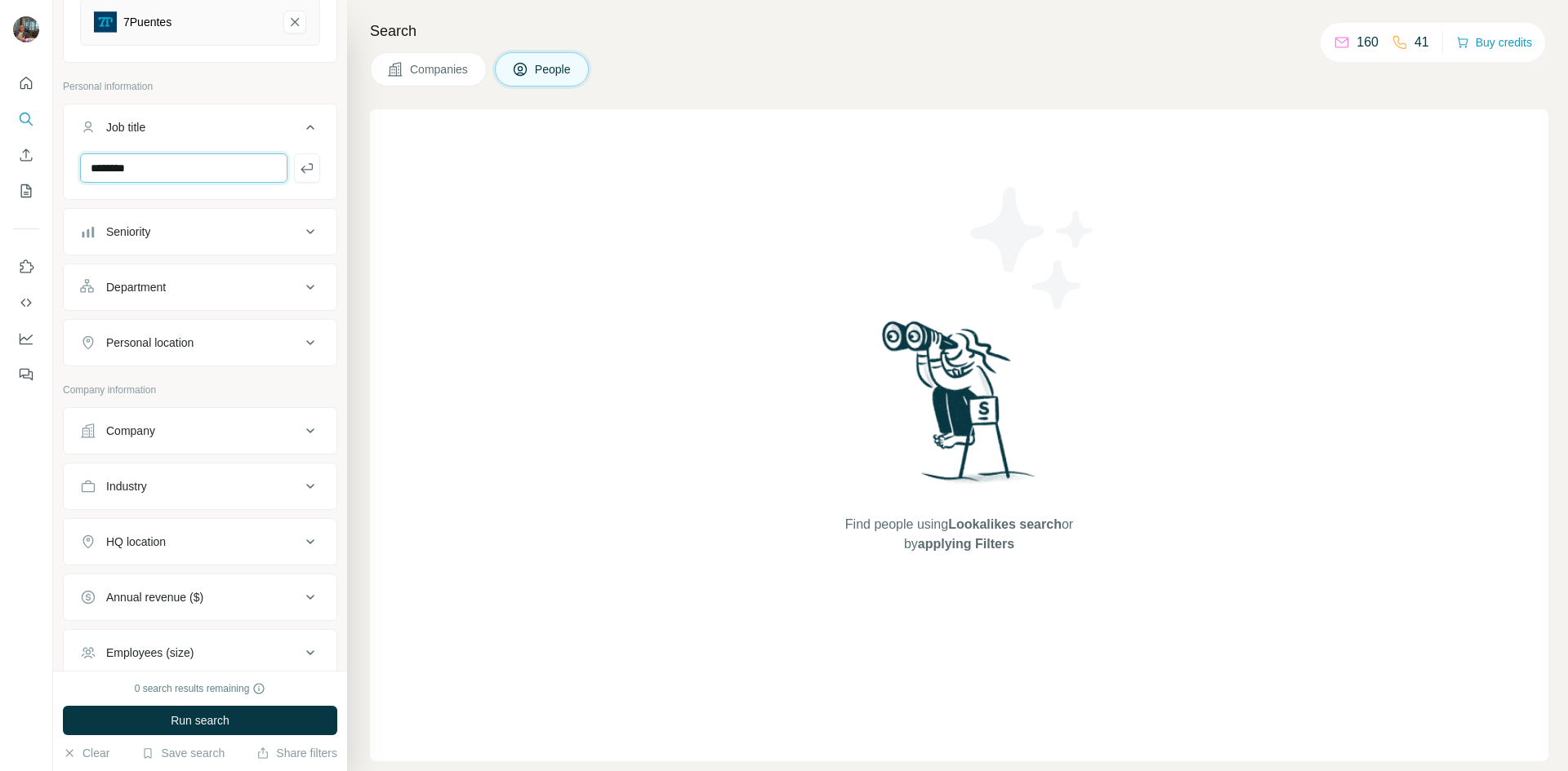
scroll to position [217, 0]
click at [191, 337] on div "Personal location" at bounding box center [150, 344] width 87 height 17
click at [166, 384] on input "text" at bounding box center [200, 385] width 240 height 30
type input "***"
click at [162, 424] on div "🇲🇽 [GEOGRAPHIC_DATA]" at bounding box center [194, 427] width 200 height 19
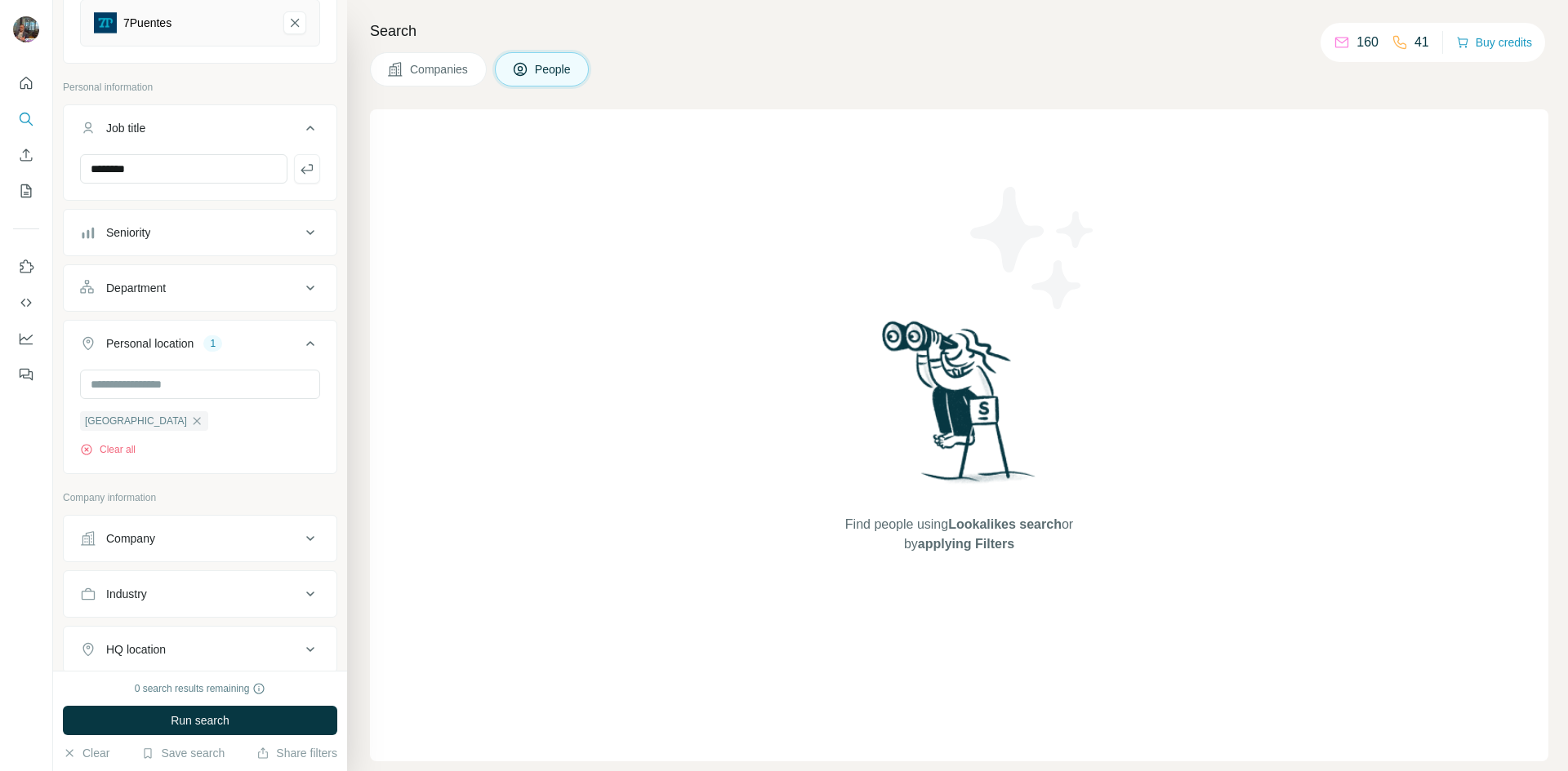
click at [153, 727] on button "Run search" at bounding box center [200, 720] width 274 height 30
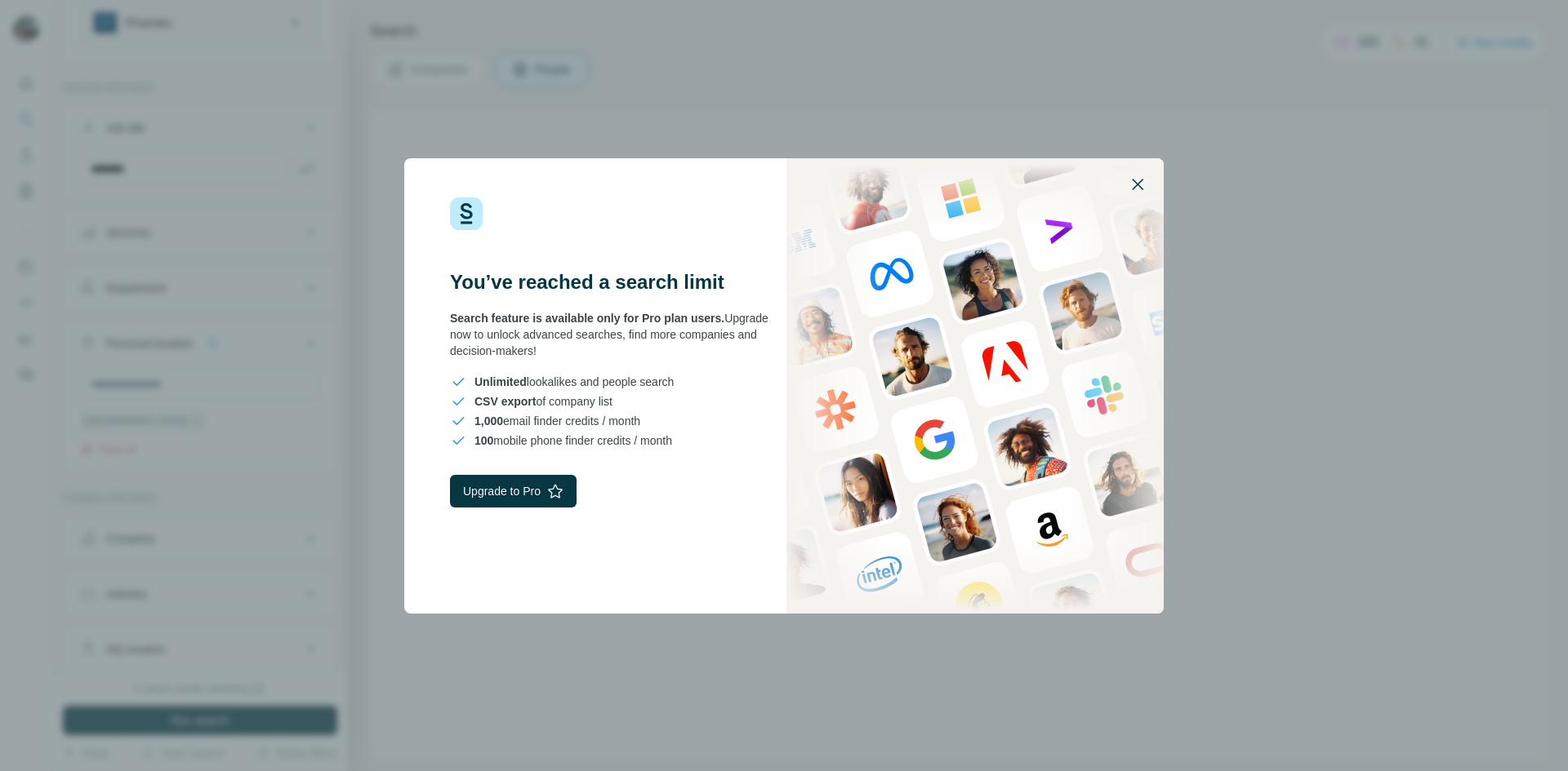
click at [1146, 180] on icon "button" at bounding box center [1137, 184] width 19 height 19
